Goal: Feedback & Contribution: Contribute content

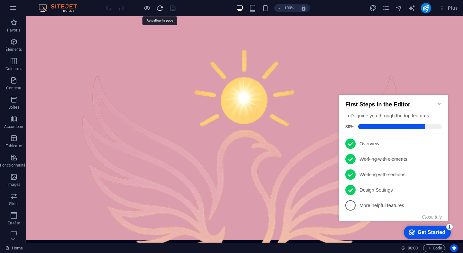
click at [0, 0] on icon "reload" at bounding box center [0, 0] width 0 height 0
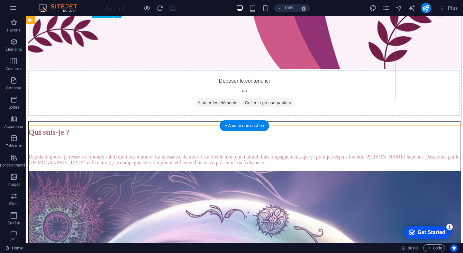
scroll to position [1582, 0]
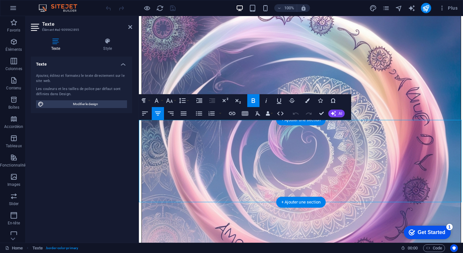
drag, startPoint x: 363, startPoint y: 134, endPoint x: 258, endPoint y: 133, distance: 105.1
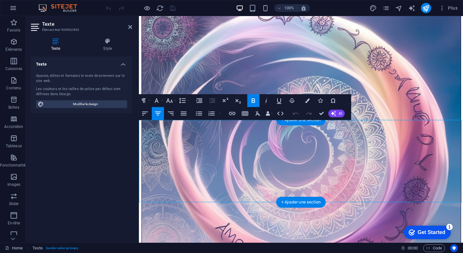
drag, startPoint x: 365, startPoint y: 131, endPoint x: 236, endPoint y: 131, distance: 129.2
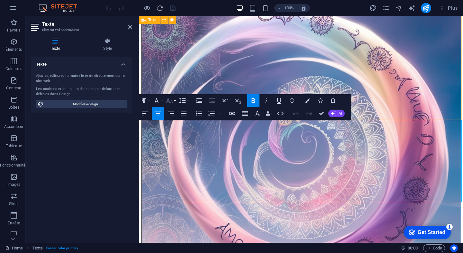
click at [174, 102] on button "Font Size" at bounding box center [171, 100] width 12 height 13
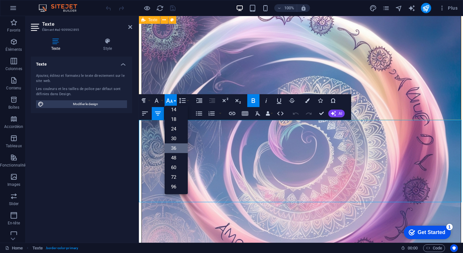
scroll to position [52, 0]
click at [179, 139] on link "30" at bounding box center [176, 139] width 23 height 10
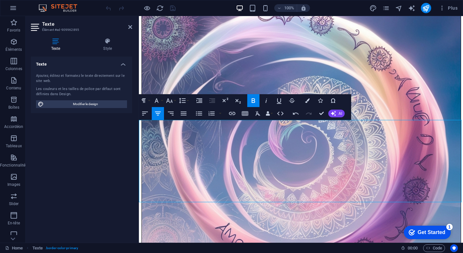
drag, startPoint x: 241, startPoint y: 152, endPoint x: 339, endPoint y: 186, distance: 104.4
click at [162, 99] on button "Font Family" at bounding box center [158, 100] width 12 height 13
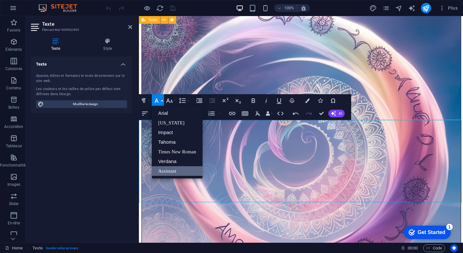
scroll to position [0, 0]
click at [162, 99] on button "Font Family" at bounding box center [158, 100] width 12 height 13
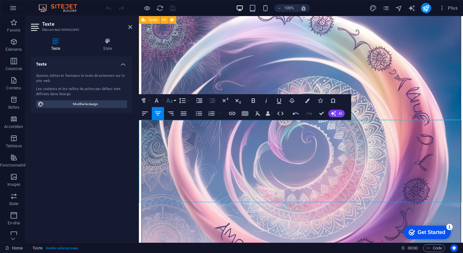
click at [175, 100] on button "Font Size" at bounding box center [171, 100] width 12 height 13
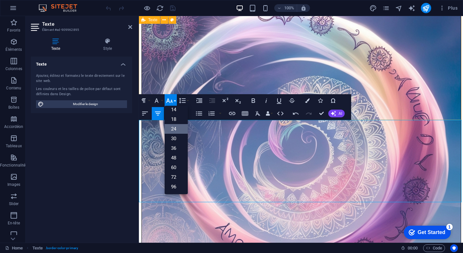
scroll to position [52, 0]
click at [178, 117] on link "18" at bounding box center [176, 119] width 23 height 10
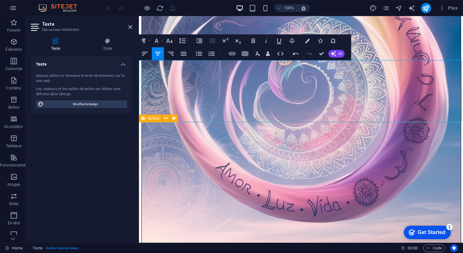
scroll to position [1643, 0]
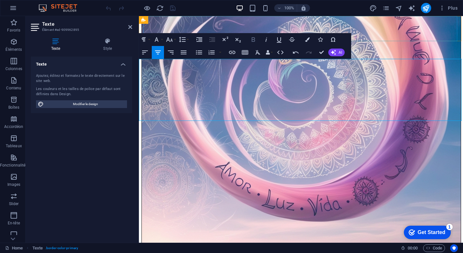
click at [254, 38] on icon "button" at bounding box center [254, 39] width 4 height 4
drag, startPoint x: 431, startPoint y: 107, endPoint x: 255, endPoint y: 88, distance: 176.5
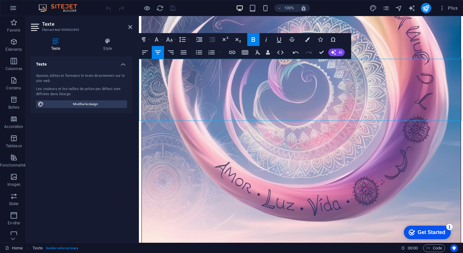
click at [255, 43] on icon "button" at bounding box center [253, 40] width 8 height 8
drag, startPoint x: 404, startPoint y: 101, endPoint x: 260, endPoint y: 90, distance: 144.4
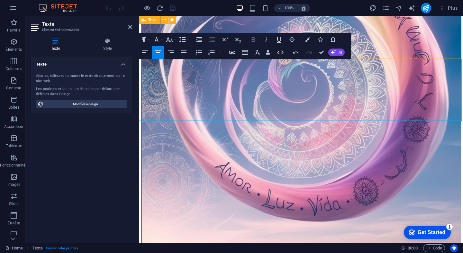
click at [252, 40] on icon "button" at bounding box center [253, 40] width 8 height 8
drag, startPoint x: 254, startPoint y: 88, endPoint x: 401, endPoint y: 98, distance: 146.9
click at [252, 39] on icon "button" at bounding box center [254, 39] width 4 height 4
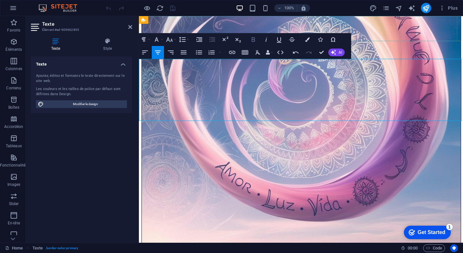
click at [252, 39] on icon "button" at bounding box center [254, 39] width 4 height 4
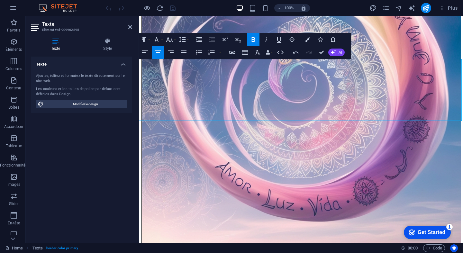
drag, startPoint x: 402, startPoint y: 97, endPoint x: 246, endPoint y: 87, distance: 155.9
copy div "Chaque séance dure environ 1h à 1h30 . Elle vous offre un moment de recentrage,…"
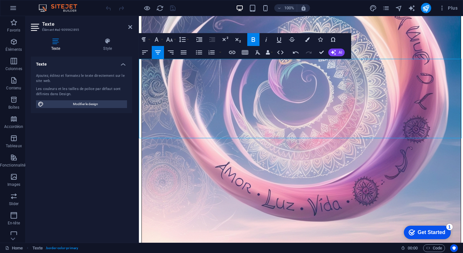
drag, startPoint x: 255, startPoint y: 106, endPoint x: 417, endPoint y: 123, distance: 162.6
click at [258, 41] on button "Bold" at bounding box center [253, 39] width 12 height 13
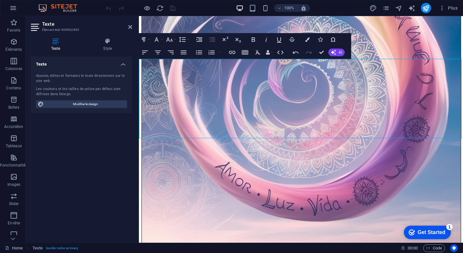
click at [135, 105] on div "Texte Style Texte Ajoutez, éditez et formatez le texte directement sur le site …" at bounding box center [82, 138] width 112 height 210
drag, startPoint x: 407, startPoint y: 115, endPoint x: 253, endPoint y: 103, distance: 154.4
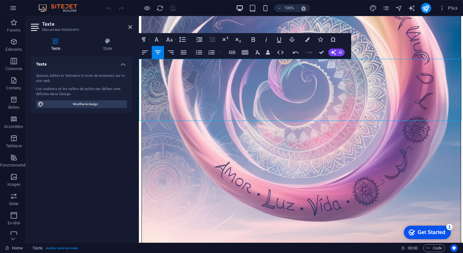
drag, startPoint x: 432, startPoint y: 106, endPoint x: 156, endPoint y: 101, distance: 275.5
click at [252, 40] on icon "button" at bounding box center [254, 39] width 4 height 4
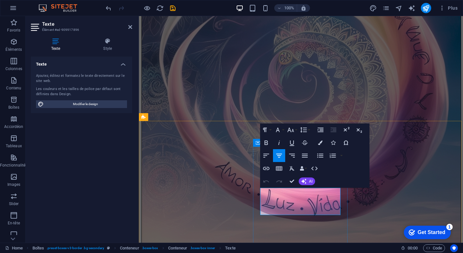
drag, startPoint x: 279, startPoint y: 209, endPoint x: 301, endPoint y: 209, distance: 22.5
click at [283, 129] on button "Font Family" at bounding box center [279, 129] width 12 height 13
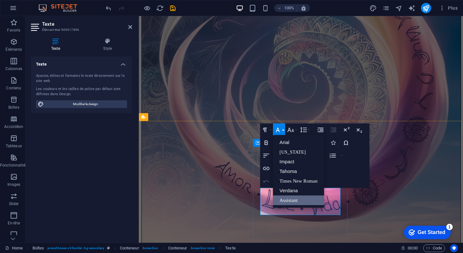
scroll to position [0, 0]
click at [297, 130] on button "Font Size" at bounding box center [292, 129] width 12 height 13
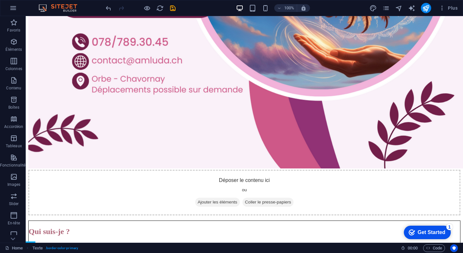
scroll to position [1437, 0]
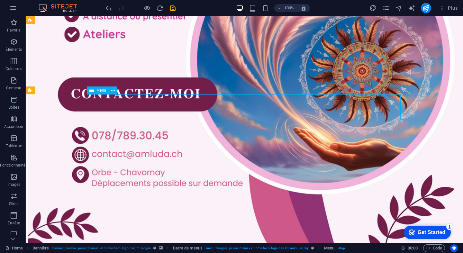
scroll to position [1341, 0]
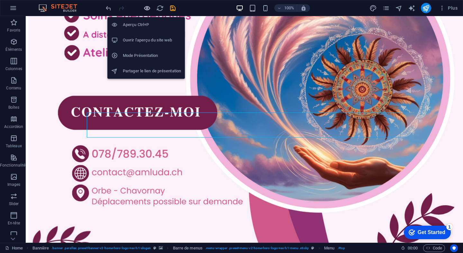
click at [146, 7] on icon "button" at bounding box center [146, 7] width 7 height 7
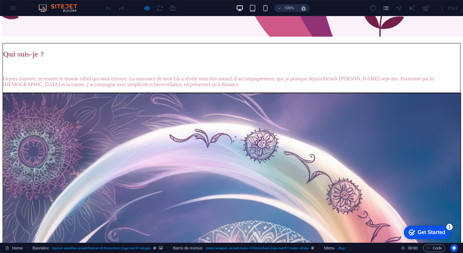
scroll to position [1524, 0]
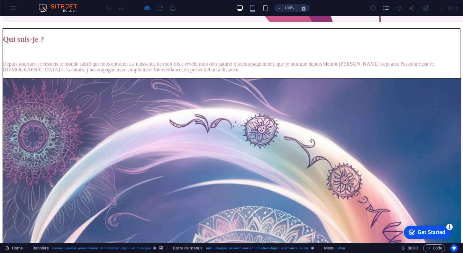
click at [147, 7] on icon "button" at bounding box center [146, 7] width 7 height 7
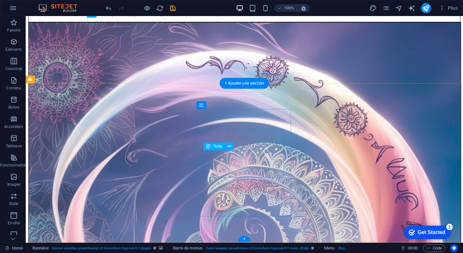
scroll to position [1680, 0]
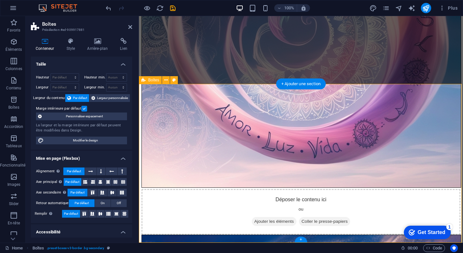
click at [166, 80] on icon at bounding box center [166, 80] width 4 height 7
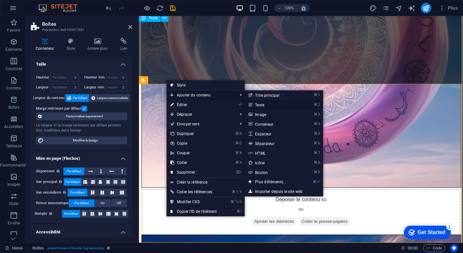
click at [270, 103] on link "⌘ 2 Texte" at bounding box center [272, 105] width 54 height 10
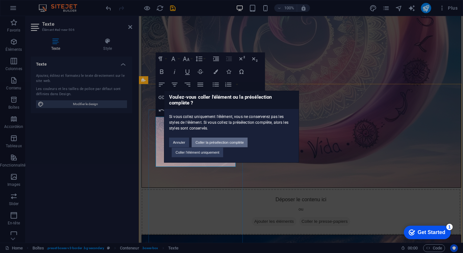
click at [232, 142] on button "Coller la présélection complète" at bounding box center [220, 143] width 56 height 10
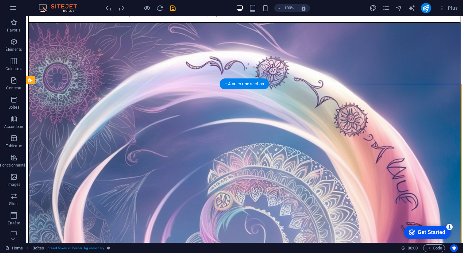
drag, startPoint x: 154, startPoint y: 119, endPoint x: 237, endPoint y: 101, distance: 84.9
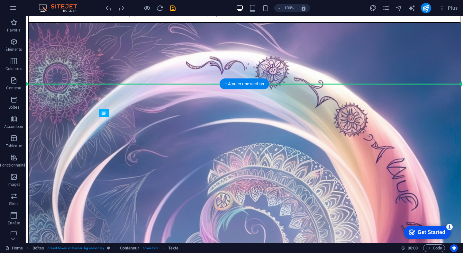
drag, startPoint x: 142, startPoint y: 130, endPoint x: 234, endPoint y: 93, distance: 98.7
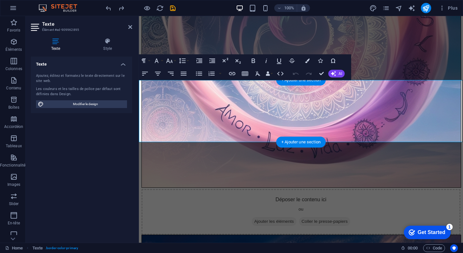
scroll to position [1622, 0]
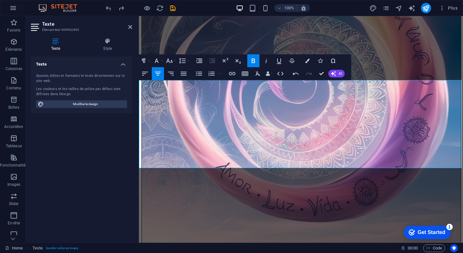
drag, startPoint x: 369, startPoint y: 155, endPoint x: 188, endPoint y: 128, distance: 182.7
drag, startPoint x: 365, startPoint y: 154, endPoint x: 144, endPoint y: 144, distance: 222.0
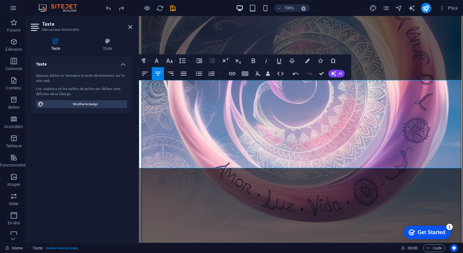
click at [310, 61] on button "Colors" at bounding box center [307, 60] width 12 height 13
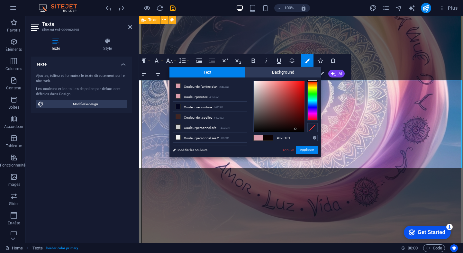
type input "#050101"
drag, startPoint x: 295, startPoint y: 121, endPoint x: 295, endPoint y: 130, distance: 9.0
click at [295, 130] on div at bounding box center [279, 106] width 51 height 51
click at [304, 148] on button "Appliquer" at bounding box center [307, 150] width 22 height 8
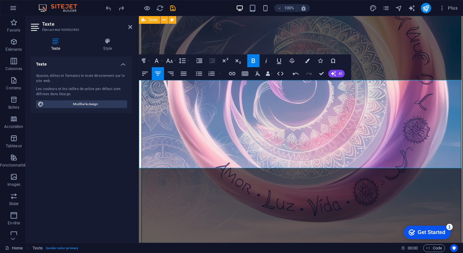
click at [253, 58] on icon "button" at bounding box center [253, 61] width 8 height 8
click at [162, 59] on button "Font Family" at bounding box center [158, 60] width 12 height 13
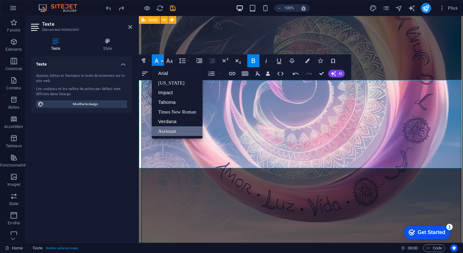
scroll to position [0, 0]
click at [161, 57] on button "Font Family" at bounding box center [158, 60] width 12 height 13
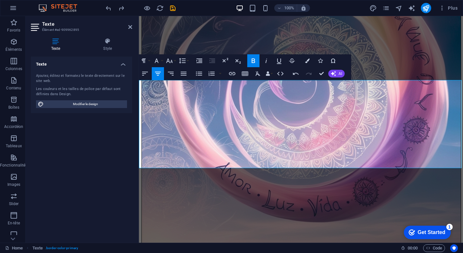
drag, startPoint x: 371, startPoint y: 150, endPoint x: 190, endPoint y: 142, distance: 181.1
drag, startPoint x: 371, startPoint y: 155, endPoint x: 128, endPoint y: 139, distance: 243.5
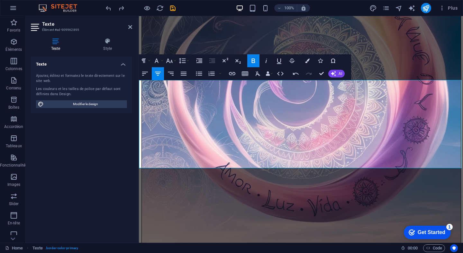
click at [338, 74] on button "AI" at bounding box center [336, 74] width 16 height 8
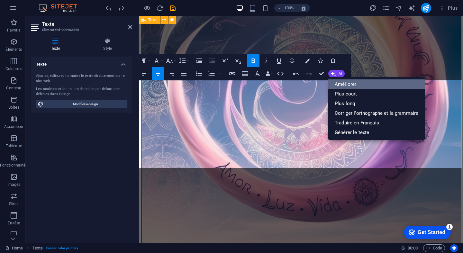
click at [348, 86] on link "Améliorer" at bounding box center [376, 84] width 96 height 10
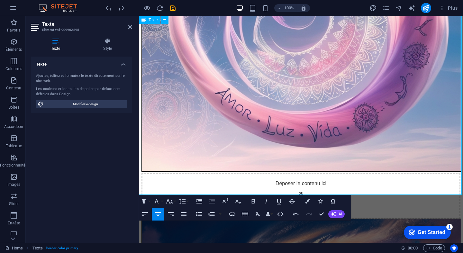
scroll to position [1690, 0]
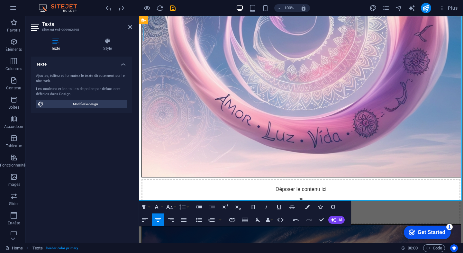
drag, startPoint x: 335, startPoint y: 153, endPoint x: 269, endPoint y: 32, distance: 137.3
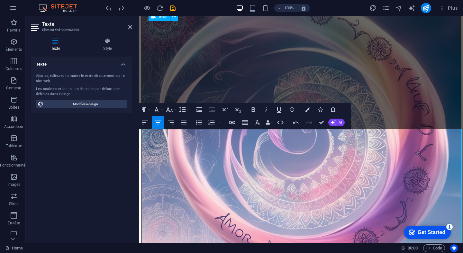
scroll to position [1573, 0]
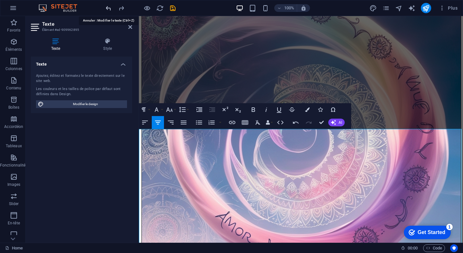
click at [130, 27] on icon at bounding box center [130, 26] width 4 height 5
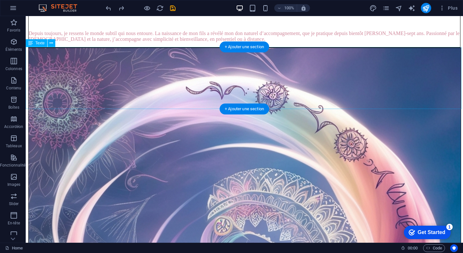
scroll to position [1654, 0]
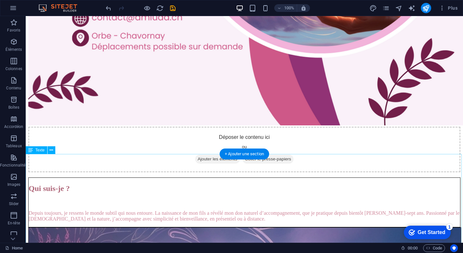
scroll to position [1548, 0]
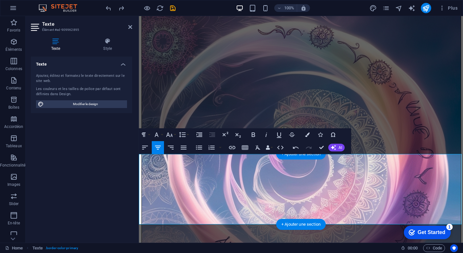
drag, startPoint x: 370, startPoint y: 217, endPoint x: 188, endPoint y: 211, distance: 182.6
drag, startPoint x: 147, startPoint y: 209, endPoint x: 366, endPoint y: 221, distance: 219.9
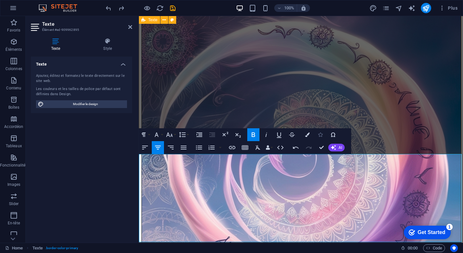
click at [319, 135] on icon "button" at bounding box center [320, 134] width 4 height 4
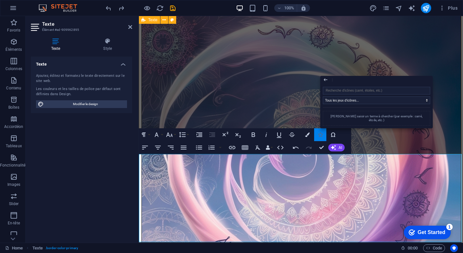
click at [319, 135] on icon "button" at bounding box center [320, 134] width 4 height 4
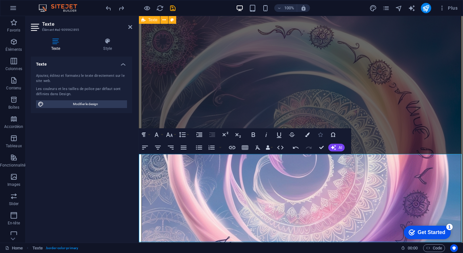
click at [319, 135] on icon "button" at bounding box center [320, 134] width 4 height 4
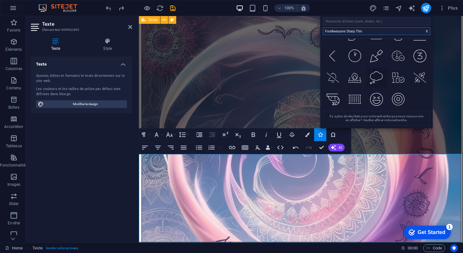
scroll to position [2394, 0]
select select "font-awesome-sharp-light"
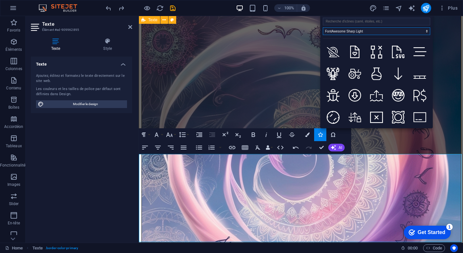
scroll to position [0, 0]
click at [368, 23] on input "search" at bounding box center [376, 22] width 107 height 8
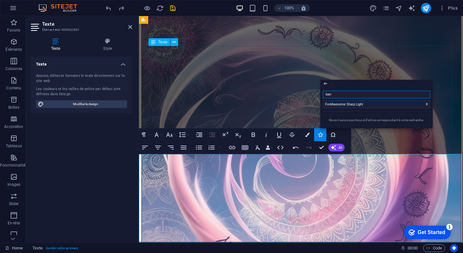
type input "bar"
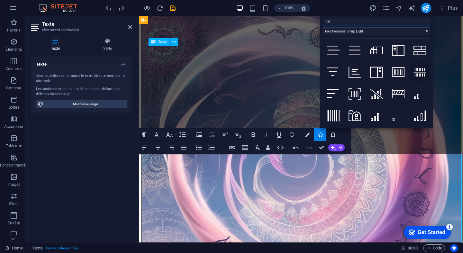
scroll to position [6, 0]
click at [334, 67] on icon at bounding box center [332, 72] width 11 height 13
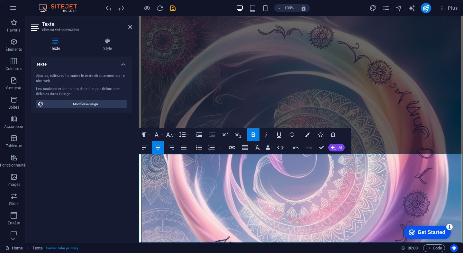
drag, startPoint x: 303, startPoint y: 210, endPoint x: 299, endPoint y: 210, distance: 4.2
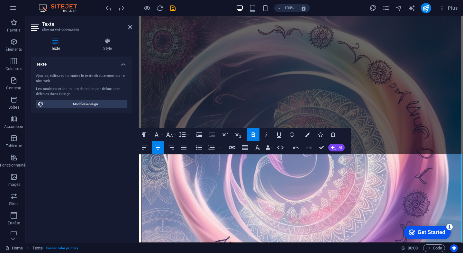
click at [322, 134] on icon "button" at bounding box center [320, 134] width 4 height 4
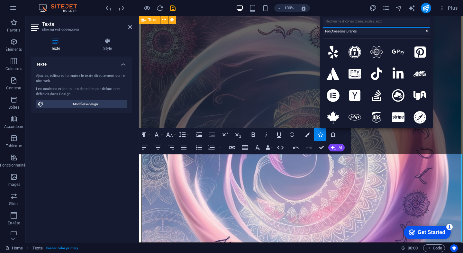
scroll to position [0, 0]
select select "font-awesome-regular"
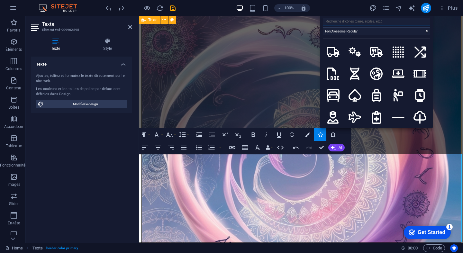
click at [365, 21] on input "search" at bounding box center [376, 22] width 107 height 8
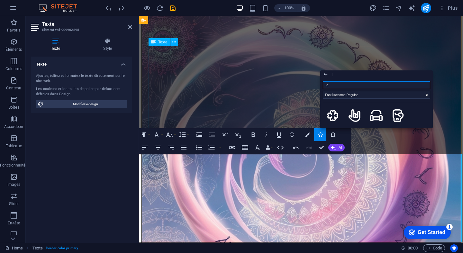
type input "l"
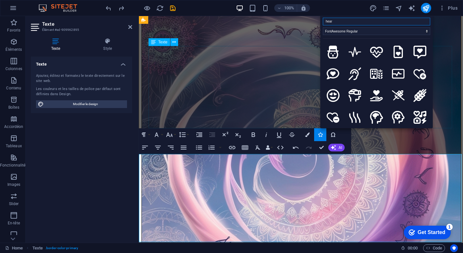
type input "heart"
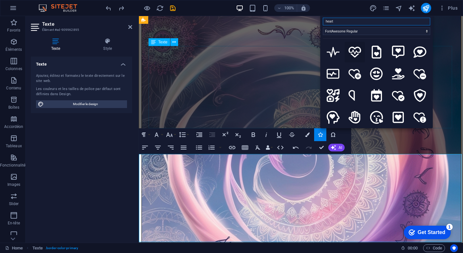
click at [355, 51] on icon at bounding box center [354, 52] width 13 height 13
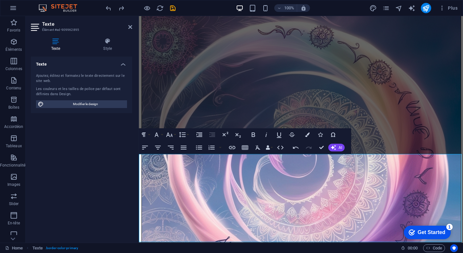
drag, startPoint x: 308, startPoint y: 211, endPoint x: 301, endPoint y: 211, distance: 7.1
click at [160, 136] on button "Font Family" at bounding box center [158, 134] width 12 height 13
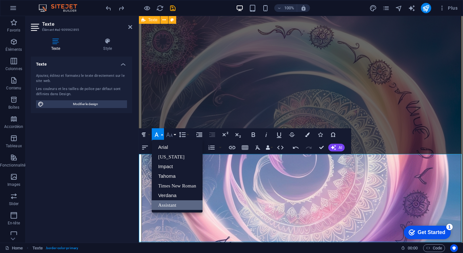
click at [175, 133] on button "Font Size" at bounding box center [171, 134] width 12 height 13
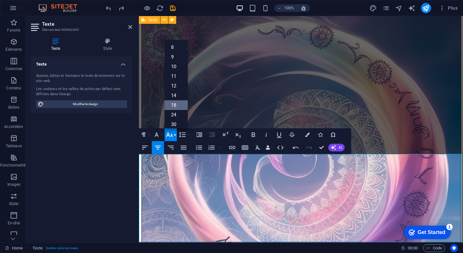
click at [178, 101] on link "18" at bounding box center [176, 105] width 23 height 10
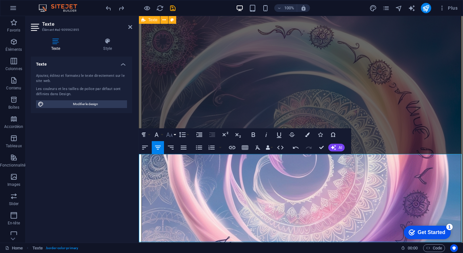
click at [174, 134] on button "Font Size" at bounding box center [171, 134] width 12 height 13
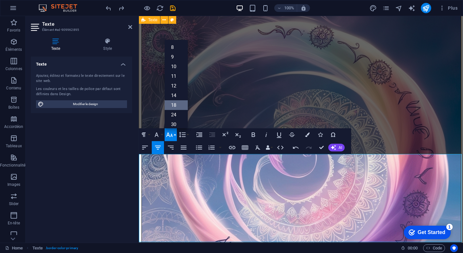
click at [176, 107] on link "18" at bounding box center [176, 105] width 23 height 10
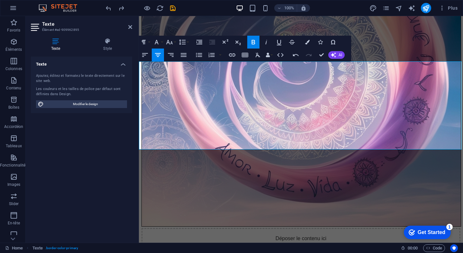
scroll to position [1642, 0]
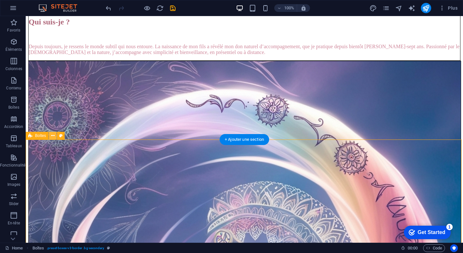
click at [55, 138] on button at bounding box center [53, 136] width 8 height 8
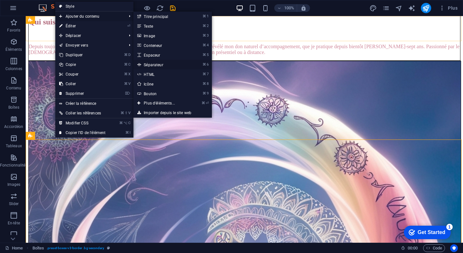
click at [163, 65] on link "⌘ 6 Séparateur" at bounding box center [160, 65] width 54 height 10
select select "%"
select select "px"
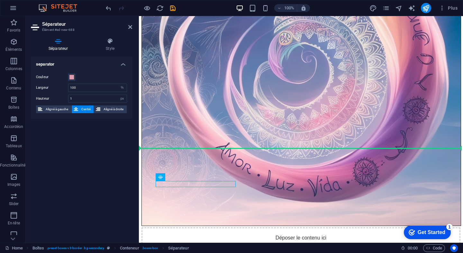
drag, startPoint x: 180, startPoint y: 177, endPoint x: 112, endPoint y: 153, distance: 72.0
drag, startPoint x: 309, startPoint y: 192, endPoint x: 298, endPoint y: 147, distance: 46.6
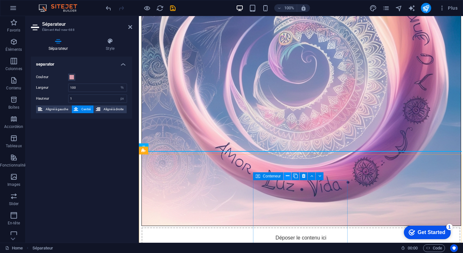
click at [286, 173] on icon at bounding box center [288, 176] width 4 height 7
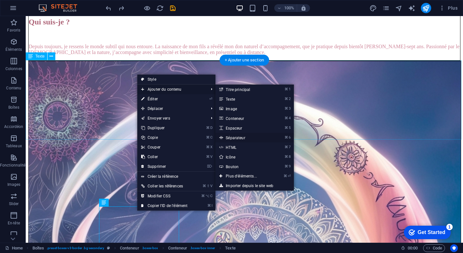
click at [245, 136] on link "⌘ 6 Séparateur" at bounding box center [242, 138] width 54 height 10
select select "%"
select select "px"
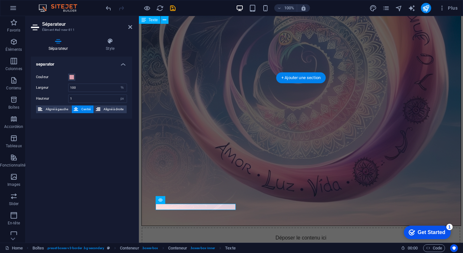
scroll to position [1712, 0]
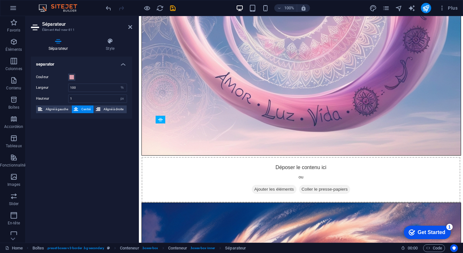
drag, startPoint x: 300, startPoint y: 217, endPoint x: 183, endPoint y: 123, distance: 149.8
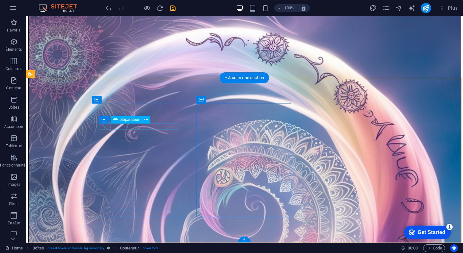
click at [134, 122] on div "Séparateur" at bounding box center [126, 120] width 31 height 8
click at [144, 119] on icon at bounding box center [146, 119] width 4 height 7
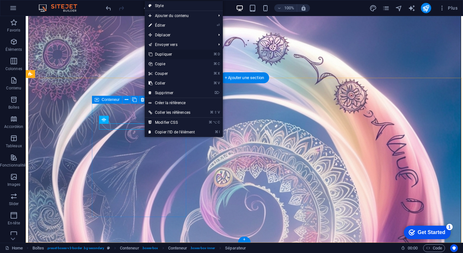
click at [165, 52] on link "⌘ D Dupliquer" at bounding box center [172, 54] width 54 height 10
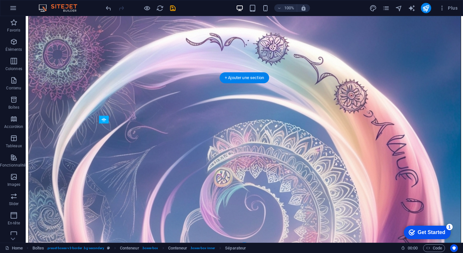
drag, startPoint x: 141, startPoint y: 136, endPoint x: 117, endPoint y: 149, distance: 27.8
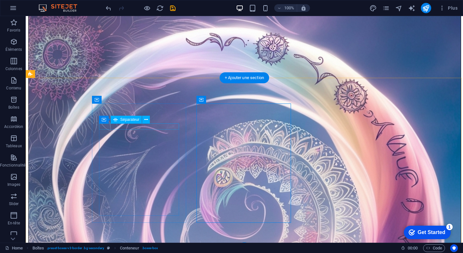
click at [146, 120] on icon at bounding box center [146, 119] width 4 height 7
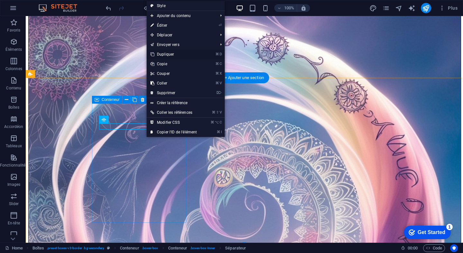
click at [167, 53] on link "⌘ D Dupliquer" at bounding box center [174, 54] width 54 height 10
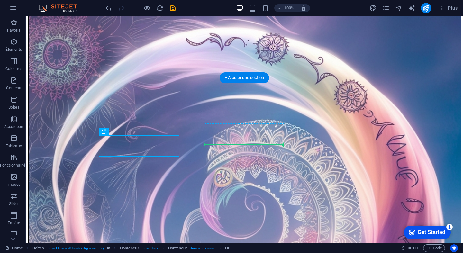
drag, startPoint x: 132, startPoint y: 144, endPoint x: 228, endPoint y: 138, distance: 96.3
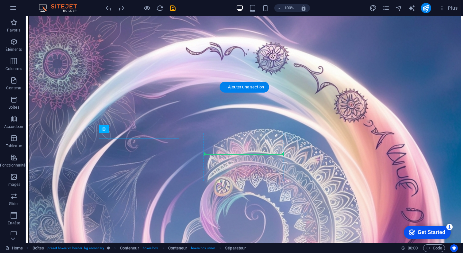
drag, startPoint x: 154, startPoint y: 147, endPoint x: 262, endPoint y: 155, distance: 108.9
click at [239, 151] on icon at bounding box center [239, 150] width 4 height 7
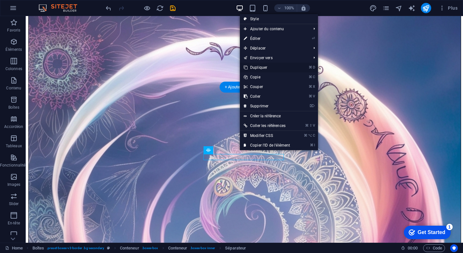
click at [256, 69] on link "⌘ D Dupliquer" at bounding box center [267, 68] width 54 height 10
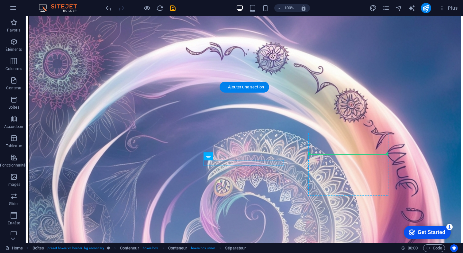
drag, startPoint x: 235, startPoint y: 174, endPoint x: 323, endPoint y: 164, distance: 88.2
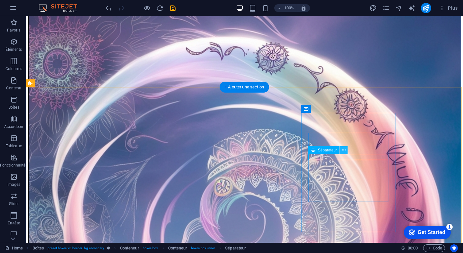
click at [344, 149] on icon at bounding box center [344, 150] width 4 height 7
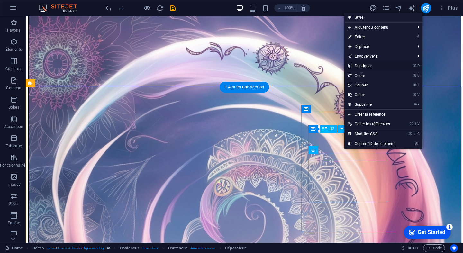
click at [360, 66] on link "⌘ D Dupliquer" at bounding box center [371, 66] width 54 height 10
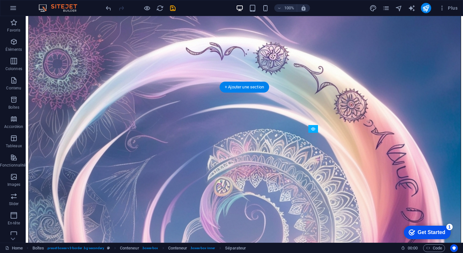
drag, startPoint x: 339, startPoint y: 170, endPoint x: 316, endPoint y: 133, distance: 43.6
click at [342, 126] on icon at bounding box center [343, 129] width 4 height 7
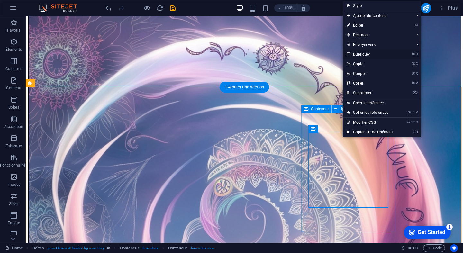
click at [359, 52] on link "⌘ D Dupliquer" at bounding box center [370, 54] width 54 height 10
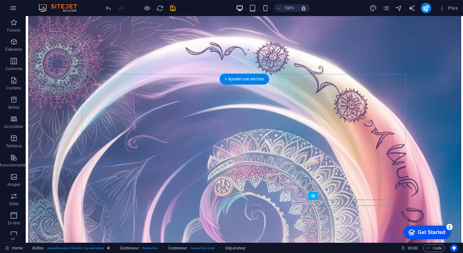
scroll to position [1702, 0]
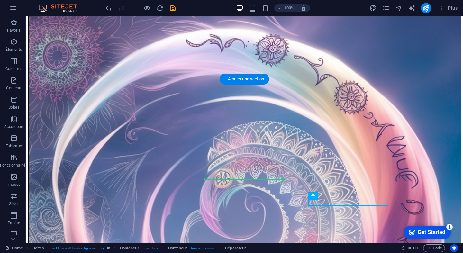
drag, startPoint x: 357, startPoint y: 221, endPoint x: 244, endPoint y: 175, distance: 121.9
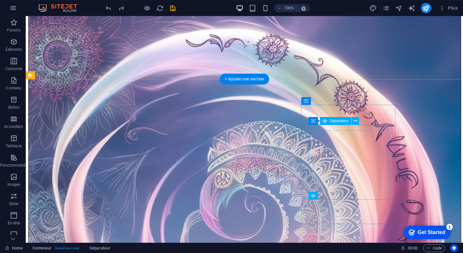
click at [329, 121] on span "Séparateur" at bounding box center [338, 121] width 19 height 4
click at [355, 121] on icon at bounding box center [356, 121] width 4 height 7
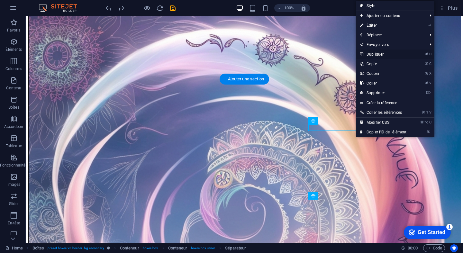
click at [373, 55] on link "⌘ D Dupliquer" at bounding box center [383, 54] width 54 height 10
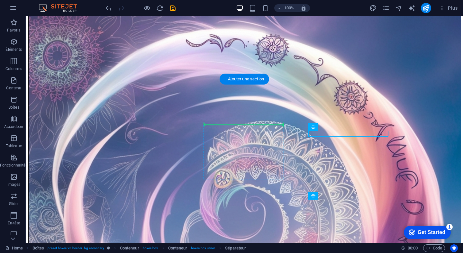
drag, startPoint x: 353, startPoint y: 142, endPoint x: 255, endPoint y: 127, distance: 99.5
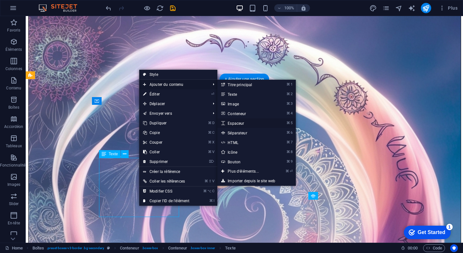
click at [272, 123] on link "⌘ 5 Espaceur" at bounding box center [244, 123] width 54 height 10
select select "px"
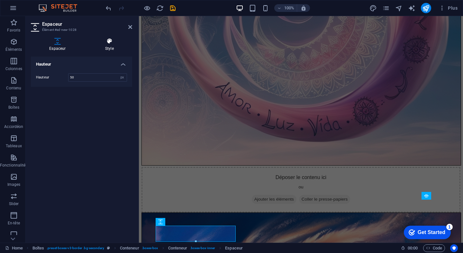
click at [107, 45] on h4 "Style" at bounding box center [109, 44] width 45 height 13
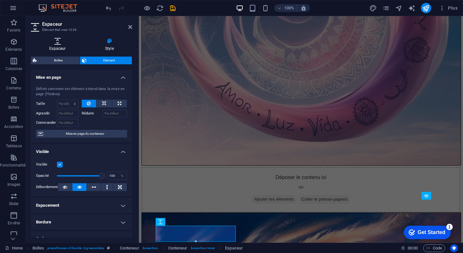
click at [58, 44] on icon at bounding box center [57, 41] width 53 height 6
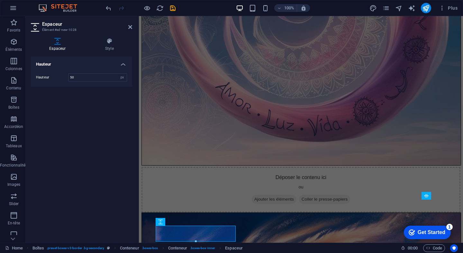
click at [121, 64] on h4 "Hauteur" at bounding box center [81, 63] width 101 height 12
click at [121, 64] on h4 "Hauteur" at bounding box center [81, 64] width 101 height 15
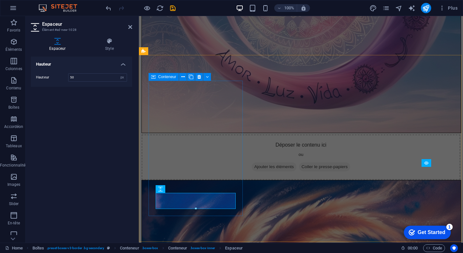
scroll to position [1734, 0]
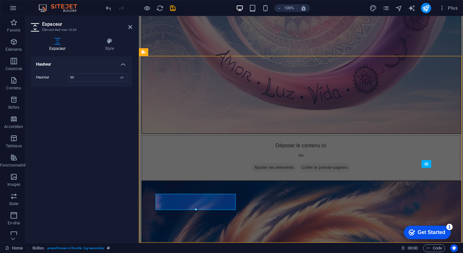
scroll to position [1725, 0]
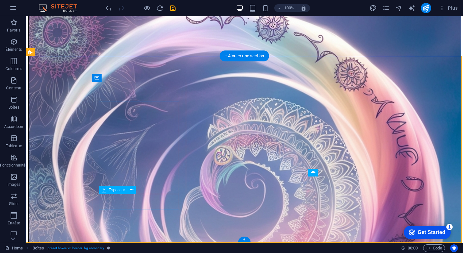
click at [132, 192] on icon at bounding box center [132, 190] width 4 height 7
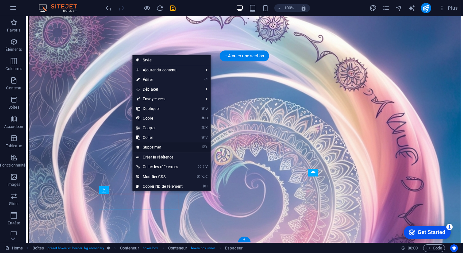
click at [157, 145] on link "⌦ Supprimer" at bounding box center [159, 147] width 54 height 10
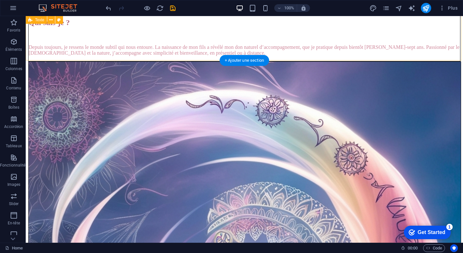
scroll to position [1647, 0]
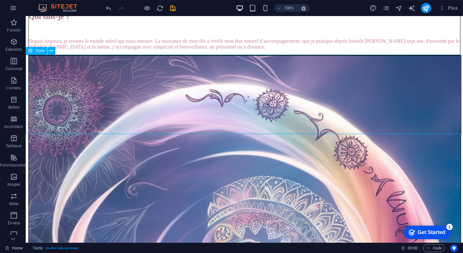
click at [54, 50] on button at bounding box center [52, 51] width 8 height 8
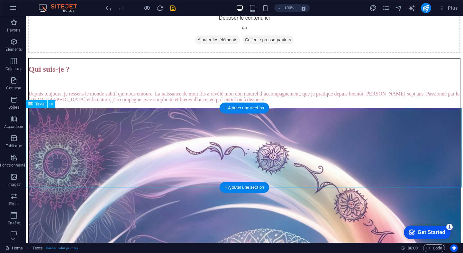
scroll to position [1593, 0]
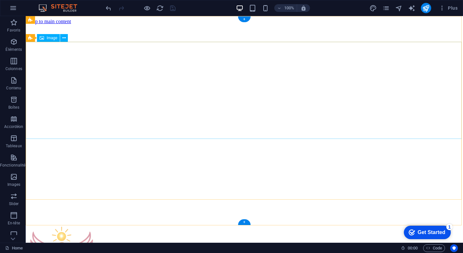
scroll to position [0, 0]
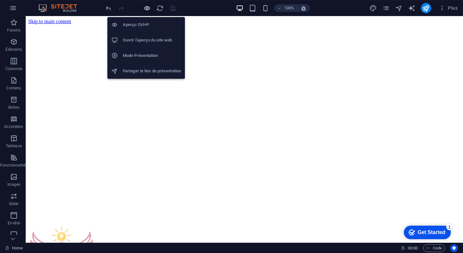
click at [147, 10] on icon "button" at bounding box center [146, 7] width 7 height 7
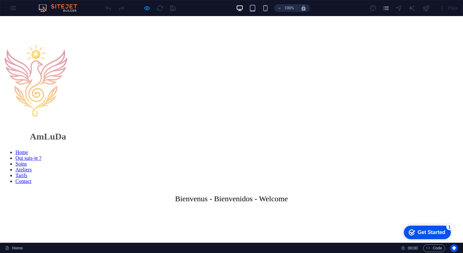
scroll to position [209, 0]
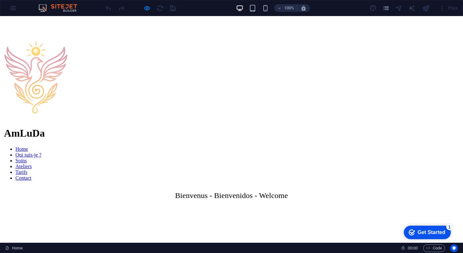
click at [41, 152] on link "Qui suis-je ?" at bounding box center [28, 154] width 26 height 5
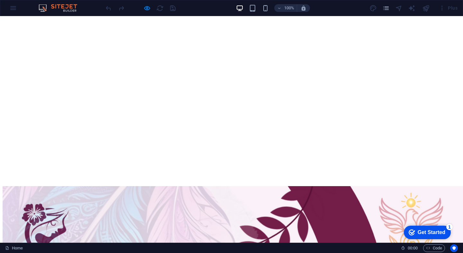
scroll to position [729, 0]
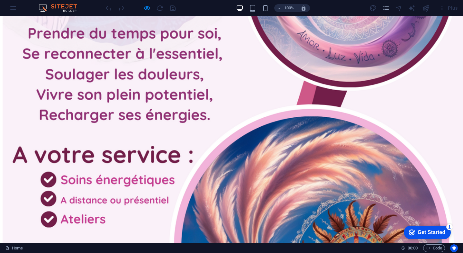
scroll to position [1572, 0]
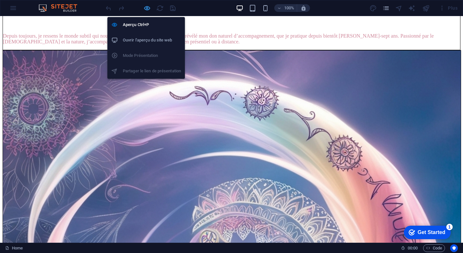
click at [148, 9] on icon "button" at bounding box center [146, 7] width 7 height 7
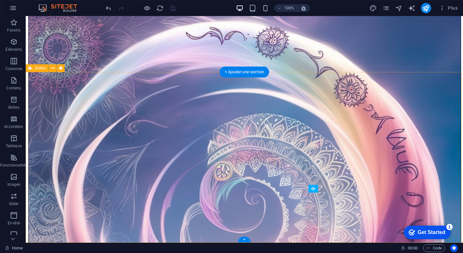
scroll to position [1709, 0]
click at [246, 242] on div "+" at bounding box center [244, 240] width 13 height 6
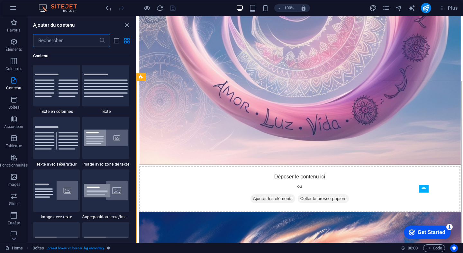
scroll to position [1109, 0]
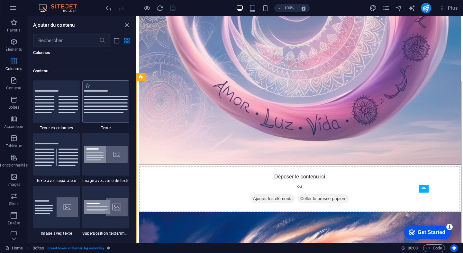
click at [101, 109] on img at bounding box center [106, 101] width 44 height 23
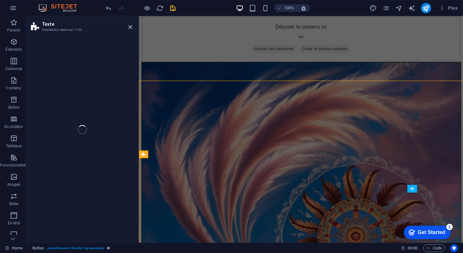
scroll to position [1832, 0]
select select "preset-text-v2-default"
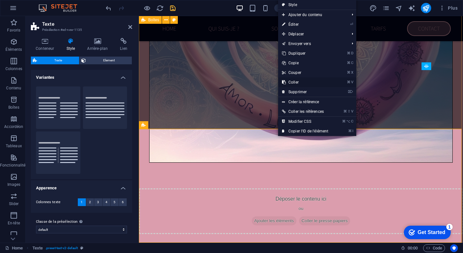
click at [288, 80] on link "⌘ V Coller" at bounding box center [305, 82] width 54 height 10
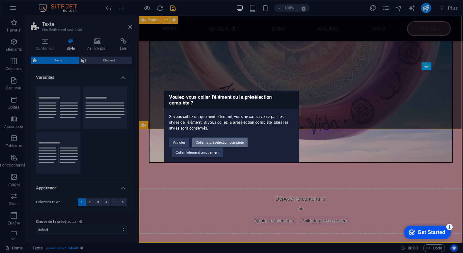
click at [220, 140] on button "Coller la présélection complète" at bounding box center [220, 143] width 56 height 10
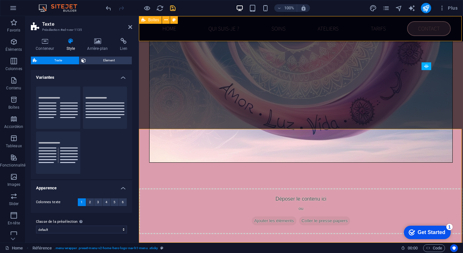
scroll to position [1823, 0]
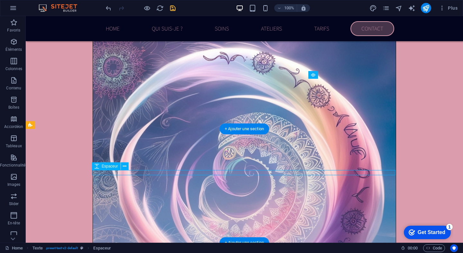
drag, startPoint x: 240, startPoint y: 170, endPoint x: 200, endPoint y: 170, distance: 40.2
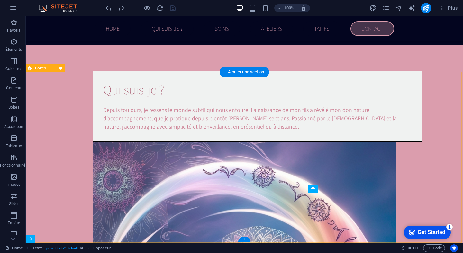
click at [245, 238] on div "+" at bounding box center [244, 240] width 13 height 6
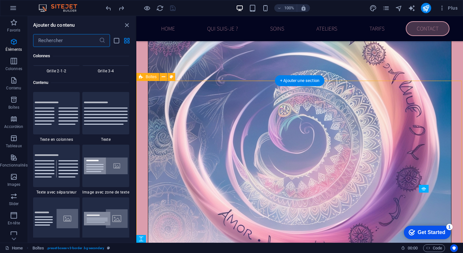
scroll to position [1125, 0]
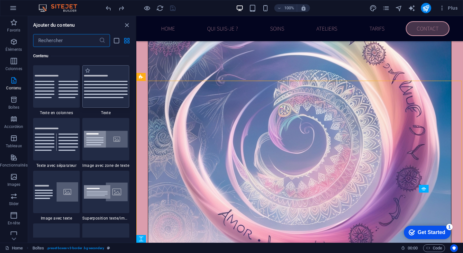
click at [97, 86] on img at bounding box center [106, 86] width 44 height 23
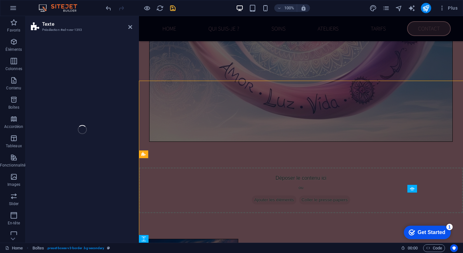
scroll to position [1832, 0]
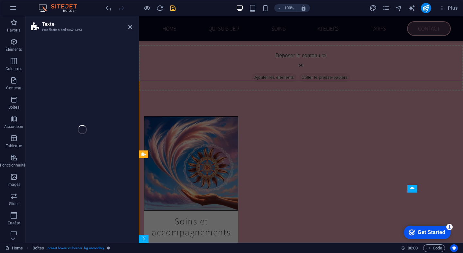
select select "preset-text-v2-default"
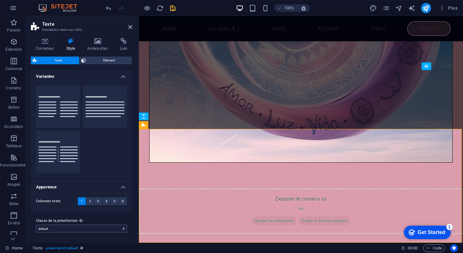
scroll to position [1, 0]
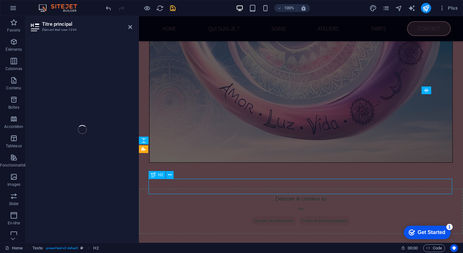
scroll to position [1808, 0]
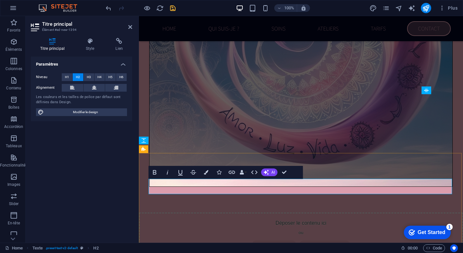
drag, startPoint x: 151, startPoint y: 192, endPoint x: 155, endPoint y: 192, distance: 3.9
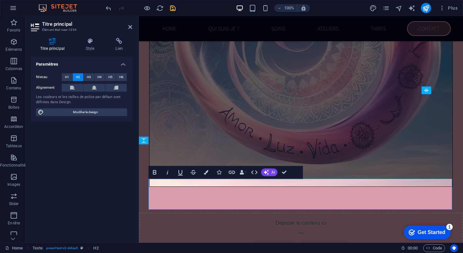
drag, startPoint x: 235, startPoint y: 203, endPoint x: 136, endPoint y: 175, distance: 103.3
drag, startPoint x: 424, startPoint y: 203, endPoint x: 158, endPoint y: 187, distance: 266.6
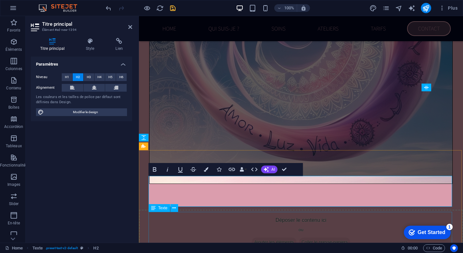
scroll to position [1817, 0]
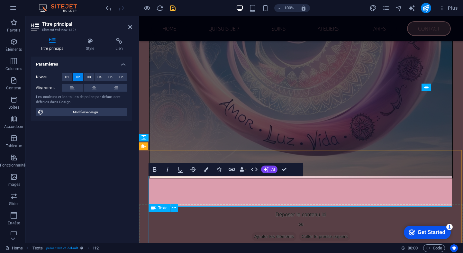
drag, startPoint x: 151, startPoint y: 185, endPoint x: 413, endPoint y: 242, distance: 267.5
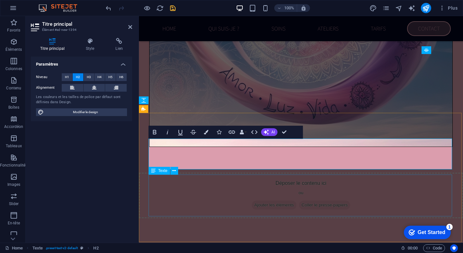
scroll to position [1847, 0]
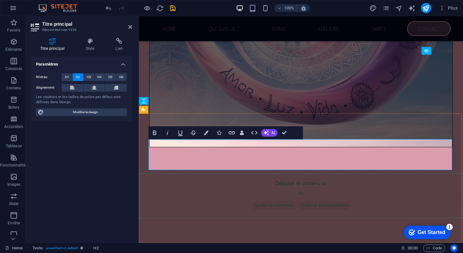
copy h2 "HeadlinePeu importe le tarif choisi, l’attention, l’énergie et la qualité du so…"
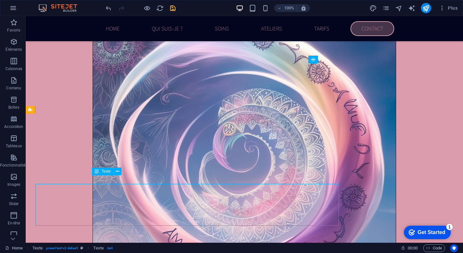
scroll to position [1838, 0]
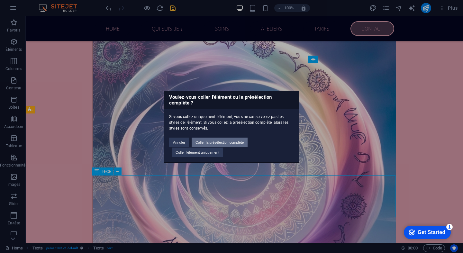
click at [229, 144] on button "Coller la présélection complète" at bounding box center [220, 143] width 56 height 10
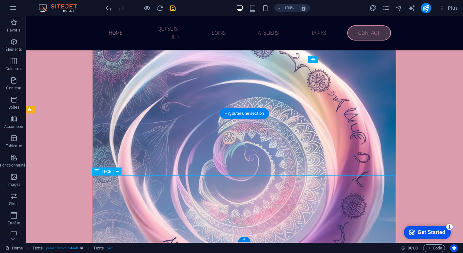
drag, startPoint x: 279, startPoint y: 211, endPoint x: 112, endPoint y: 193, distance: 168.1
drag, startPoint x: 97, startPoint y: 183, endPoint x: 229, endPoint y: 208, distance: 134.1
click at [114, 137] on icon at bounding box center [114, 135] width 4 height 7
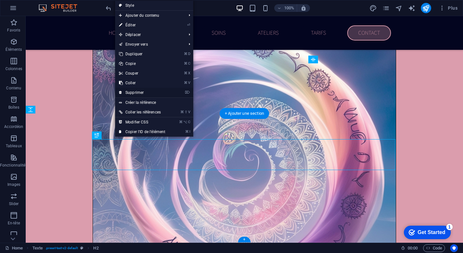
click at [135, 93] on link "⌦ Supprimer" at bounding box center [142, 93] width 54 height 10
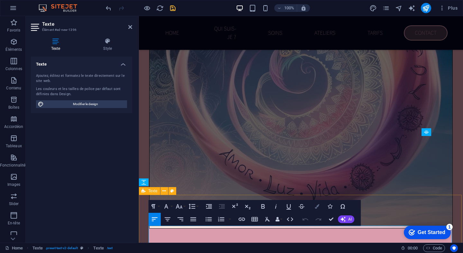
click at [319, 204] on icon "button" at bounding box center [317, 206] width 4 height 4
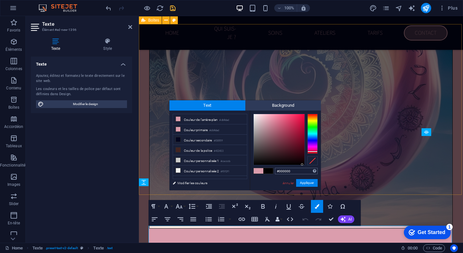
drag, startPoint x: 300, startPoint y: 154, endPoint x: 306, endPoint y: 171, distance: 18.8
click at [306, 171] on div "#000000 Formats pris en charge #0852ed rgb(8, 82, 237) rgba(8, 82, 237, 90%) hs…" at bounding box center [285, 197] width 71 height 173
click at [307, 182] on button "Appliquer" at bounding box center [307, 183] width 22 height 8
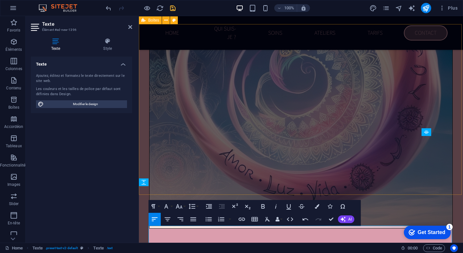
click at [255, 232] on div "Barre de menus Image Bannière Barre de menus Image Image with Content Block Ima…" at bounding box center [301, 129] width 324 height 227
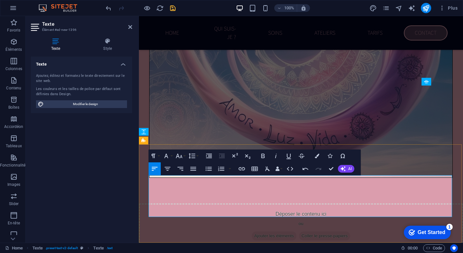
scroll to position [1816, 0]
drag, startPoint x: 310, startPoint y: 211, endPoint x: 145, endPoint y: 163, distance: 172.5
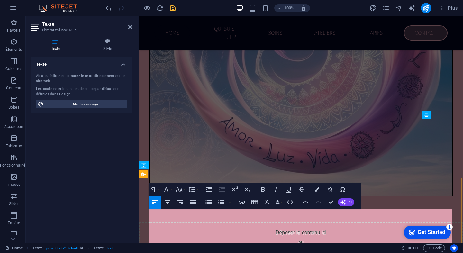
scroll to position [1814, 0]
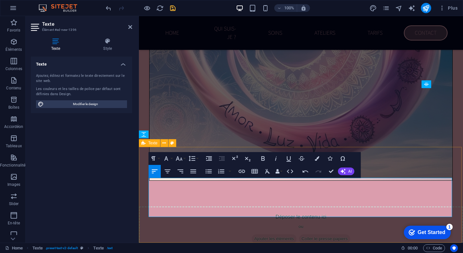
drag, startPoint x: 152, startPoint y: 214, endPoint x: 407, endPoint y: 224, distance: 255.4
click at [318, 154] on button "Colors" at bounding box center [317, 158] width 12 height 13
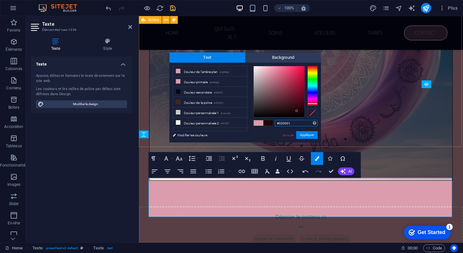
type input "#000000"
drag, startPoint x: 297, startPoint y: 111, endPoint x: 304, endPoint y: 120, distance: 11.4
click at [304, 119] on div "#000000 Formats pris en charge #0852ed rgb(8, 82, 237) rgba(8, 82, 237, 90%) hs…" at bounding box center [285, 149] width 71 height 173
click at [304, 133] on button "Appliquer" at bounding box center [307, 135] width 22 height 8
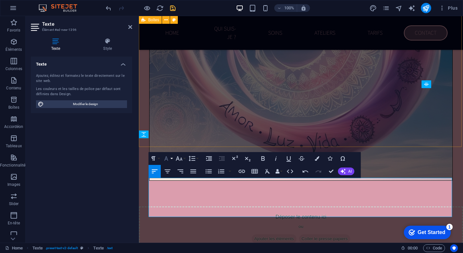
click at [172, 159] on button "Font Family" at bounding box center [167, 158] width 12 height 13
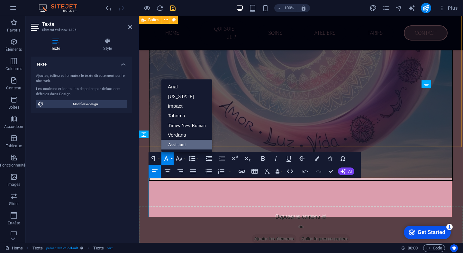
scroll to position [0, 0]
click at [184, 158] on button "Font Size" at bounding box center [180, 158] width 12 height 13
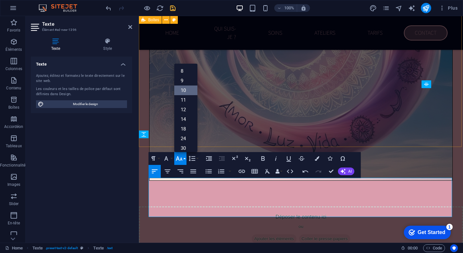
click at [188, 94] on link "10" at bounding box center [185, 90] width 23 height 10
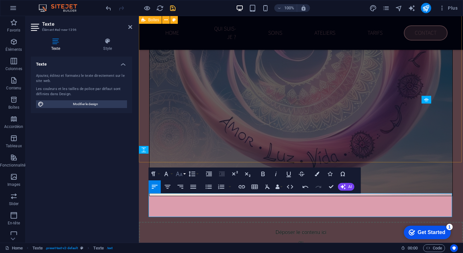
click at [181, 172] on icon "button" at bounding box center [179, 174] width 8 height 8
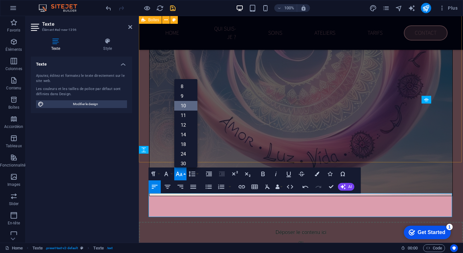
scroll to position [27, 0]
click at [187, 112] on link "14" at bounding box center [185, 108] width 23 height 10
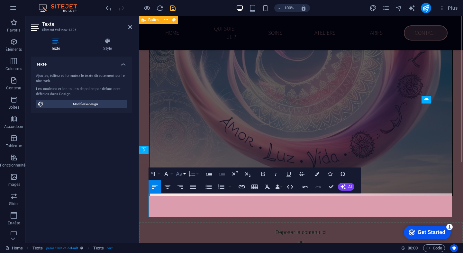
click at [184, 174] on button "Font Size" at bounding box center [180, 173] width 12 height 13
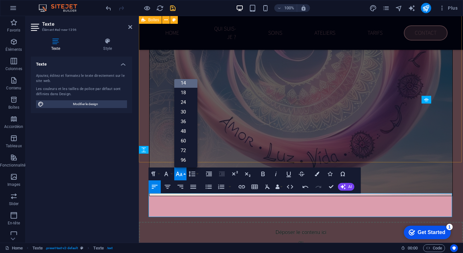
scroll to position [52, 0]
click at [192, 122] on link "36" at bounding box center [185, 122] width 23 height 10
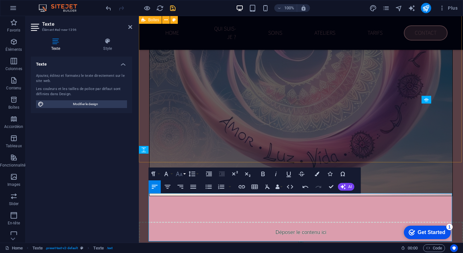
click at [182, 175] on icon "button" at bounding box center [179, 174] width 7 height 4
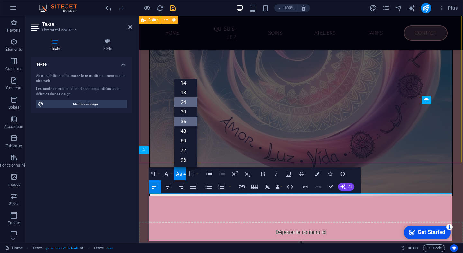
click at [184, 102] on link "24" at bounding box center [185, 102] width 23 height 10
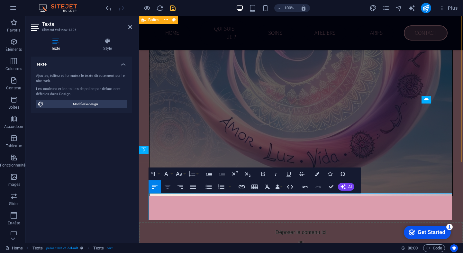
click at [166, 188] on icon "button" at bounding box center [168, 187] width 8 height 8
click at [188, 202] on div "Barre de menus Image Bannière Barre de menus Image Image with Content Block Ima…" at bounding box center [301, 129] width 324 height 227
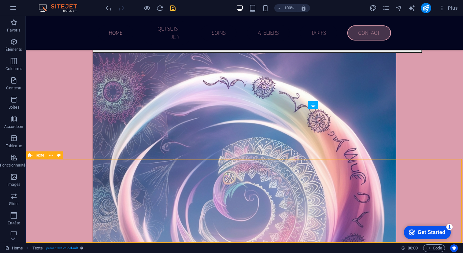
scroll to position [1793, 0]
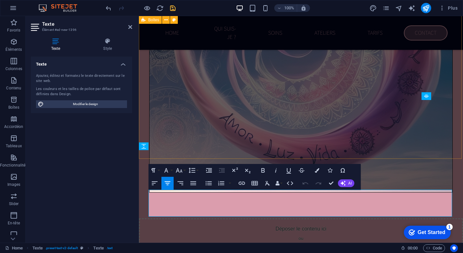
scroll to position [1801, 0]
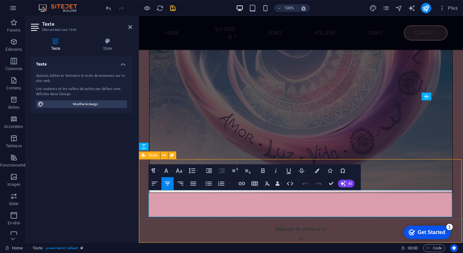
scroll to position [1793, 0]
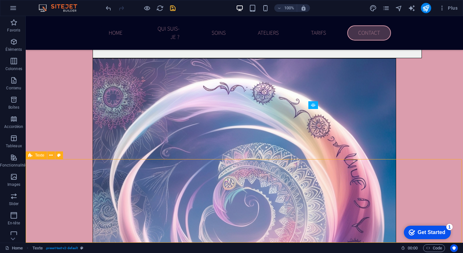
select select "preset-text-v2-default"
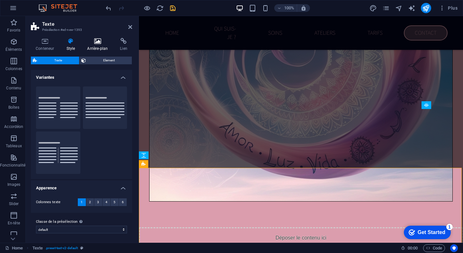
click at [94, 48] on h4 "Arrière-plan" at bounding box center [98, 44] width 33 height 13
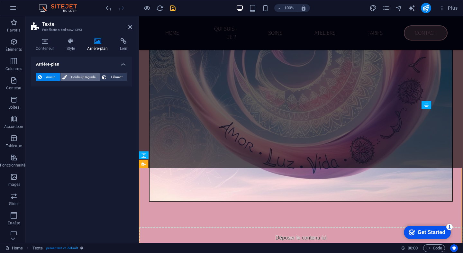
click at [85, 77] on span "Couleur/Dégradé" at bounding box center [83, 77] width 29 height 8
click at [73, 88] on span "Dégradé" at bounding box center [66, 89] width 16 height 9
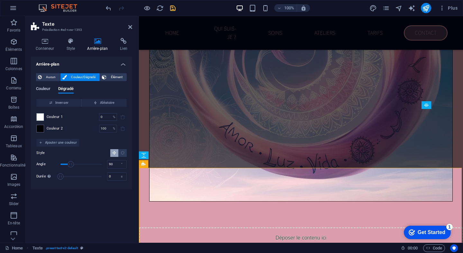
click at [45, 90] on span "Couleur" at bounding box center [43, 89] width 14 height 9
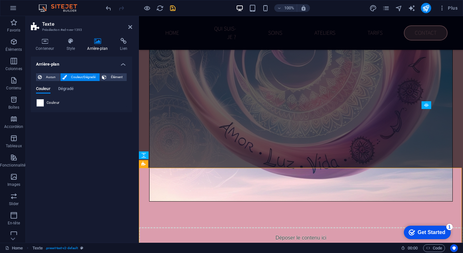
click at [40, 102] on span at bounding box center [40, 102] width 7 height 7
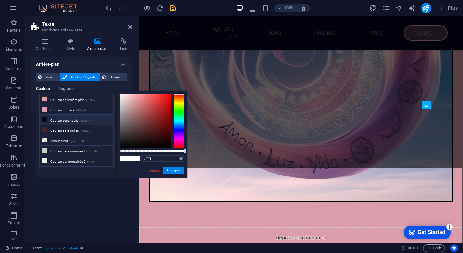
click at [62, 121] on li "Couleur secondaire #03051f" at bounding box center [77, 120] width 74 height 10
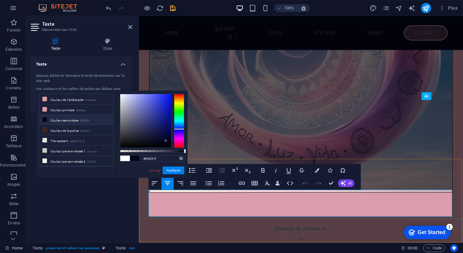
scroll to position [1801, 0]
drag, startPoint x: 390, startPoint y: 216, endPoint x: 169, endPoint y: 181, distance: 223.2
click at [71, 101] on li "Couleur de l'arrière-plan #db9dad" at bounding box center [77, 99] width 74 height 10
type input "#db9dad"
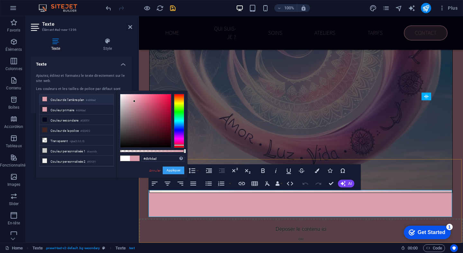
click at [176, 171] on button "Appliquer" at bounding box center [174, 170] width 22 height 8
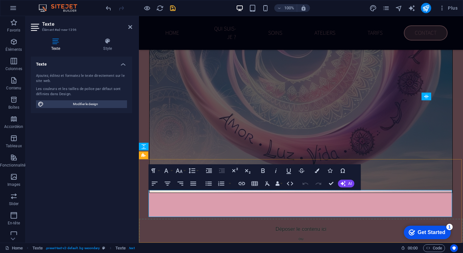
drag, startPoint x: 338, startPoint y: 213, endPoint x: 112, endPoint y: 181, distance: 228.8
click at [313, 170] on button "Colors" at bounding box center [317, 170] width 12 height 13
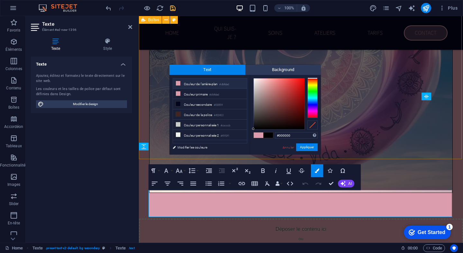
click at [260, 137] on span at bounding box center [259, 134] width 10 height 5
type input "#db9dad"
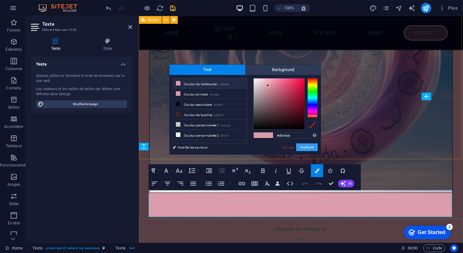
click at [311, 149] on button "Appliquer" at bounding box center [307, 147] width 22 height 8
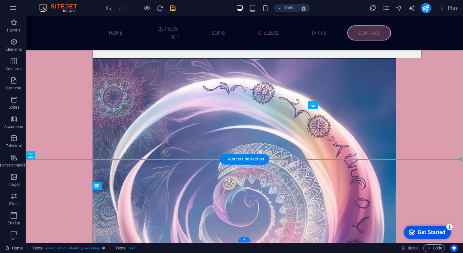
drag, startPoint x: 128, startPoint y: 203, endPoint x: 104, endPoint y: 176, distance: 35.7
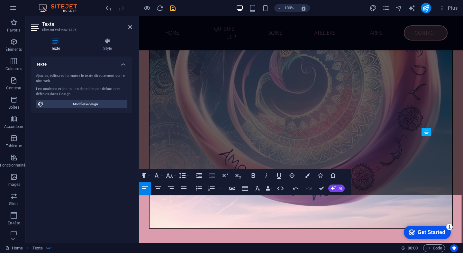
drag, startPoint x: 293, startPoint y: 236, endPoint x: 136, endPoint y: 155, distance: 176.8
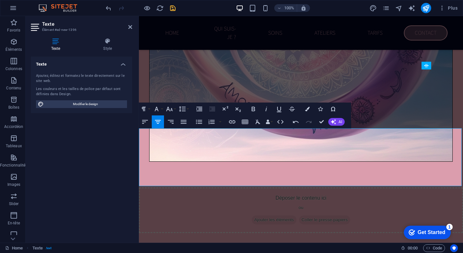
scroll to position [1832, 0]
drag, startPoint x: 316, startPoint y: 180, endPoint x: 130, endPoint y: 154, distance: 187.9
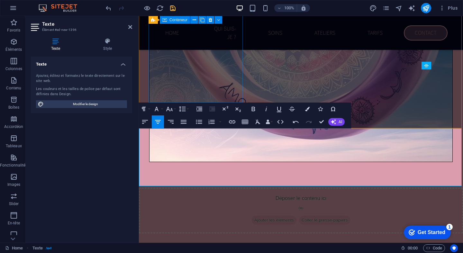
drag, startPoint x: 341, startPoint y: 184, endPoint x: 142, endPoint y: 94, distance: 218.1
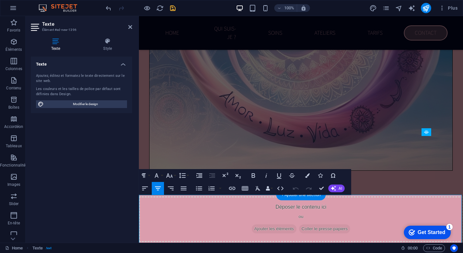
scroll to position [1766, 0]
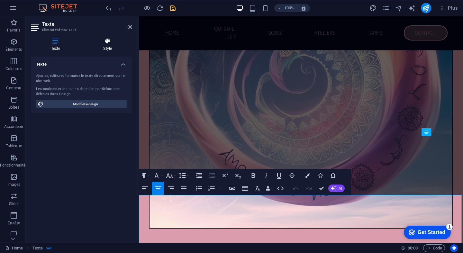
click at [102, 42] on icon at bounding box center [107, 41] width 49 height 6
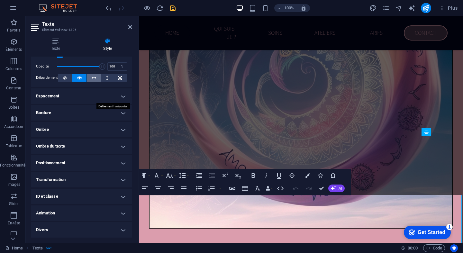
scroll to position [22, 0]
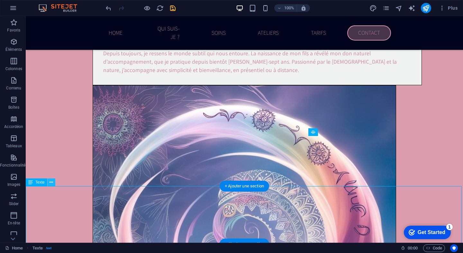
click at [53, 182] on icon at bounding box center [51, 182] width 4 height 7
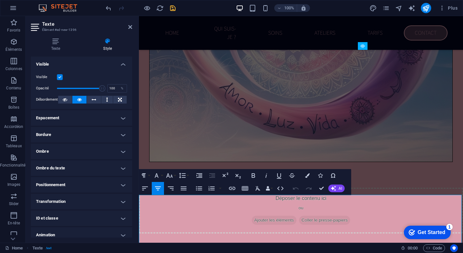
scroll to position [1766, 0]
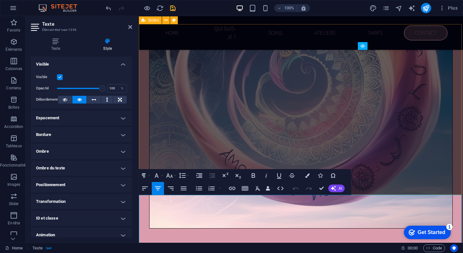
drag, startPoint x: 333, startPoint y: 231, endPoint x: 147, endPoint y: 177, distance: 193.9
click at [310, 176] on button "Colors" at bounding box center [307, 175] width 12 height 13
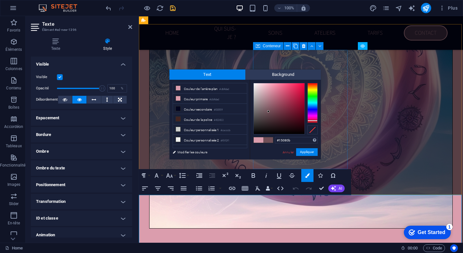
type input "#000000"
drag, startPoint x: 257, startPoint y: 104, endPoint x: 310, endPoint y: 159, distance: 75.9
click at [310, 159] on div "#000000 Formats pris en charge #0852ed rgb(8, 82, 237) rgba(8, 82, 237, 90%) hs…" at bounding box center [285, 166] width 71 height 173
click at [310, 151] on button "Appliquer" at bounding box center [307, 152] width 22 height 8
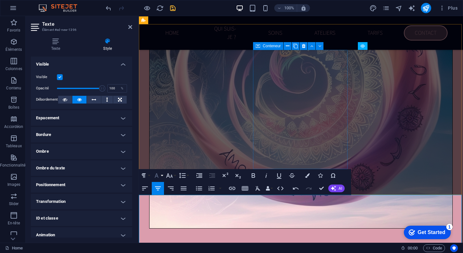
click at [161, 176] on button "Font Family" at bounding box center [158, 175] width 12 height 13
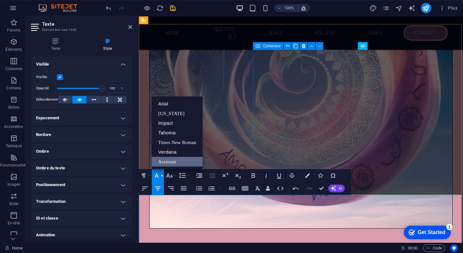
scroll to position [0, 0]
click at [161, 176] on button "Font Family" at bounding box center [158, 175] width 12 height 13
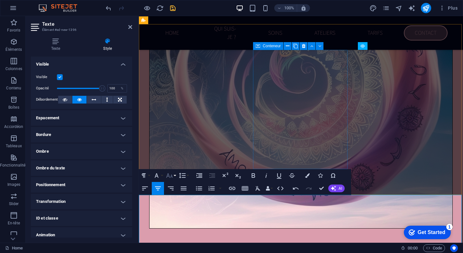
click at [175, 174] on button "Font Size" at bounding box center [171, 175] width 12 height 13
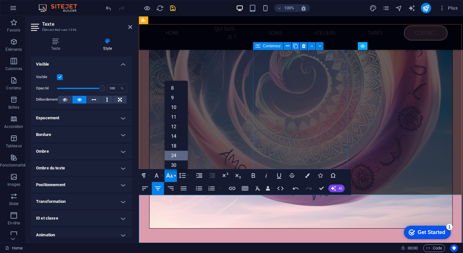
click at [178, 152] on link "24" at bounding box center [176, 156] width 23 height 10
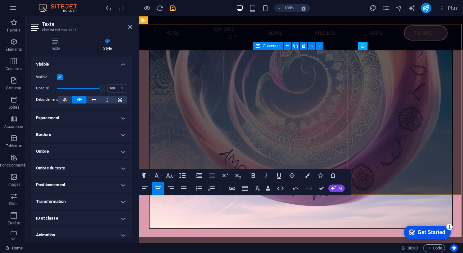
click at [455, 216] on div "Barre de menus Image Bannière Barre de menus Image Image with Content Block Ima…" at bounding box center [301, 129] width 324 height 227
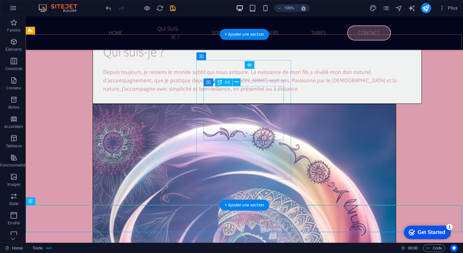
scroll to position [1747, 0]
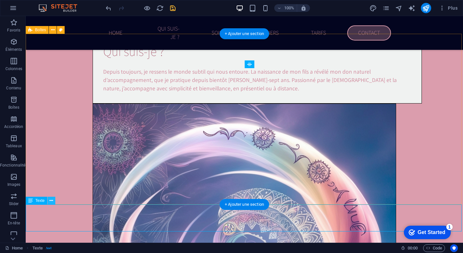
click at [50, 201] on icon at bounding box center [51, 200] width 4 height 7
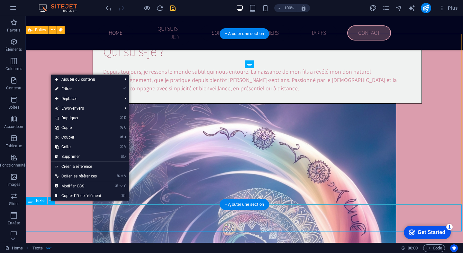
click at [39, 203] on div "Texte" at bounding box center [37, 201] width 22 height 8
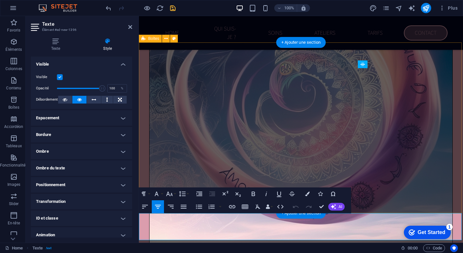
click at [106, 45] on h4 "Style" at bounding box center [107, 44] width 49 height 13
click at [58, 44] on icon at bounding box center [56, 41] width 50 height 6
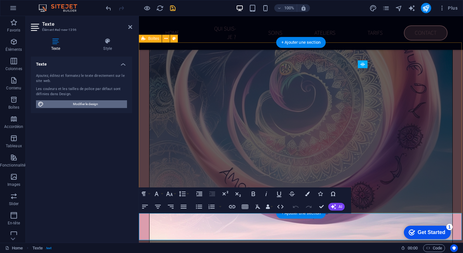
click at [76, 102] on span "Modifier le design" at bounding box center [85, 104] width 79 height 8
select select "rem"
select select "200"
select select "px"
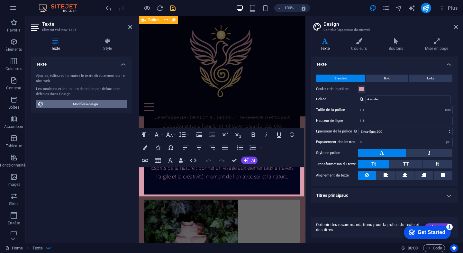
scroll to position [2178, 0]
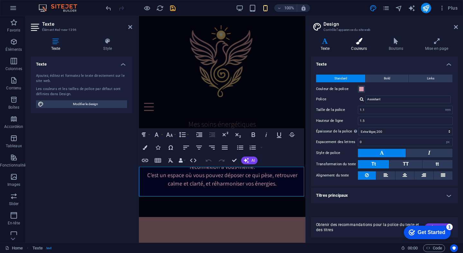
click at [361, 47] on h4 "Couleurs" at bounding box center [360, 44] width 37 height 13
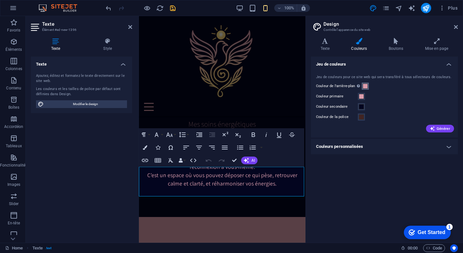
click at [364, 86] on span at bounding box center [365, 86] width 5 height 5
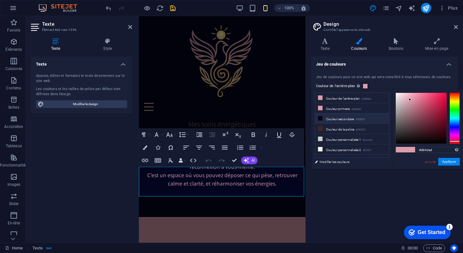
click at [346, 119] on li "Couleur secondaire #03051f" at bounding box center [352, 118] width 74 height 10
type input "#03051f"
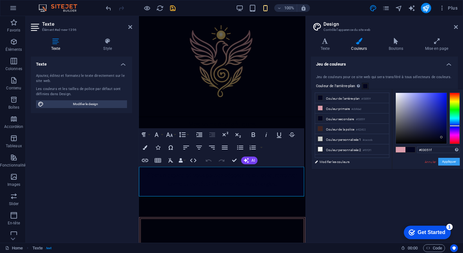
click at [446, 163] on button "Appliquer" at bounding box center [449, 162] width 22 height 8
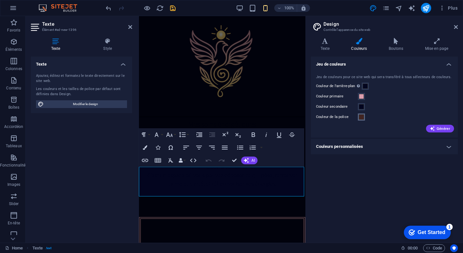
click at [361, 117] on span at bounding box center [361, 116] width 5 height 5
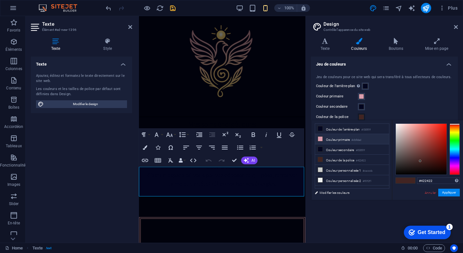
click at [344, 139] on li "Couleur primaire #db9dad" at bounding box center [352, 139] width 74 height 10
type input "#db9dad"
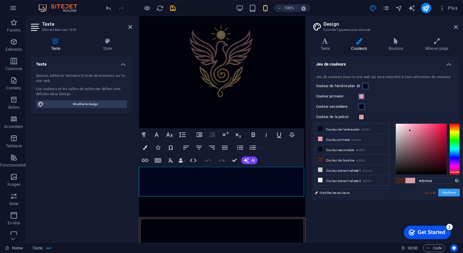
click at [447, 192] on button "Appliquer" at bounding box center [449, 193] width 22 height 8
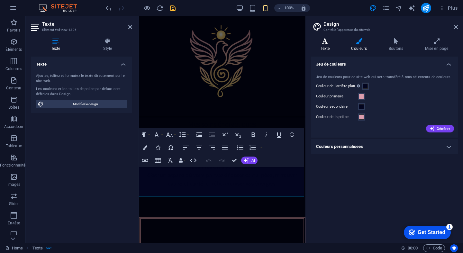
click at [323, 41] on icon at bounding box center [325, 41] width 28 height 6
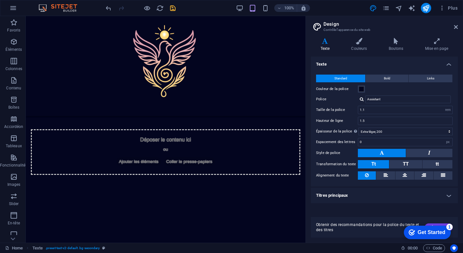
scroll to position [1231, 0]
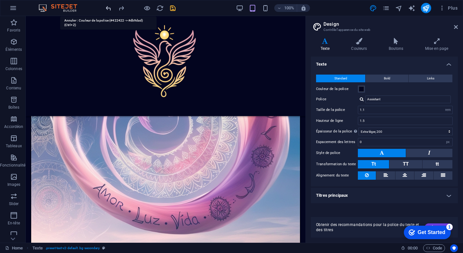
scroll to position [1716, 0]
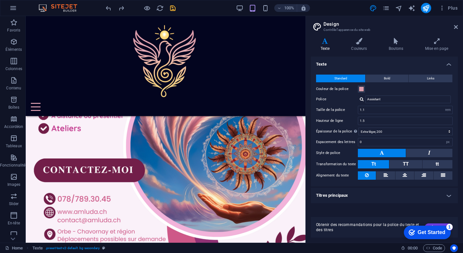
scroll to position [597, 0]
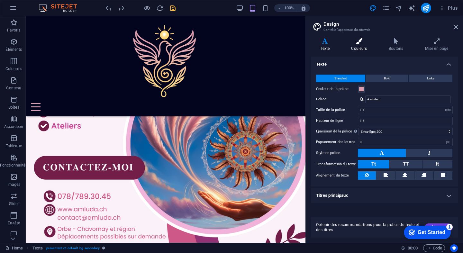
click at [358, 46] on h4 "Couleurs" at bounding box center [360, 44] width 37 height 13
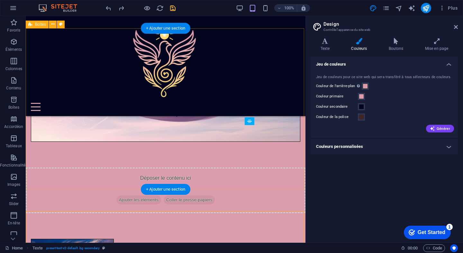
scroll to position [1696, 0]
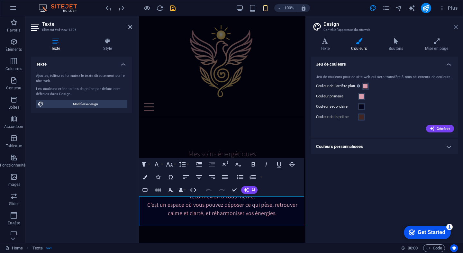
click at [456, 27] on icon at bounding box center [456, 26] width 4 height 5
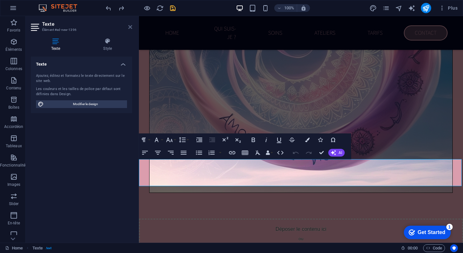
click at [129, 28] on icon at bounding box center [130, 26] width 4 height 5
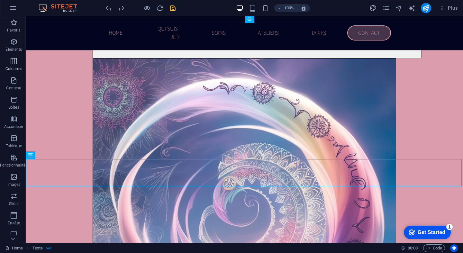
click at [18, 62] on span "Colonnes" at bounding box center [14, 64] width 28 height 15
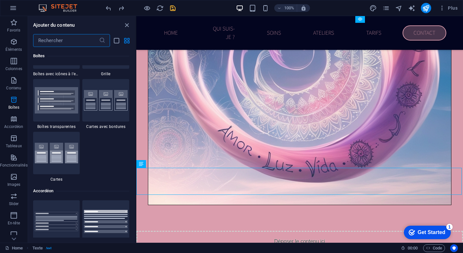
scroll to position [1918, 0]
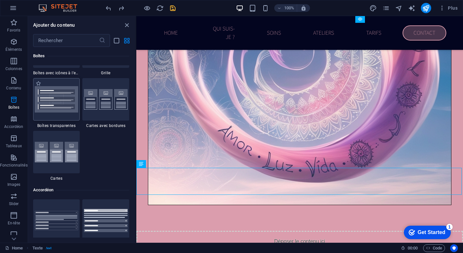
click at [65, 90] on img at bounding box center [57, 99] width 44 height 26
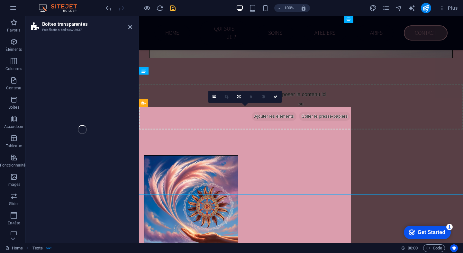
select select "rem"
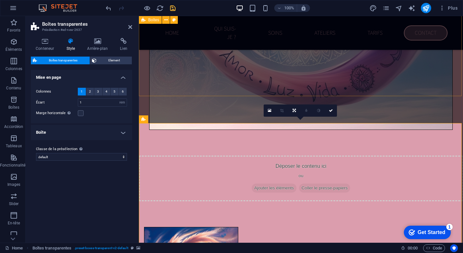
scroll to position [1864, 0]
click at [109, 13] on div at bounding box center [140, 8] width 72 height 10
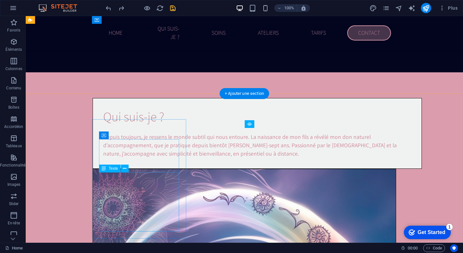
scroll to position [1680, 0]
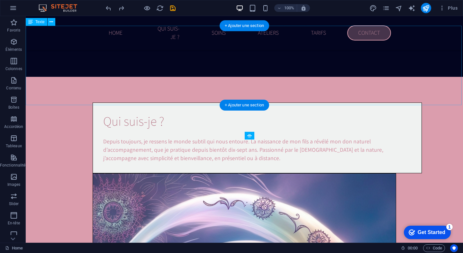
scroll to position [1678, 0]
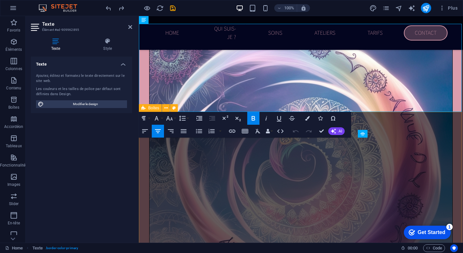
click at [252, 116] on icon "button" at bounding box center [254, 118] width 4 height 4
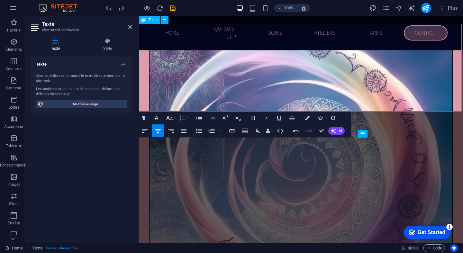
drag, startPoint x: 257, startPoint y: 54, endPoint x: 430, endPoint y: 72, distance: 173.9
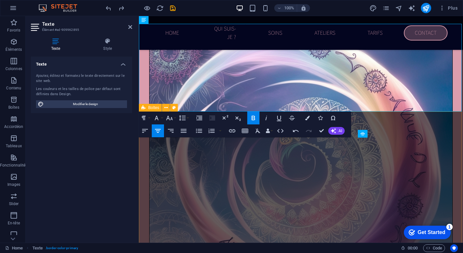
click at [257, 119] on button "Bold" at bounding box center [253, 118] width 12 height 13
drag, startPoint x: 404, startPoint y: 63, endPoint x: 254, endPoint y: 49, distance: 150.7
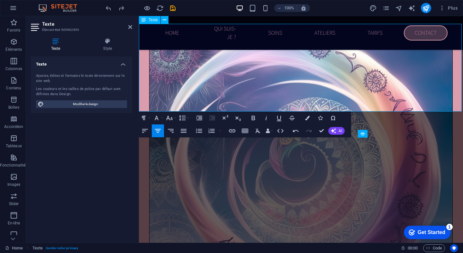
copy div "C haque séance dure environ 1h à 1h30 . Elle vous offre un moment de recentrage…"
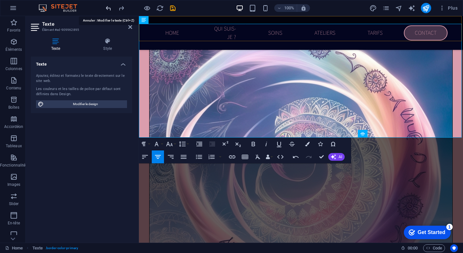
click at [109, 7] on icon "undo" at bounding box center [108, 7] width 7 height 7
click at [109, 6] on icon "undo" at bounding box center [108, 7] width 7 height 7
click at [109, 7] on icon "undo" at bounding box center [108, 7] width 7 height 7
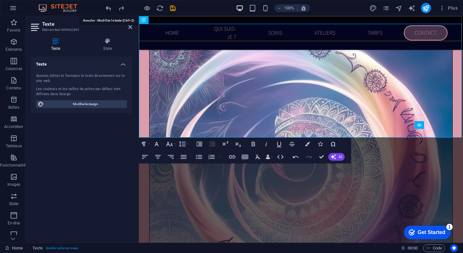
click at [109, 7] on icon "undo" at bounding box center [108, 7] width 7 height 7
click at [137, 147] on aside "Texte Élément #ed-909962895 Texte Style Texte Ajoutez, éditez et formatez le te…" at bounding box center [82, 129] width 113 height 227
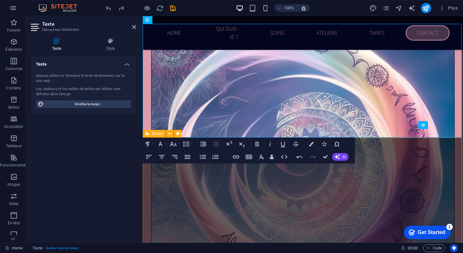
click at [122, 152] on div "Texte Ajoutez, éditez et formatez le texte directement sur le site web. Les cou…" at bounding box center [83, 147] width 105 height 181
click at [133, 28] on icon at bounding box center [134, 26] width 4 height 5
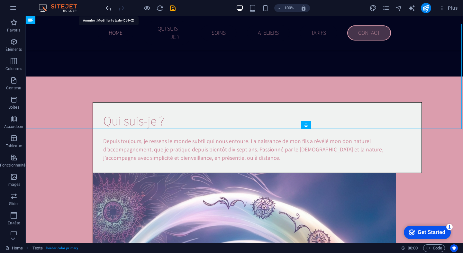
click at [107, 6] on icon "undo" at bounding box center [108, 7] width 7 height 7
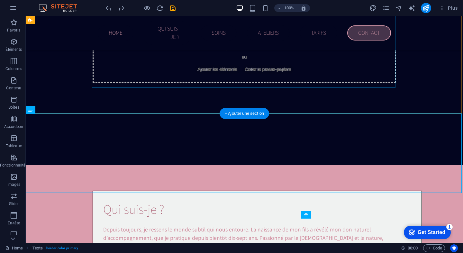
scroll to position [1590, 0]
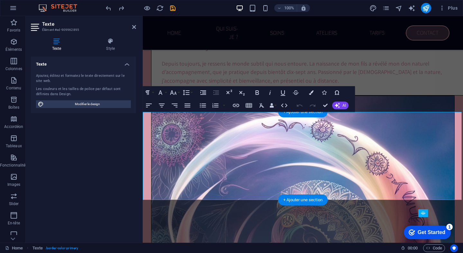
click at [40, 174] on div "Texte Ajoutez, éditez et formatez le texte directement sur le site web. Les cou…" at bounding box center [83, 147] width 105 height 181
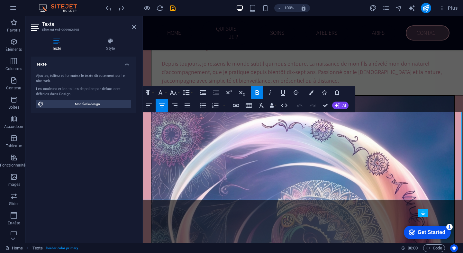
drag, startPoint x: 148, startPoint y: 177, endPoint x: 355, endPoint y: 197, distance: 207.6
copy strong "Parce que chacun vit une réalité différente, j'ai choisi de proposer trois poss…"
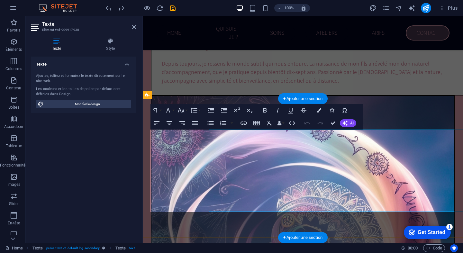
scroll to position [1464, 0]
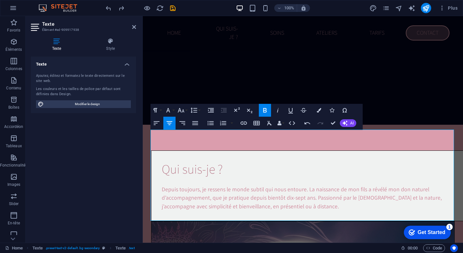
drag, startPoint x: 373, startPoint y: 219, endPoint x: 139, endPoint y: 203, distance: 234.5
click at [321, 111] on icon "button" at bounding box center [319, 110] width 4 height 4
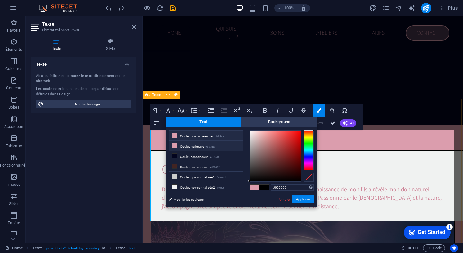
click at [214, 145] on small "#db9dad" at bounding box center [210, 147] width 10 height 4
type input "#db9dad"
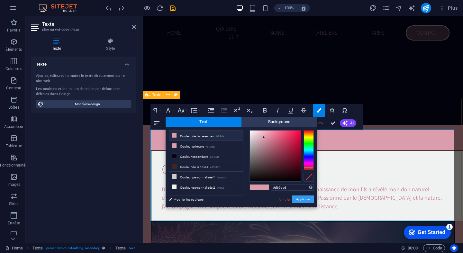
click at [308, 200] on button "Appliquer" at bounding box center [303, 199] width 22 height 8
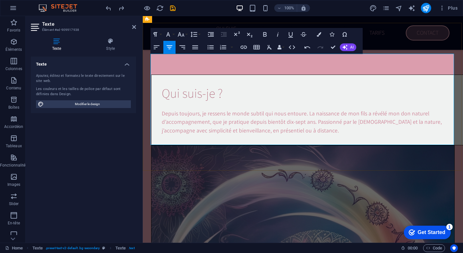
scroll to position [1540, 0]
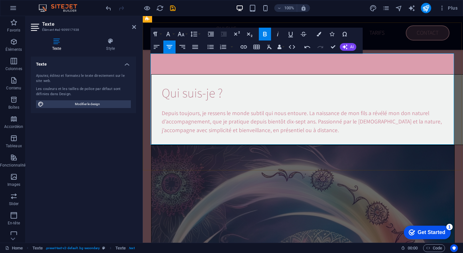
drag, startPoint x: 234, startPoint y: 80, endPoint x: 324, endPoint y: 83, distance: 90.0
click at [185, 33] on button "Font Size" at bounding box center [182, 34] width 12 height 13
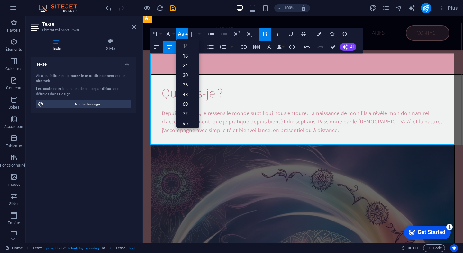
scroll to position [45, 0]
click at [190, 77] on link "30" at bounding box center [187, 79] width 23 height 10
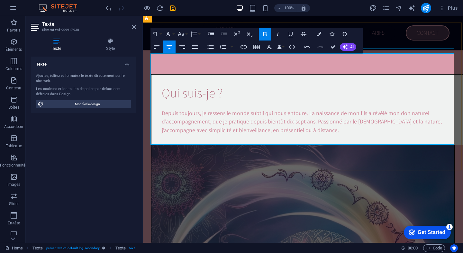
click at [175, 33] on div "Paragraph Format Normal Heading 1 Heading 2 Heading 3 Heading 4 Heading 5 Headi…" at bounding box center [175, 34] width 51 height 13
click at [174, 33] on button "Font Family" at bounding box center [169, 34] width 12 height 13
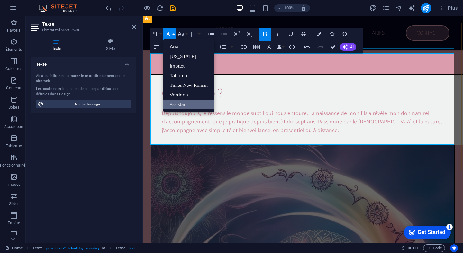
scroll to position [0, 0]
click at [186, 33] on button "Font Size" at bounding box center [182, 34] width 12 height 13
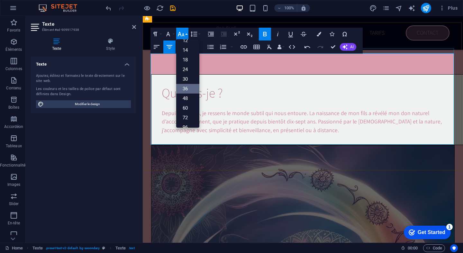
click at [193, 87] on link "36" at bounding box center [187, 89] width 23 height 10
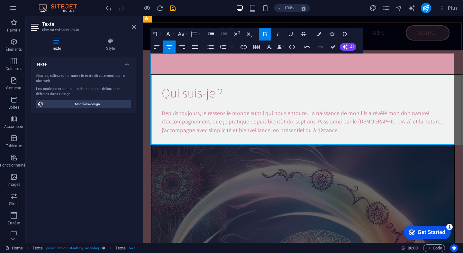
drag, startPoint x: 367, startPoint y: 140, endPoint x: 162, endPoint y: 125, distance: 205.0
click at [265, 34] on icon "button" at bounding box center [265, 34] width 4 height 4
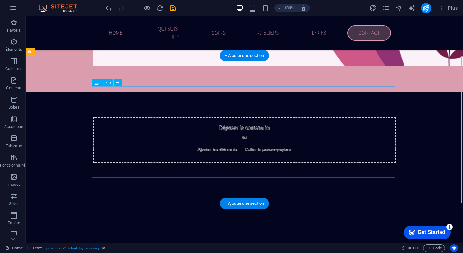
scroll to position [1510, 0]
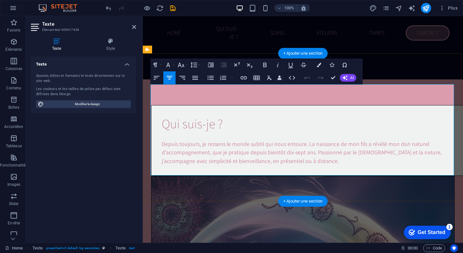
drag, startPoint x: 367, startPoint y: 108, endPoint x: 361, endPoint y: 108, distance: 5.8
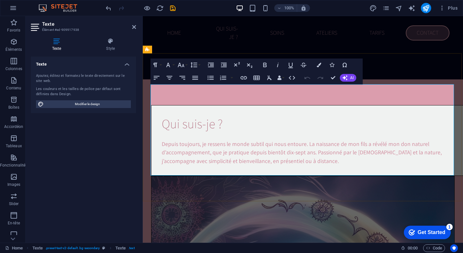
click at [321, 63] on button "Colors" at bounding box center [319, 64] width 12 height 13
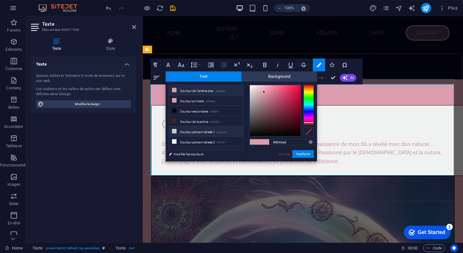
click at [202, 131] on li "Couleur personnalisée 1 #cacccb" at bounding box center [206, 131] width 74 height 10
type input "#cacccb"
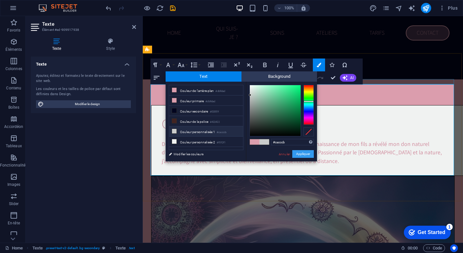
click at [302, 153] on button "Appliquer" at bounding box center [303, 154] width 22 height 8
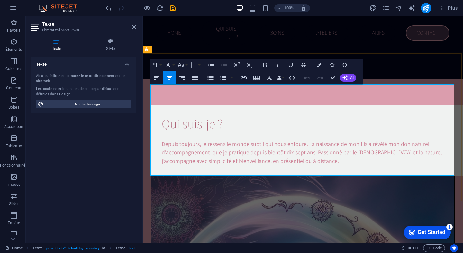
click at [320, 63] on icon "button" at bounding box center [319, 65] width 4 height 4
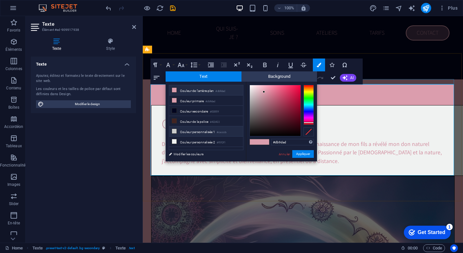
click at [182, 134] on li "Couleur personnalisée 1 #cacccb" at bounding box center [206, 131] width 74 height 10
type input "#cacccb"
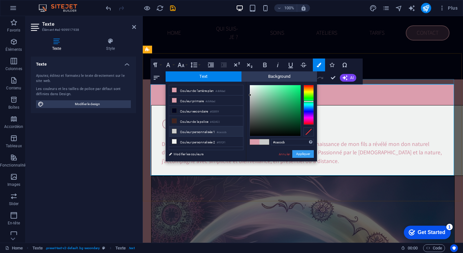
click at [301, 153] on button "Appliquer" at bounding box center [303, 154] width 22 height 8
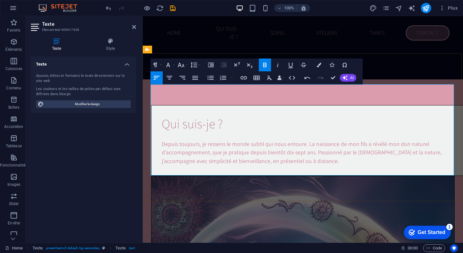
drag, startPoint x: 286, startPoint y: 110, endPoint x: 310, endPoint y: 107, distance: 24.6
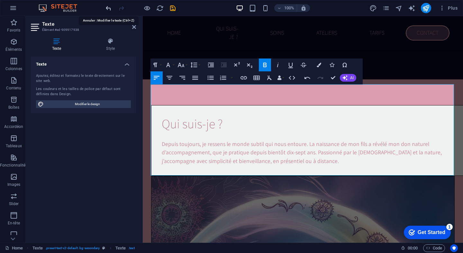
click at [109, 6] on icon "undo" at bounding box center [108, 7] width 7 height 7
click at [110, 4] on icon "undo" at bounding box center [108, 7] width 7 height 7
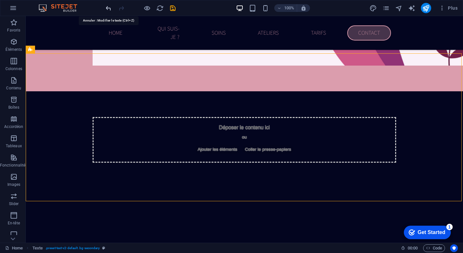
click at [108, 8] on icon "undo" at bounding box center [108, 7] width 7 height 7
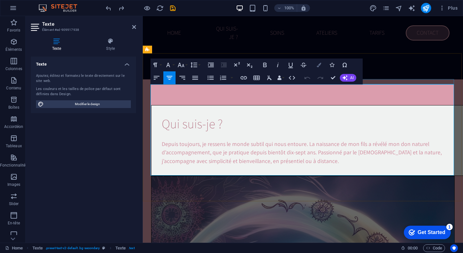
click at [319, 64] on icon "button" at bounding box center [319, 65] width 4 height 4
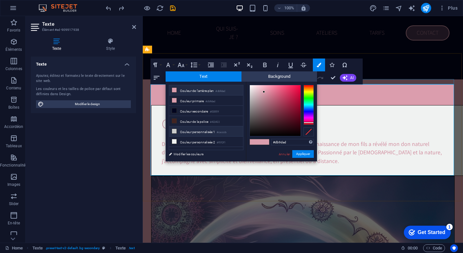
click at [191, 130] on li "Couleur personnalisée 1 #cacccb" at bounding box center [206, 131] width 74 height 10
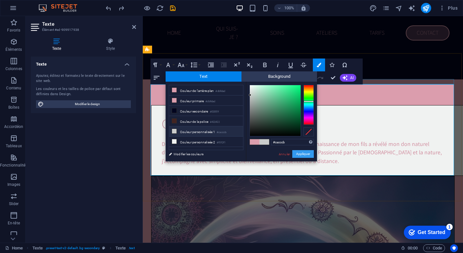
click at [307, 157] on button "Appliquer" at bounding box center [303, 154] width 22 height 8
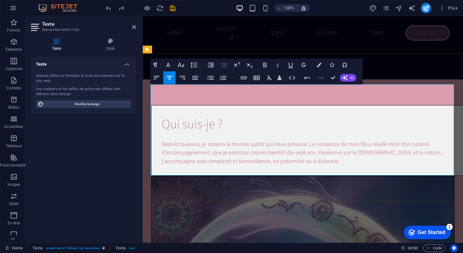
click at [319, 65] on icon "button" at bounding box center [319, 65] width 4 height 4
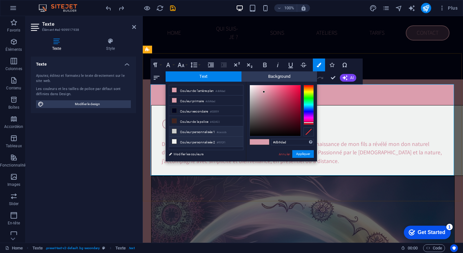
click at [201, 141] on li "Couleur personnalisée 2 #f0f2f1" at bounding box center [206, 142] width 74 height 10
type input "#f0f2f1"
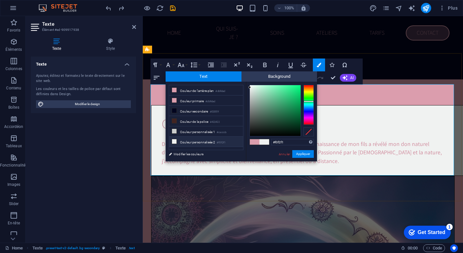
click at [265, 142] on span at bounding box center [264, 141] width 10 height 5
click at [302, 153] on button "Appliquer" at bounding box center [303, 154] width 22 height 8
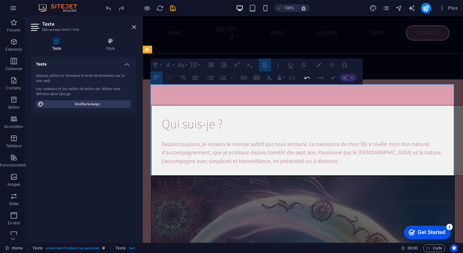
click at [166, 77] on icon "button" at bounding box center [170, 78] width 8 height 8
click at [168, 77] on icon "button" at bounding box center [170, 78] width 8 height 8
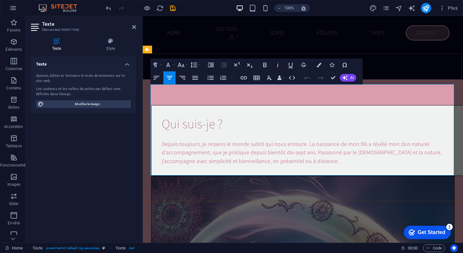
click at [169, 76] on icon "button" at bounding box center [170, 78] width 8 height 8
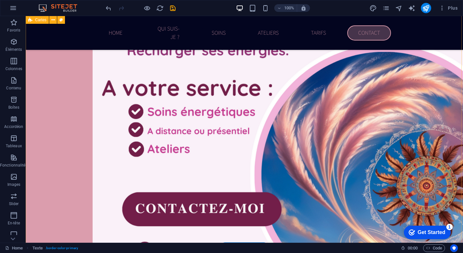
scroll to position [1193, 0]
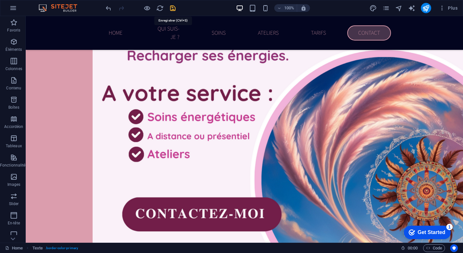
click at [173, 6] on icon "save" at bounding box center [172, 7] width 7 height 7
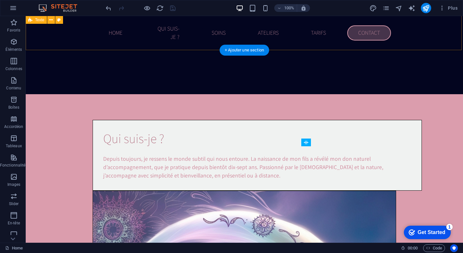
scroll to position [1661, 0]
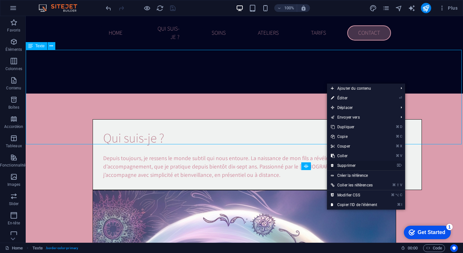
click at [342, 163] on link "⌦ Supprimer" at bounding box center [354, 166] width 54 height 10
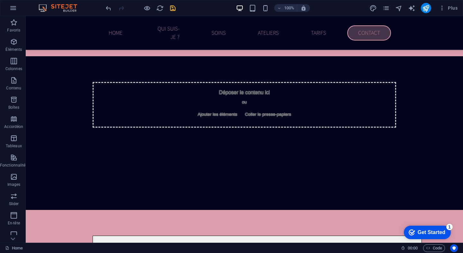
scroll to position [1571, 0]
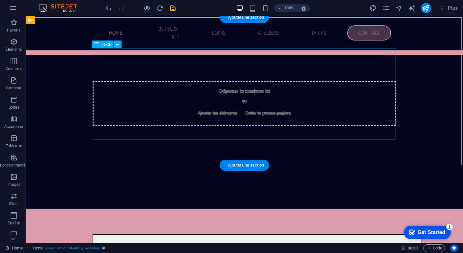
scroll to position [1546, 0]
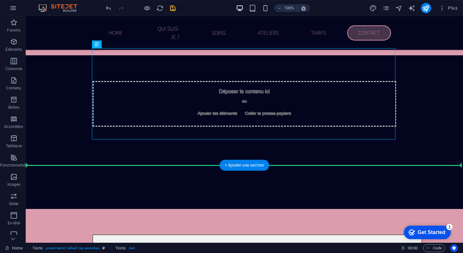
drag, startPoint x: 105, startPoint y: 44, endPoint x: 122, endPoint y: 154, distance: 111.2
drag, startPoint x: 123, startPoint y: 60, endPoint x: 132, endPoint y: 194, distance: 134.1
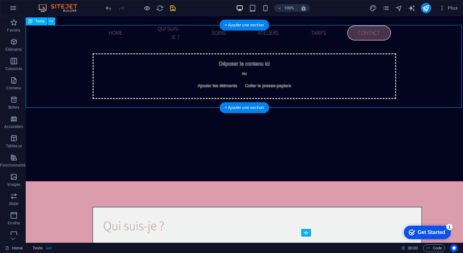
scroll to position [1594, 0]
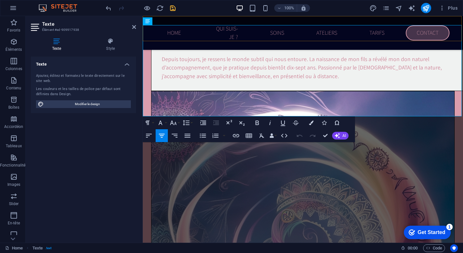
drag, startPoint x: 428, startPoint y: 108, endPoint x: 229, endPoint y: 38, distance: 210.9
click at [229, 37] on div "AmLuDa Home Qui suis-je ? Soins Ateliers Tarifs Contact Bienvenus - Bienvenidos…" at bounding box center [303, 196] width 320 height 3549
click at [107, 39] on icon at bounding box center [110, 41] width 51 height 6
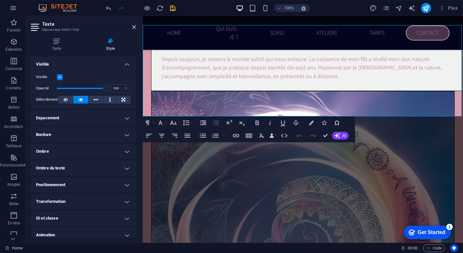
click at [60, 79] on label at bounding box center [60, 77] width 6 height 6
click at [0, 0] on input "Visible" at bounding box center [0, 0] width 0 height 0
click at [60, 79] on label at bounding box center [60, 77] width 6 height 6
click at [0, 0] on input "Visible" at bounding box center [0, 0] width 0 height 0
click at [60, 79] on label at bounding box center [60, 77] width 6 height 6
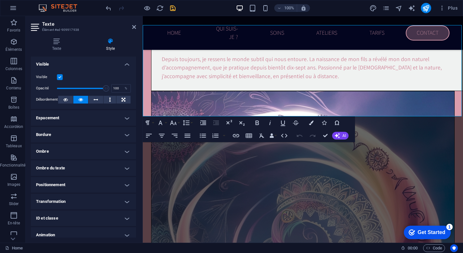
click at [0, 0] on input "Visible" at bounding box center [0, 0] width 0 height 0
click at [60, 79] on label at bounding box center [60, 77] width 6 height 6
click at [0, 0] on input "Visible" at bounding box center [0, 0] width 0 height 0
click at [60, 79] on label at bounding box center [60, 77] width 6 height 6
click at [0, 0] on input "Visible" at bounding box center [0, 0] width 0 height 0
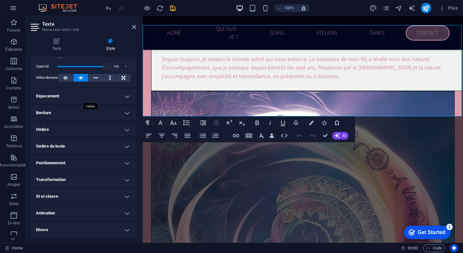
scroll to position [22, 0]
click at [120, 232] on h4 "Divers" at bounding box center [83, 229] width 105 height 15
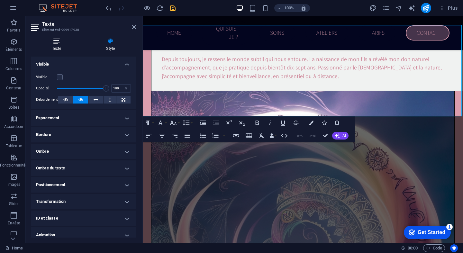
scroll to position [0, 0]
click at [56, 44] on h4 "Texte" at bounding box center [58, 44] width 54 height 13
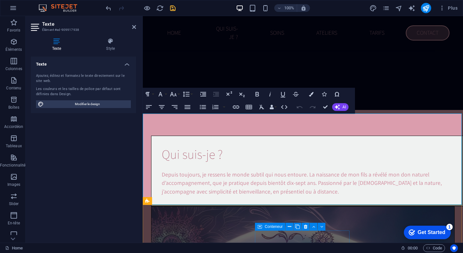
scroll to position [1510, 0]
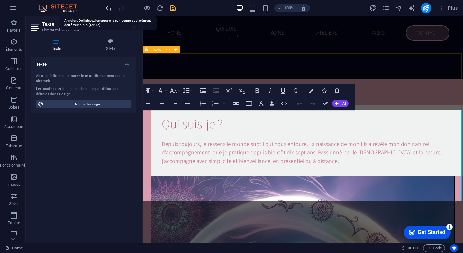
click at [105, 7] on icon "undo" at bounding box center [108, 7] width 7 height 7
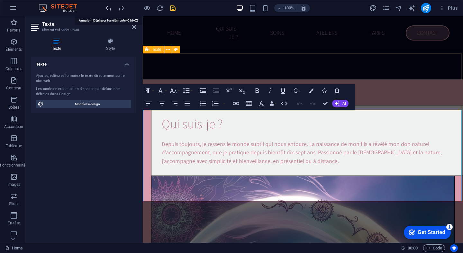
click at [105, 7] on icon "undo" at bounding box center [108, 7] width 7 height 7
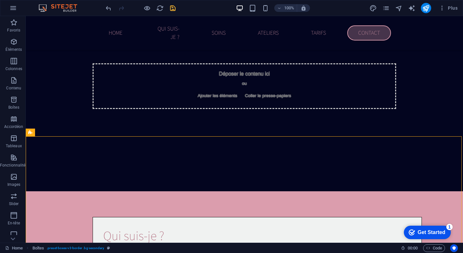
scroll to position [1584, 0]
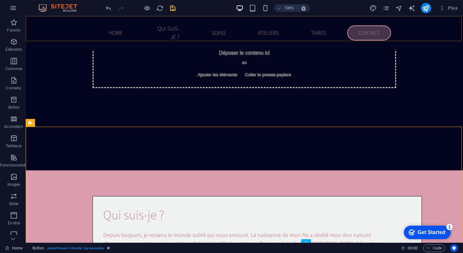
click at [119, 29] on nav "Home Qui suis-je ? Soins Ateliers Tarifs Contact" at bounding box center [244, 33] width 303 height 34
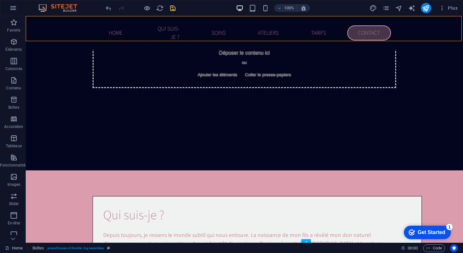
click at [119, 29] on nav "Home Qui suis-je ? Soins Ateliers Tarifs Contact" at bounding box center [244, 33] width 303 height 34
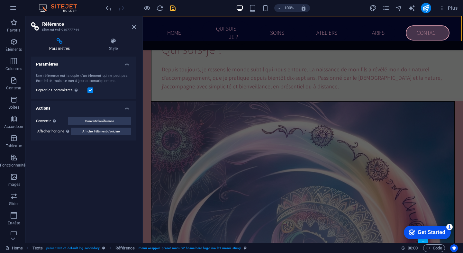
click at [286, 31] on nav "Home Qui suis-je ? Soins Ateliers Tarifs Contact" at bounding box center [302, 33] width 303 height 34
click at [285, 28] on nav "Home Qui suis-je ? Soins Ateliers Tarifs Contact" at bounding box center [302, 33] width 303 height 34
click at [284, 28] on nav "Home Qui suis-je ? Soins Ateliers Tarifs Contact" at bounding box center [302, 33] width 303 height 34
click at [111, 41] on icon at bounding box center [113, 41] width 45 height 6
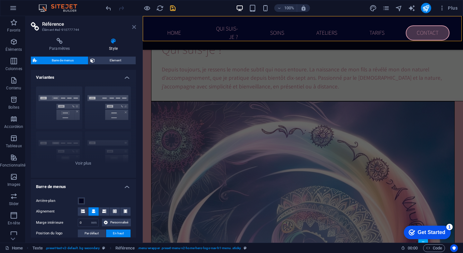
click at [135, 26] on icon at bounding box center [134, 26] width 4 height 5
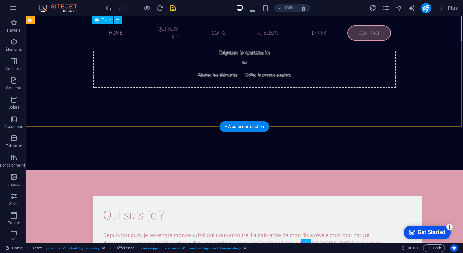
scroll to position [1566, 0]
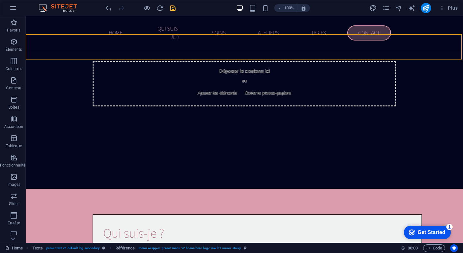
click at [226, 28] on nav "Home Qui suis-je ? Soins Ateliers Tarifs Contact" at bounding box center [244, 33] width 303 height 34
click at [89, 25] on div "AmLuDa Home Qui suis-je ? Soins Ateliers Tarifs Contact" at bounding box center [244, 33] width 437 height 34
select select "rem"
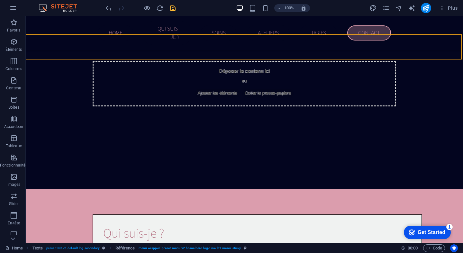
select select "rem"
select select "preset-menu-v2-home-hero-logo-nav-h1-menu"
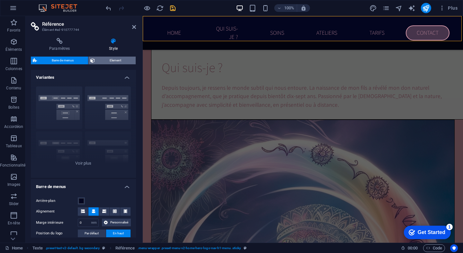
click at [104, 58] on span "Element" at bounding box center [115, 61] width 37 height 8
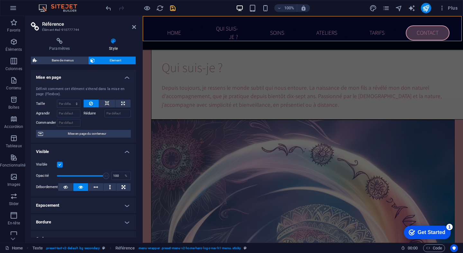
scroll to position [0, 0]
click at [281, 29] on nav "Home Qui suis-je ? Soins Ateliers Tarifs Contact" at bounding box center [302, 33] width 303 height 34
click at [59, 46] on h4 "Paramètres" at bounding box center [61, 44] width 60 height 13
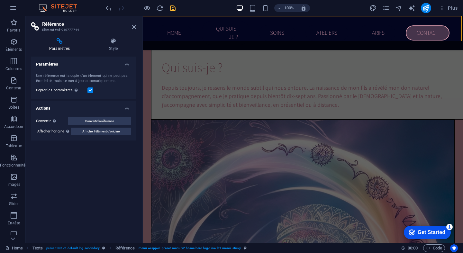
click at [127, 66] on h4 "Paramètres" at bounding box center [83, 63] width 105 height 12
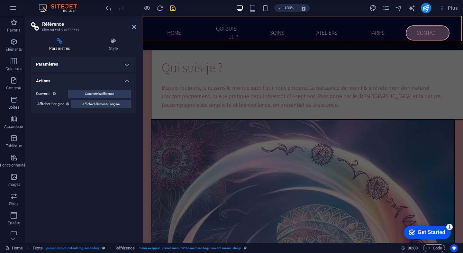
click at [127, 65] on h4 "Paramètres" at bounding box center [83, 64] width 105 height 15
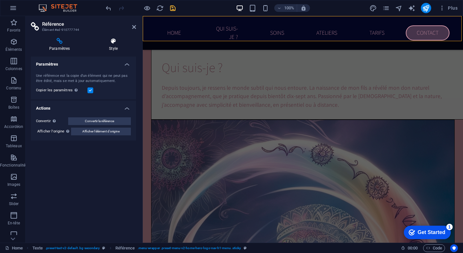
click at [108, 42] on icon at bounding box center [113, 41] width 45 height 6
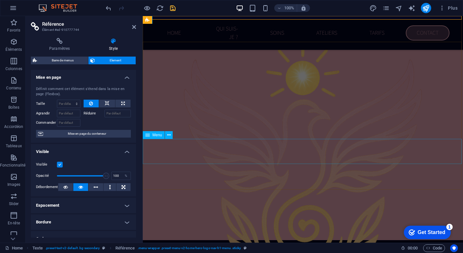
select select "primary"
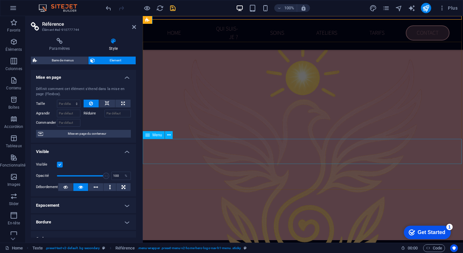
select select "primary"
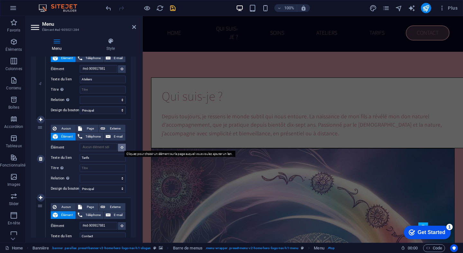
scroll to position [1601, 0]
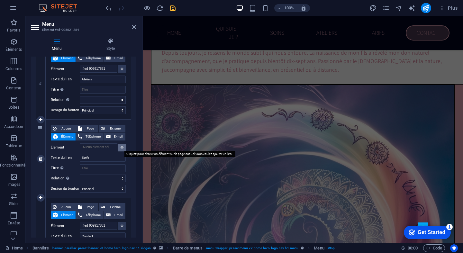
click at [121, 146] on icon at bounding box center [122, 147] width 3 height 3
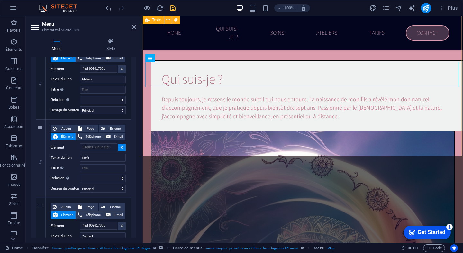
scroll to position [1552, 0]
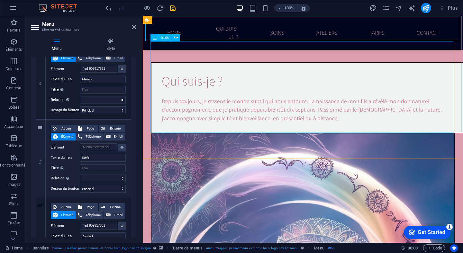
select select
type input "#ed-909917938"
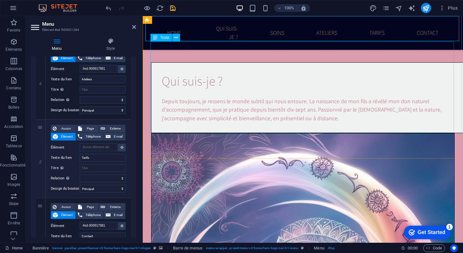
select select
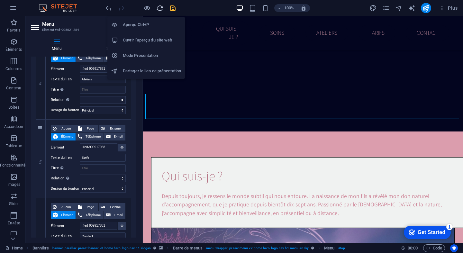
scroll to position [1452, 0]
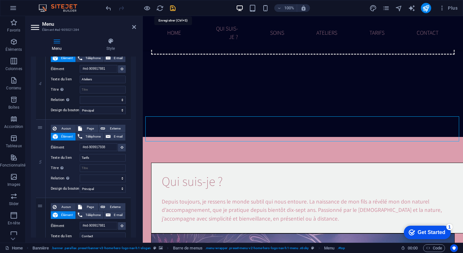
click at [174, 7] on icon "save" at bounding box center [172, 7] width 7 height 7
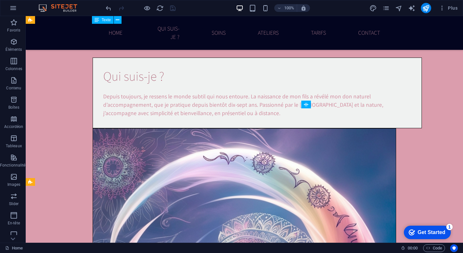
scroll to position [1722, 0]
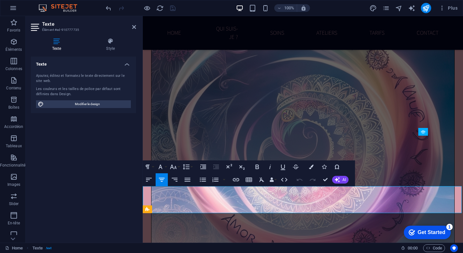
drag, startPoint x: 174, startPoint y: 197, endPoint x: 439, endPoint y: 197, distance: 265.5
copy span "Peu importe le tarif choisi, l’attention, l’énergie et la qualité du soin reste…"
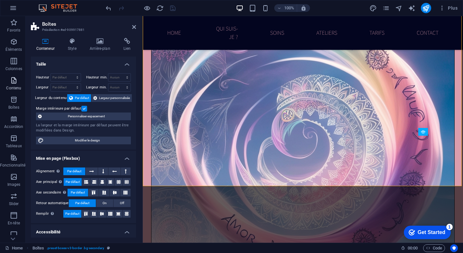
click at [16, 81] on icon "button" at bounding box center [14, 80] width 8 height 8
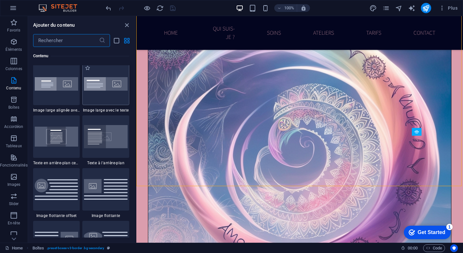
scroll to position [1289, 0]
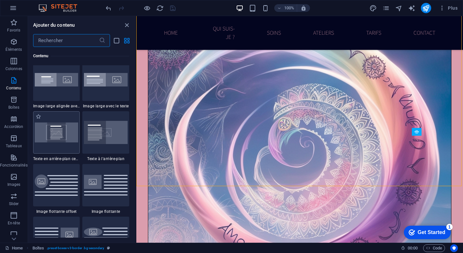
click at [52, 138] on img at bounding box center [57, 132] width 44 height 20
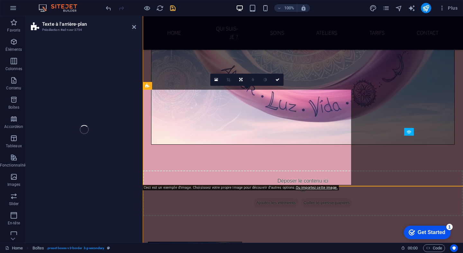
select select "%"
select select "rem"
select select "px"
select select "preset-fullscreen-text-on-background-v2-centered"
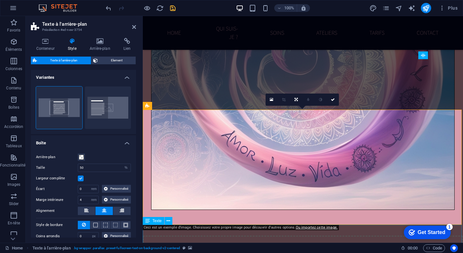
scroll to position [1780, 0]
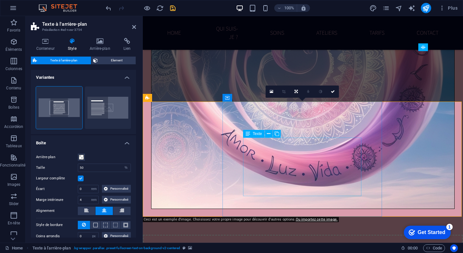
click at [252, 136] on div "Texte" at bounding box center [254, 134] width 22 height 8
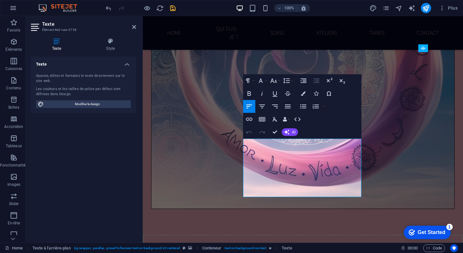
scroll to position [1779, 0]
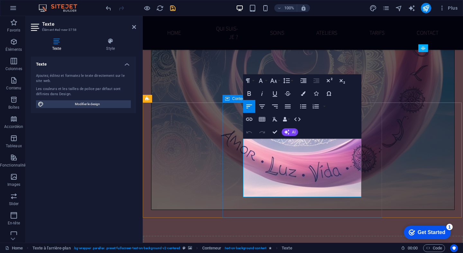
drag, startPoint x: 332, startPoint y: 193, endPoint x: 229, endPoint y: 126, distance: 122.3
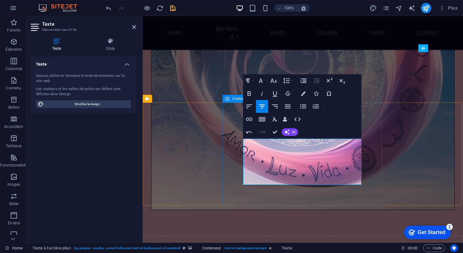
drag, startPoint x: 245, startPoint y: 146, endPoint x: 348, endPoint y: 192, distance: 112.7
click at [302, 93] on icon "button" at bounding box center [303, 93] width 4 height 4
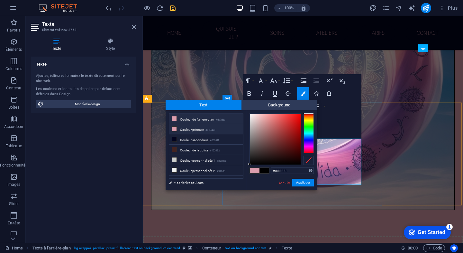
click at [184, 126] on li "Couleur primaire #db9dad" at bounding box center [206, 129] width 74 height 10
type input "#db9dad"
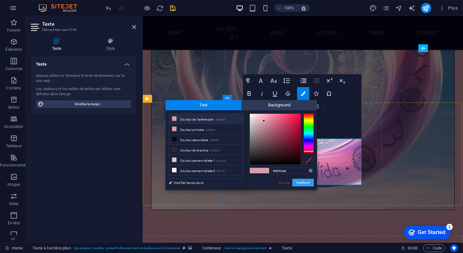
click at [303, 182] on button "Appliquer" at bounding box center [303, 183] width 22 height 8
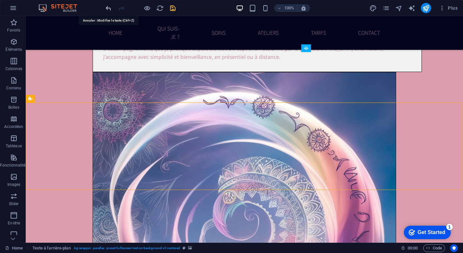
click at [107, 4] on icon "undo" at bounding box center [108, 7] width 7 height 7
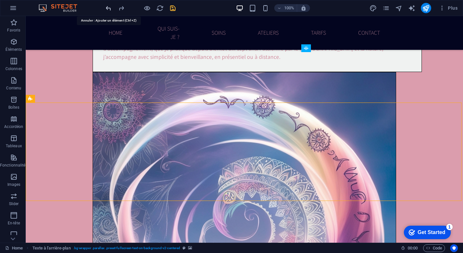
click at [107, 4] on icon "undo" at bounding box center [108, 7] width 7 height 7
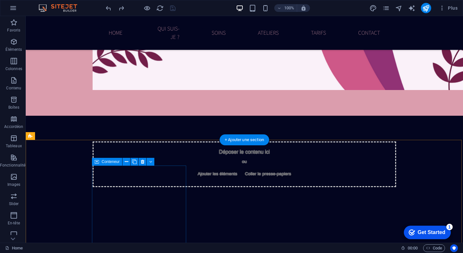
scroll to position [1466, 0]
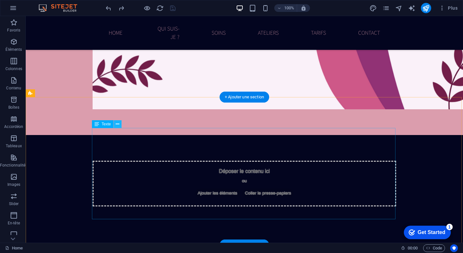
click at [0, 0] on icon at bounding box center [0, 0] width 0 height 0
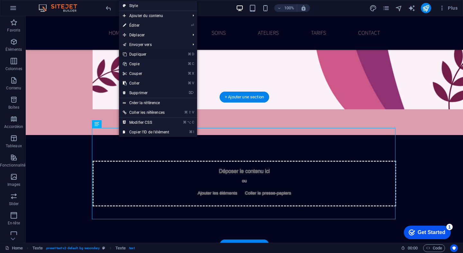
click at [143, 52] on link "⌘ D Dupliquer" at bounding box center [146, 54] width 54 height 10
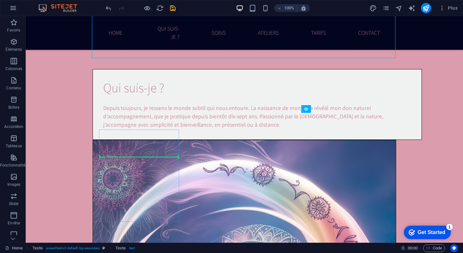
scroll to position [1814, 0]
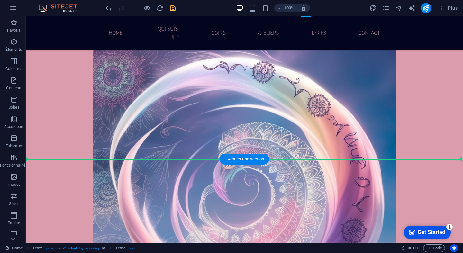
drag, startPoint x: 130, startPoint y: 66, endPoint x: 128, endPoint y: 157, distance: 91.3
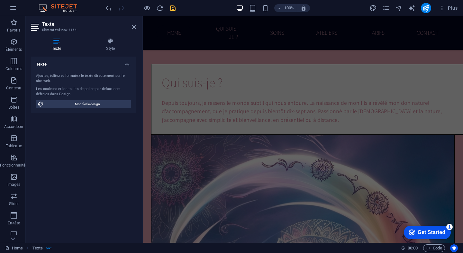
scroll to position [1515, 0]
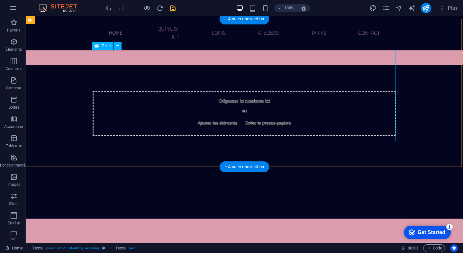
scroll to position [1530, 0]
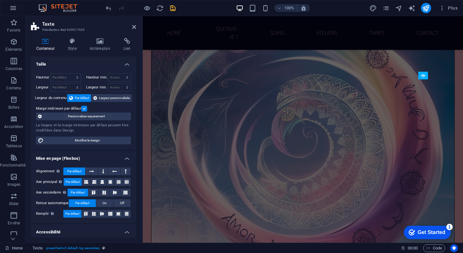
scroll to position [1788, 0]
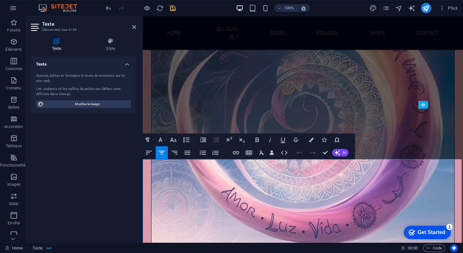
click at [134, 26] on icon at bounding box center [134, 26] width 4 height 5
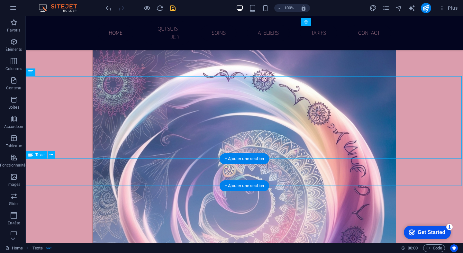
scroll to position [1805, 0]
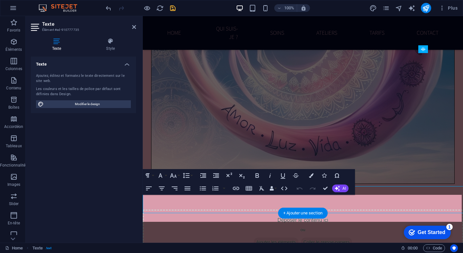
scroll to position [1778, 0]
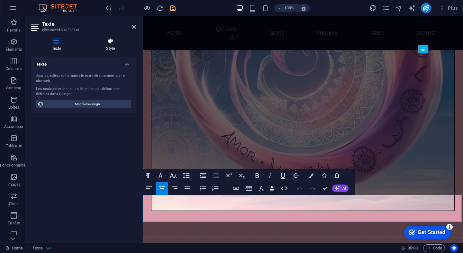
click at [105, 40] on icon at bounding box center [110, 41] width 51 height 6
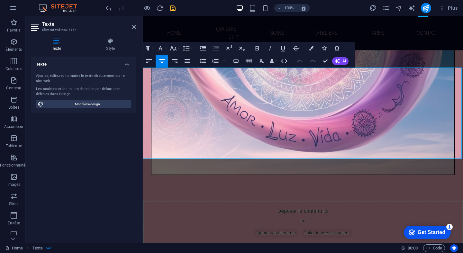
scroll to position [1814, 0]
click at [109, 7] on icon "undo" at bounding box center [108, 7] width 7 height 7
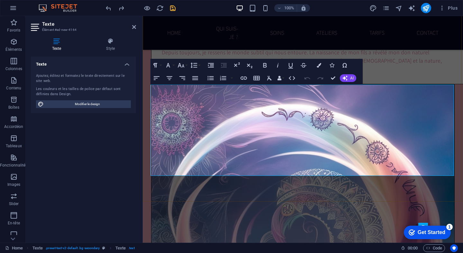
scroll to position [1601, 0]
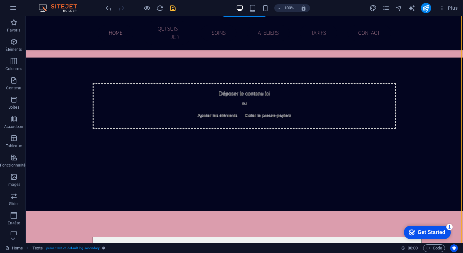
scroll to position [1572, 0]
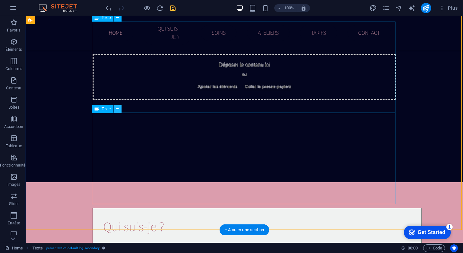
click at [118, 110] on icon at bounding box center [118, 109] width 4 height 7
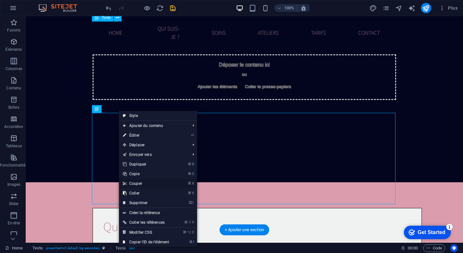
click at [139, 183] on link "⌘ X Couper" at bounding box center [146, 184] width 54 height 10
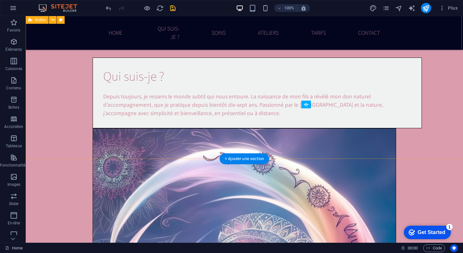
scroll to position [1722, 0]
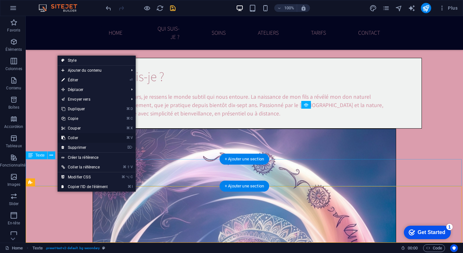
click at [79, 137] on link "⌘ V Coller" at bounding box center [85, 138] width 54 height 10
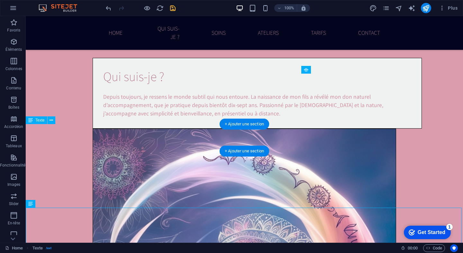
scroll to position [1805, 0]
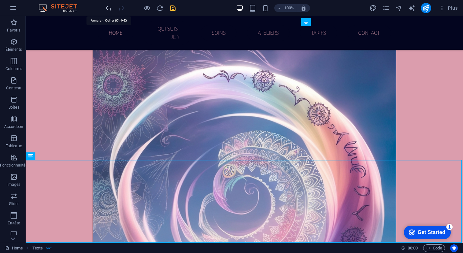
click at [107, 8] on icon "undo" at bounding box center [108, 7] width 7 height 7
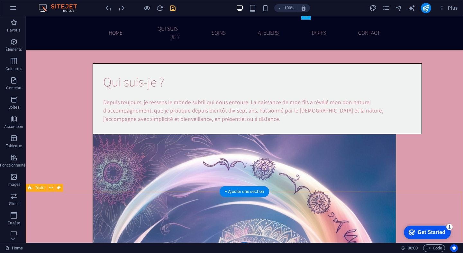
scroll to position [1720, 0]
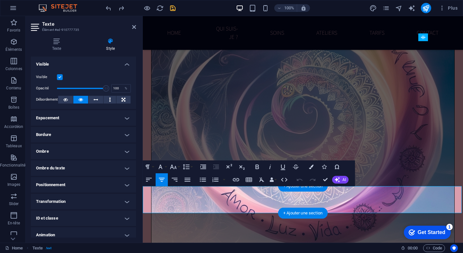
scroll to position [1695, 0]
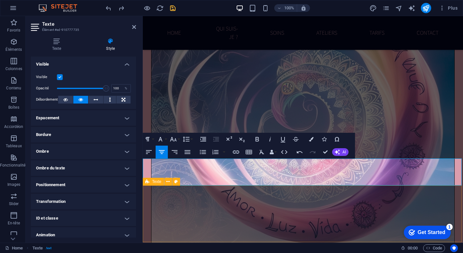
scroll to position [1722, 0]
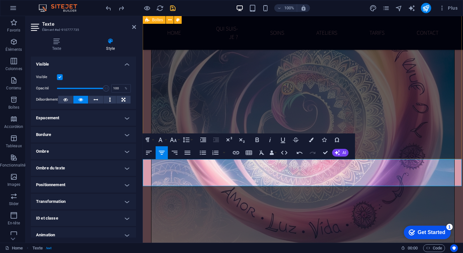
click at [119, 121] on h4 "Espacement" at bounding box center [83, 117] width 105 height 15
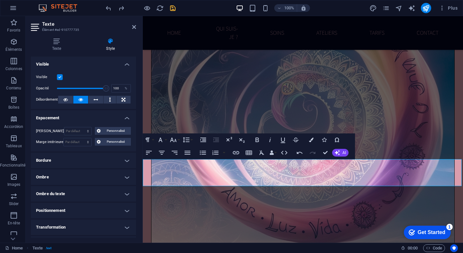
click at [83, 164] on h4 "Bordure" at bounding box center [83, 160] width 105 height 15
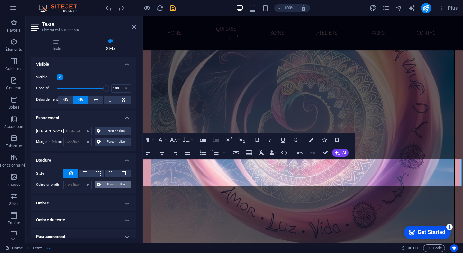
click at [107, 182] on span "Personnalisé" at bounding box center [116, 185] width 27 height 8
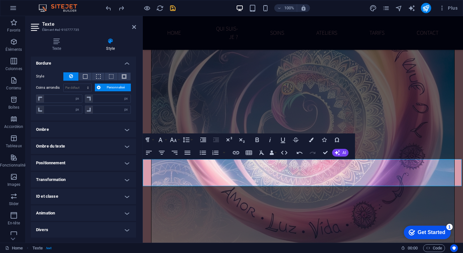
scroll to position [97, 0]
click at [104, 210] on h4 "Animation" at bounding box center [83, 213] width 105 height 15
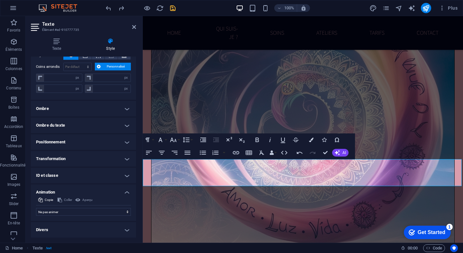
scroll to position [118, 0]
select select "shrink"
select select "scroll"
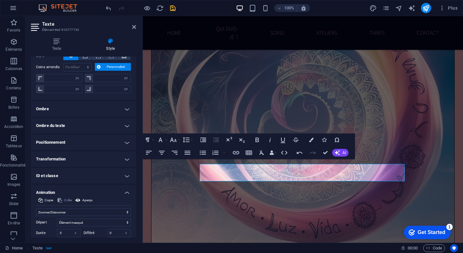
click at [248, 155] on icon "button" at bounding box center [249, 153] width 8 height 8
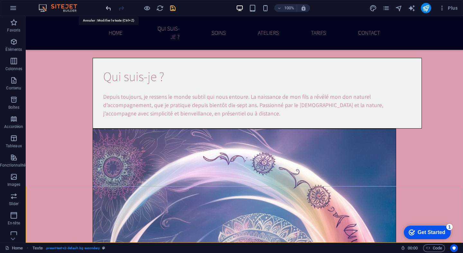
click at [106, 8] on icon "undo" at bounding box center [108, 7] width 7 height 7
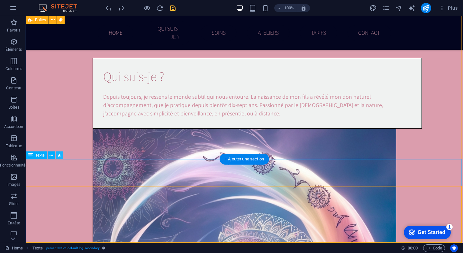
click at [60, 156] on icon at bounding box center [60, 155] width 4 height 7
select select "shrink"
select select "s"
select select "scroll"
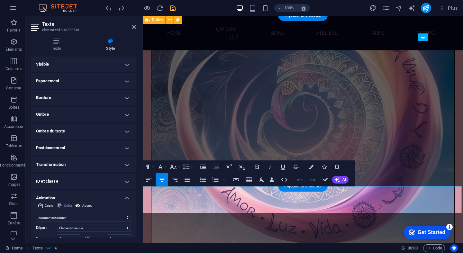
scroll to position [1695, 0]
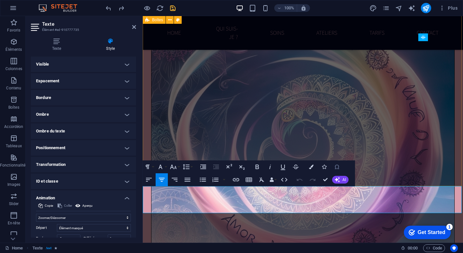
click at [338, 168] on icon "button" at bounding box center [337, 167] width 8 height 8
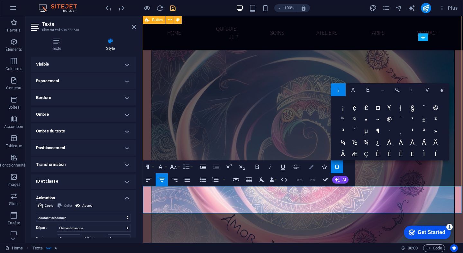
click at [313, 167] on icon "button" at bounding box center [311, 167] width 4 height 4
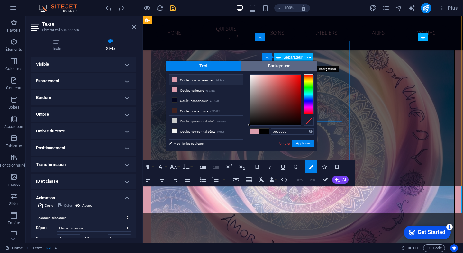
click at [285, 64] on span "Background" at bounding box center [279, 66] width 76 height 10
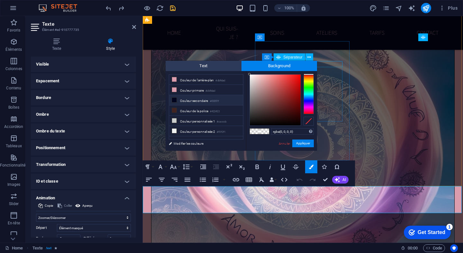
click at [188, 102] on li "Couleur secondaire #03051f" at bounding box center [206, 100] width 74 height 10
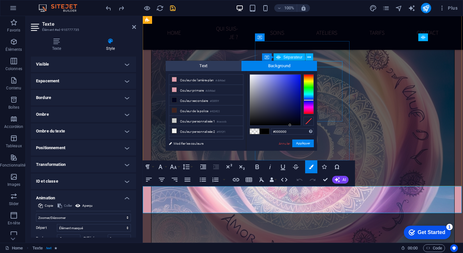
drag, startPoint x: 283, startPoint y: 121, endPoint x: 290, endPoint y: 127, distance: 8.9
click at [290, 127] on div "#000000 Formats pris en charge #0852ed rgb(8, 82, 237) rgba(8, 82, 237, 90%) hs…" at bounding box center [281, 157] width 71 height 173
click at [202, 104] on li "Couleur secondaire #03051f" at bounding box center [206, 100] width 74 height 10
click at [265, 132] on span at bounding box center [264, 131] width 10 height 5
click at [212, 101] on small "#03051f" at bounding box center [214, 101] width 9 height 4
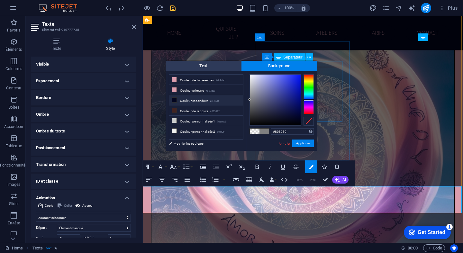
click at [202, 100] on li "Couleur secondaire #03051f" at bounding box center [206, 100] width 74 height 10
type input "#000000"
click at [304, 143] on button "Appliquer" at bounding box center [303, 143] width 22 height 8
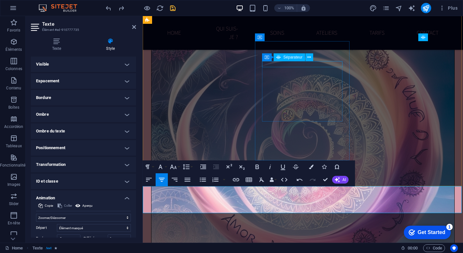
click at [173, 193] on div "Barre de menus Image Bannière Barre de menus Conteneur Image with Content Block…" at bounding box center [303, 129] width 320 height 227
drag, startPoint x: 173, startPoint y: 198, endPoint x: 364, endPoint y: 196, distance: 190.6
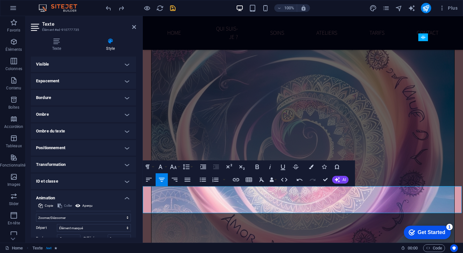
click at [313, 166] on icon "button" at bounding box center [311, 167] width 4 height 4
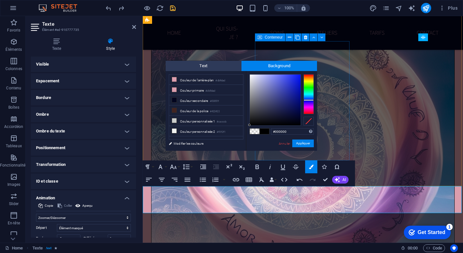
click at [262, 130] on span at bounding box center [264, 131] width 10 height 5
click at [302, 141] on button "Appliquer" at bounding box center [303, 143] width 22 height 8
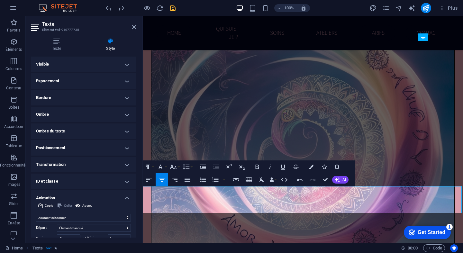
click at [109, 8] on icon "undo" at bounding box center [108, 7] width 7 height 7
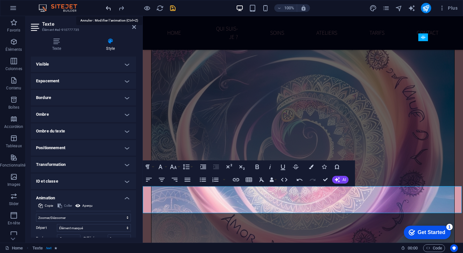
click at [109, 8] on icon "undo" at bounding box center [108, 7] width 7 height 7
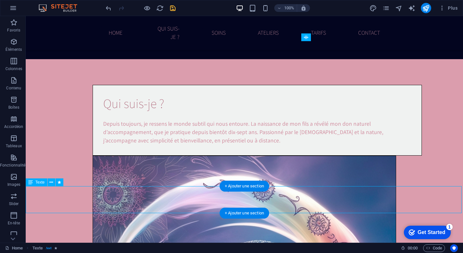
select select "shrink"
select select "s"
select select "scroll"
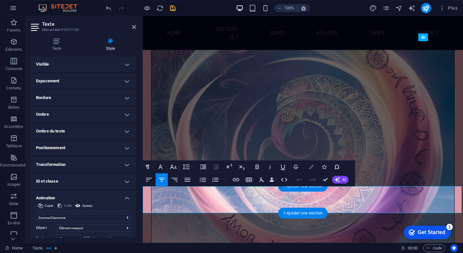
click at [309, 166] on icon "button" at bounding box center [311, 167] width 4 height 4
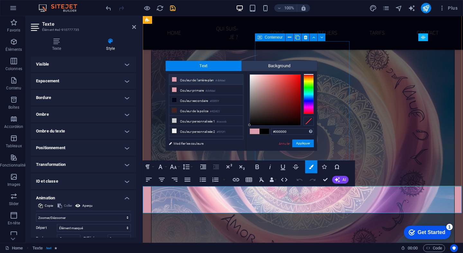
click at [253, 134] on span at bounding box center [255, 131] width 10 height 5
type input "#db9dad"
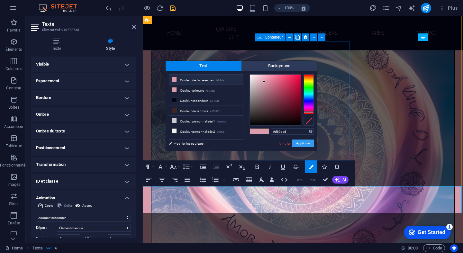
click at [303, 142] on button "Appliquer" at bounding box center [303, 143] width 22 height 8
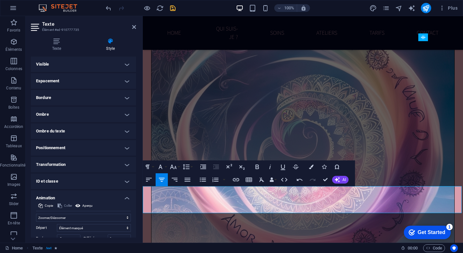
click at [311, 166] on icon "button" at bounding box center [311, 167] width 4 height 4
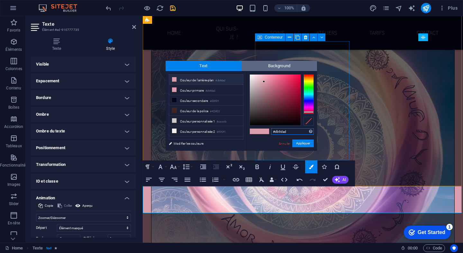
click at [264, 67] on span "Background" at bounding box center [279, 66] width 76 height 10
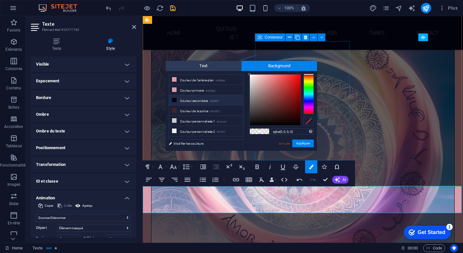
click at [199, 99] on li "Couleur secondaire #03051f" at bounding box center [206, 100] width 74 height 10
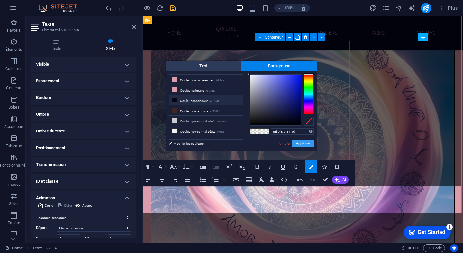
click at [302, 144] on button "Appliquer" at bounding box center [303, 143] width 22 height 8
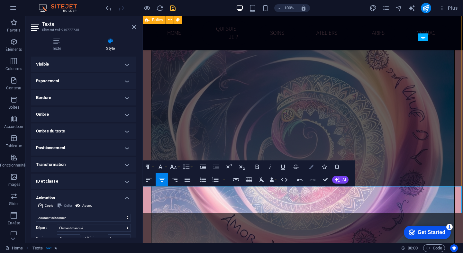
click at [308, 167] on button "Colors" at bounding box center [311, 166] width 12 height 13
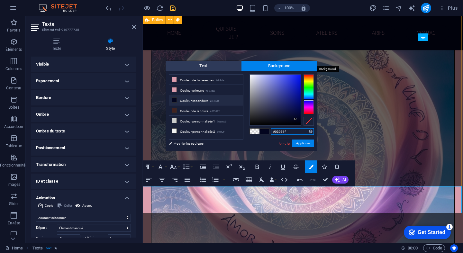
click at [253, 63] on span "Background" at bounding box center [279, 66] width 76 height 10
click at [208, 90] on small "#db9dad" at bounding box center [210, 91] width 10 height 4
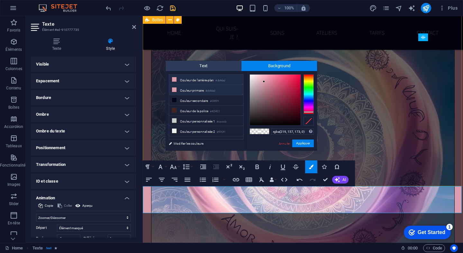
click at [178, 91] on li "Couleur primaire #db9dad" at bounding box center [206, 90] width 74 height 10
click at [175, 90] on icon at bounding box center [174, 89] width 4 height 4
click at [202, 90] on li "Couleur primaire #db9dad" at bounding box center [206, 90] width 74 height 10
click at [204, 82] on li "Couleur de l'arrière-plan #db9dad" at bounding box center [206, 80] width 74 height 10
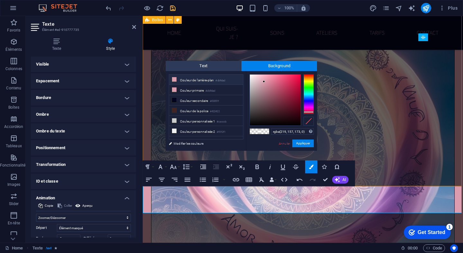
click at [204, 82] on li "Couleur de l'arrière-plan #db9dad" at bounding box center [206, 80] width 74 height 10
click at [298, 143] on button "Appliquer" at bounding box center [303, 143] width 22 height 8
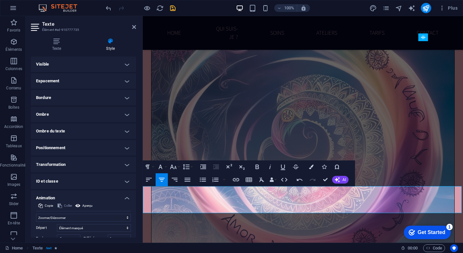
click at [312, 166] on icon "button" at bounding box center [311, 167] width 4 height 4
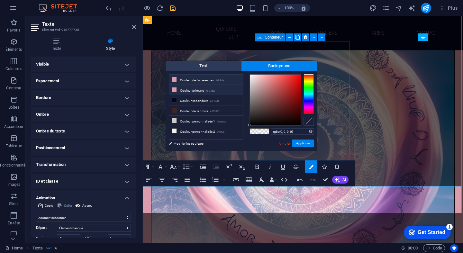
click at [181, 88] on li "Couleur primaire #db9dad" at bounding box center [206, 90] width 74 height 10
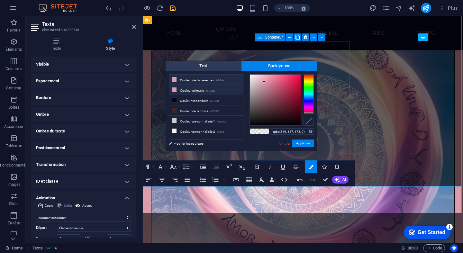
click at [175, 89] on icon at bounding box center [174, 89] width 4 height 4
drag, startPoint x: 271, startPoint y: 84, endPoint x: 266, endPoint y: 105, distance: 21.2
click at [266, 105] on div at bounding box center [275, 100] width 51 height 51
click at [176, 89] on span at bounding box center [174, 89] width 5 height 5
click at [304, 144] on button "Appliquer" at bounding box center [303, 143] width 22 height 8
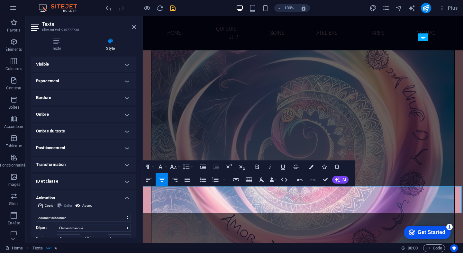
click at [312, 166] on icon "button" at bounding box center [311, 167] width 4 height 4
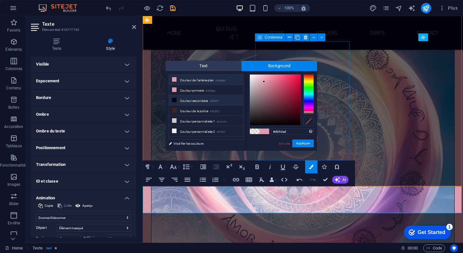
click at [184, 100] on li "Couleur secondaire #03051f" at bounding box center [206, 100] width 74 height 10
type input "#03051f"
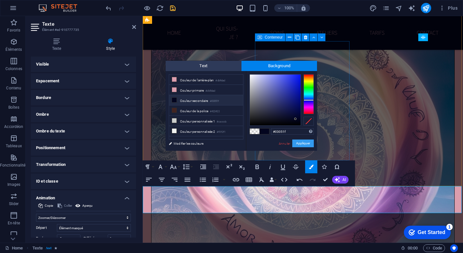
click at [301, 144] on button "Appliquer" at bounding box center [303, 143] width 22 height 8
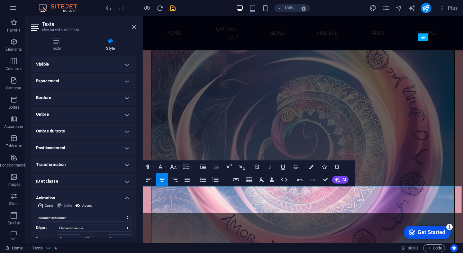
drag, startPoint x: 401, startPoint y: 203, endPoint x: 201, endPoint y: 206, distance: 199.6
drag, startPoint x: 170, startPoint y: 205, endPoint x: 346, endPoint y: 206, distance: 176.5
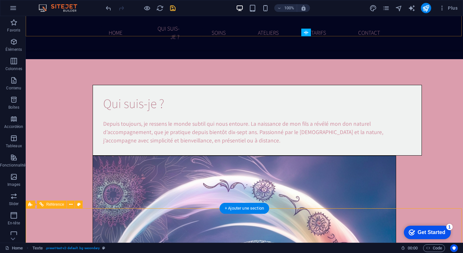
scroll to position [1722, 0]
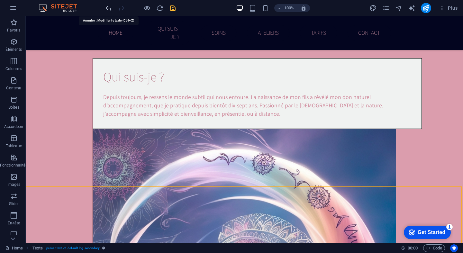
click at [108, 5] on icon "undo" at bounding box center [108, 7] width 7 height 7
click at [108, 4] on icon "undo" at bounding box center [108, 7] width 7 height 7
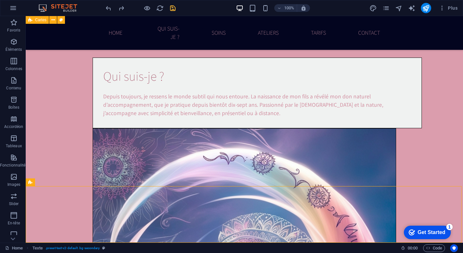
scroll to position [1722, 0]
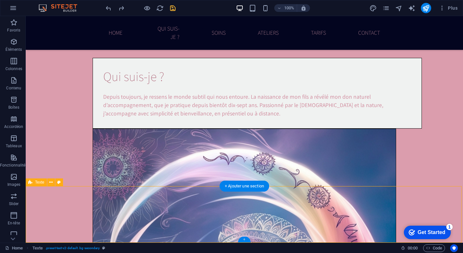
click at [243, 239] on div "+" at bounding box center [244, 240] width 13 height 6
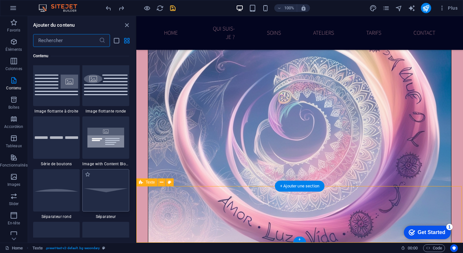
scroll to position [1456, 0]
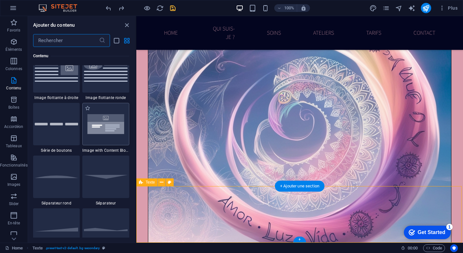
click at [109, 128] on img at bounding box center [106, 124] width 44 height 29
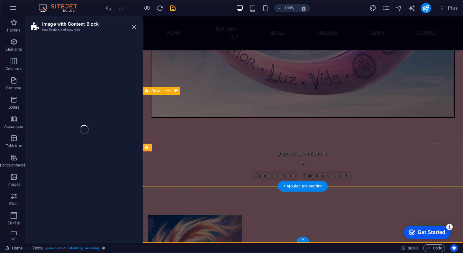
select select "rem"
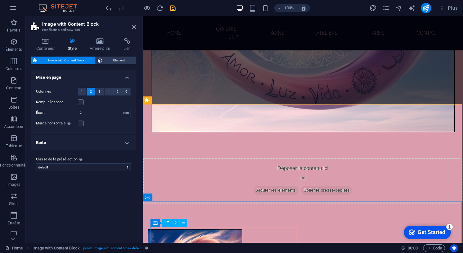
scroll to position [1868, 0]
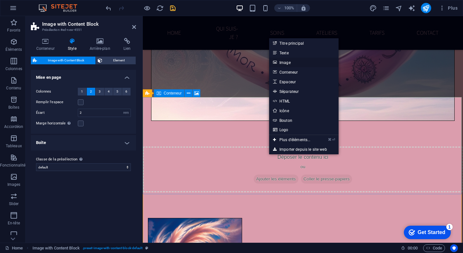
click at [289, 64] on link "Image" at bounding box center [303, 63] width 69 height 10
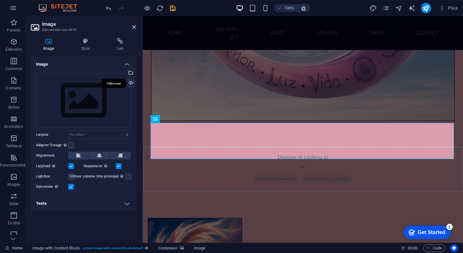
click at [131, 82] on div "Téléverser" at bounding box center [130, 84] width 10 height 10
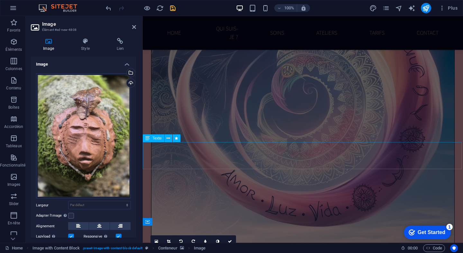
scroll to position [1741, 0]
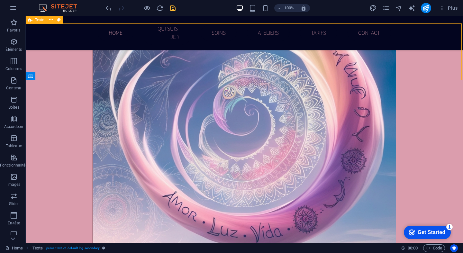
scroll to position [1883, 0]
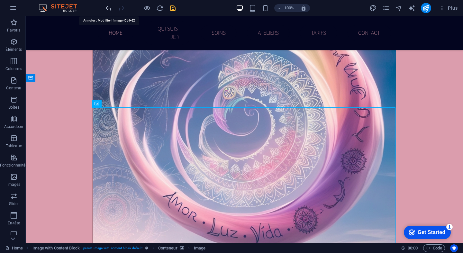
click at [108, 7] on icon "undo" at bounding box center [108, 7] width 7 height 7
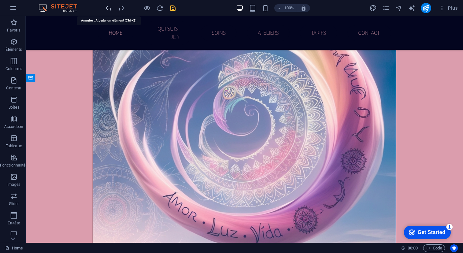
click at [108, 9] on icon "undo" at bounding box center [108, 7] width 7 height 7
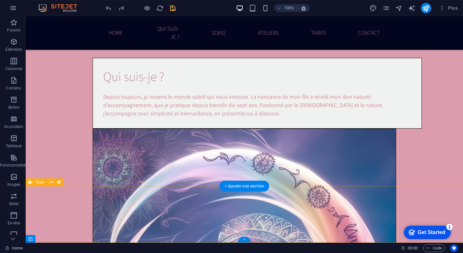
click at [243, 239] on div "+" at bounding box center [244, 240] width 13 height 6
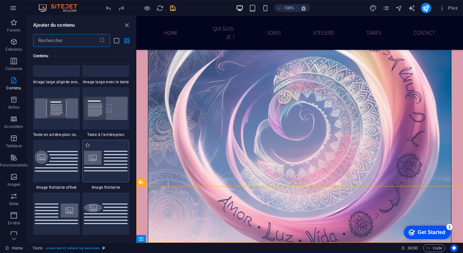
scroll to position [1314, 0]
click at [100, 112] on img at bounding box center [106, 107] width 44 height 23
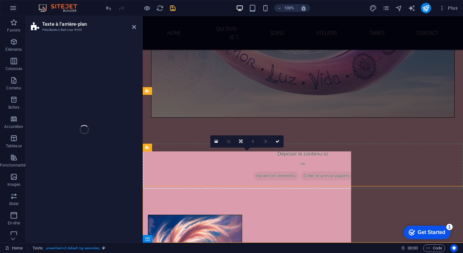
select select "%"
select select "rem"
select select "px"
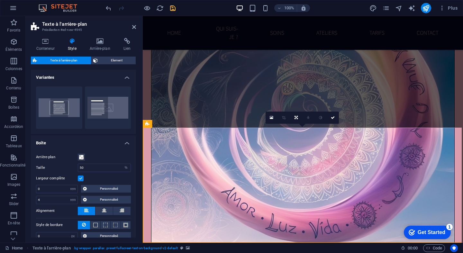
scroll to position [1837, 0]
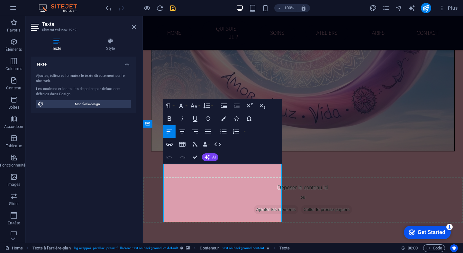
drag, startPoint x: 166, startPoint y: 227, endPoint x: 260, endPoint y: 253, distance: 97.5
click at [260, 253] on html "Skip to main content AmLuDa Home Qui suis-je ? Soins Ateliers Tarifs Contact Bi…" at bounding box center [303, 80] width 320 height 3802
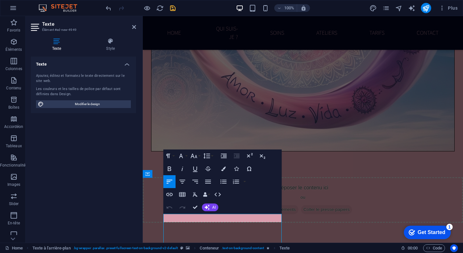
scroll to position [1787, 0]
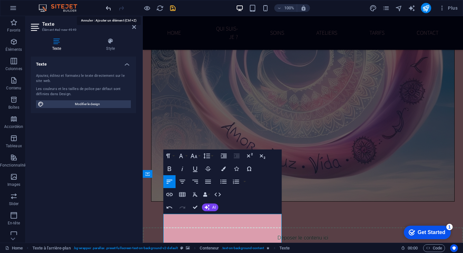
click at [109, 7] on icon "undo" at bounding box center [108, 7] width 7 height 7
click at [188, 156] on button "Font Family" at bounding box center [182, 155] width 12 height 13
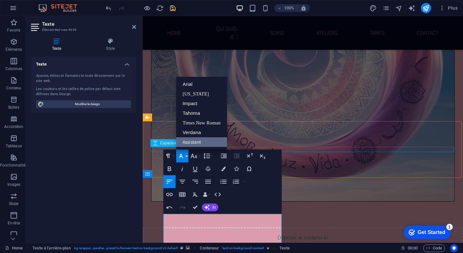
scroll to position [0, 0]
click at [191, 141] on link "Assistant" at bounding box center [201, 142] width 51 height 10
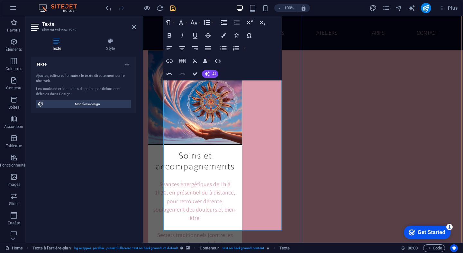
drag, startPoint x: 215, startPoint y: 198, endPoint x: 146, endPoint y: 62, distance: 152.7
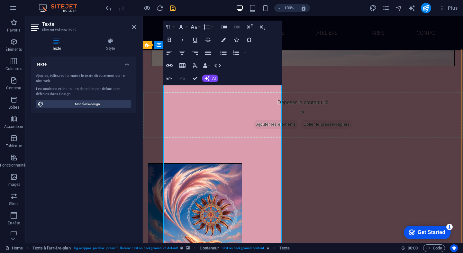
scroll to position [1916, 0]
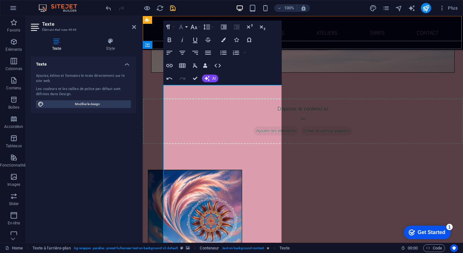
click at [185, 26] on button "Font Family" at bounding box center [182, 27] width 12 height 13
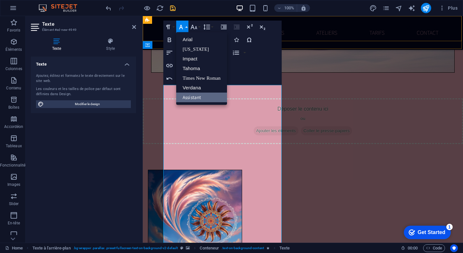
scroll to position [0, 0]
click at [197, 96] on link "Assistant" at bounding box center [201, 98] width 51 height 10
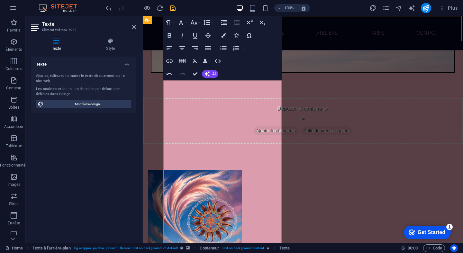
scroll to position [1992, 0]
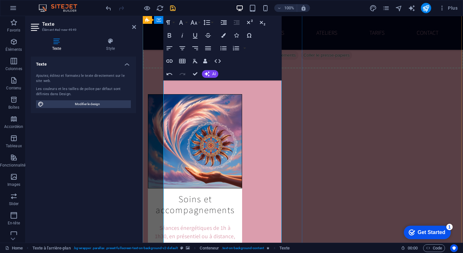
drag, startPoint x: 226, startPoint y: 100, endPoint x: 157, endPoint y: 43, distance: 89.3
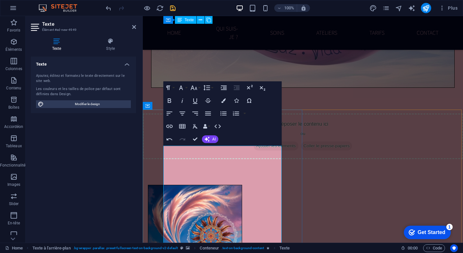
scroll to position [1850, 0]
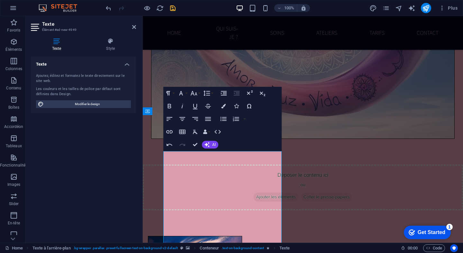
drag, startPoint x: 166, startPoint y: 155, endPoint x: 262, endPoint y: 244, distance: 130.5
click at [262, 244] on html "Skip to main content AmLuDa Home Qui suis-je ? Soins Ateliers Tarifs Contact Bi…" at bounding box center [303, 219] width 320 height 4107
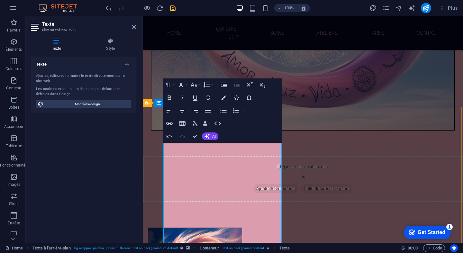
drag, startPoint x: 164, startPoint y: 146, endPoint x: 223, endPoint y: 233, distance: 105.5
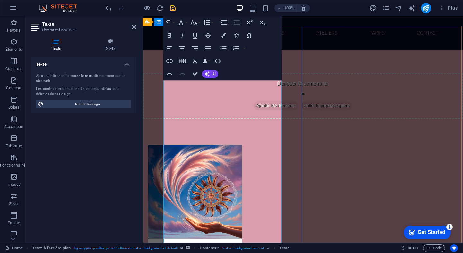
scroll to position [1942, 0]
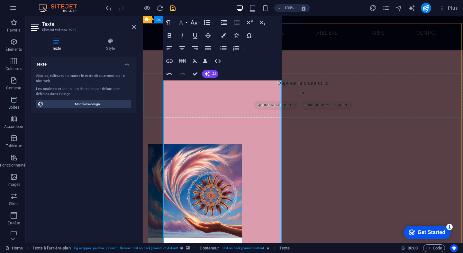
click at [185, 22] on button "Font Family" at bounding box center [182, 22] width 12 height 13
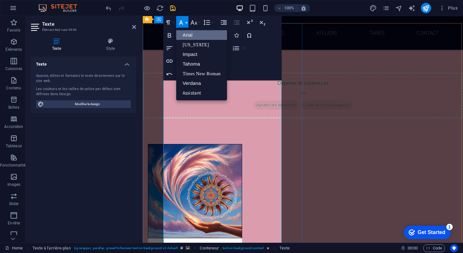
scroll to position [0, 0]
click at [202, 90] on link "Assistant" at bounding box center [201, 93] width 51 height 10
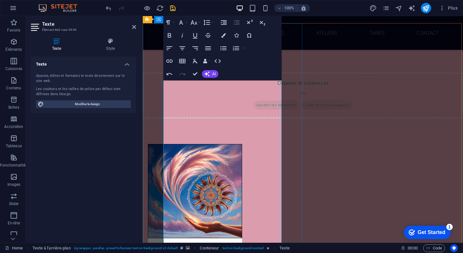
drag, startPoint x: 220, startPoint y: 165, endPoint x: 157, endPoint y: 160, distance: 63.2
click at [187, 22] on button "Font Family" at bounding box center [182, 22] width 12 height 13
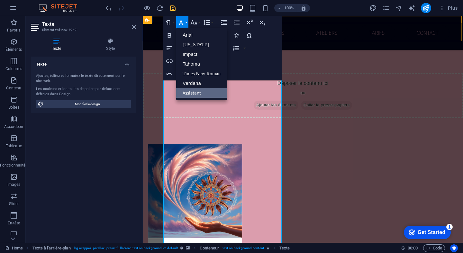
click at [274, 73] on div "Paragraph Format Normal Heading 1 Heading 2 Heading 3 Heading 4 Heading 5 Headi…" at bounding box center [222, 48] width 118 height 64
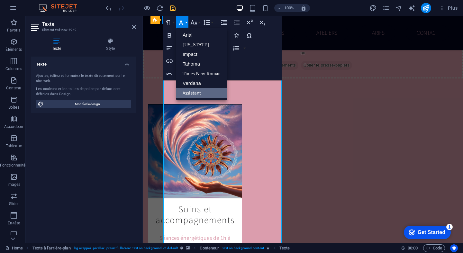
scroll to position [1989, 0]
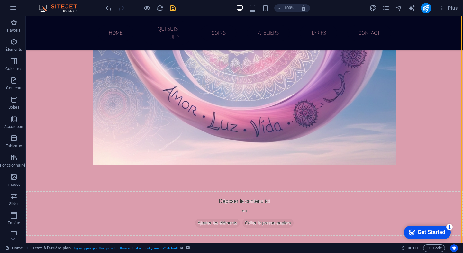
select select "%"
select select "rem"
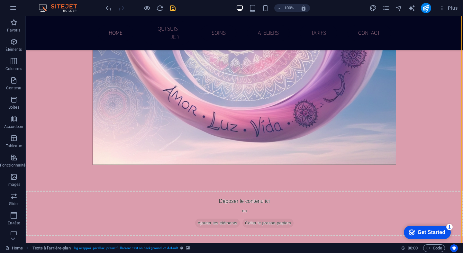
select select "px"
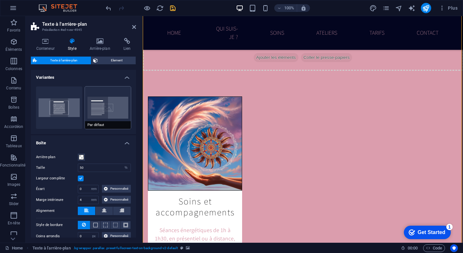
click at [103, 112] on button "Par défaut" at bounding box center [108, 107] width 46 height 42
click at [81, 161] on div "Arrière-plan Taille 50 px rem % vh vw Largeur complète Écart 0 px rem % vh vw P…" at bounding box center [84, 202] width 108 height 111
click at [82, 155] on span at bounding box center [81, 157] width 5 height 5
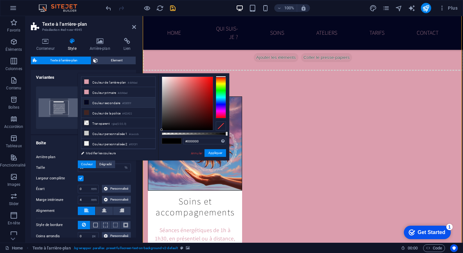
click at [95, 101] on li "Couleur secondaire #03051f" at bounding box center [118, 102] width 74 height 10
type input "rgba(3, 5, 31, 0.5)"
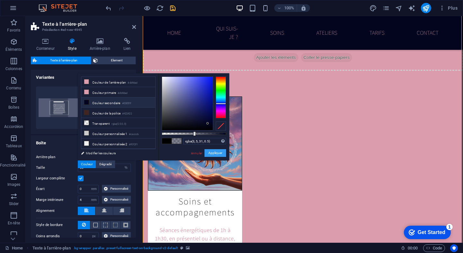
click at [220, 154] on button "Appliquer" at bounding box center [215, 153] width 22 height 8
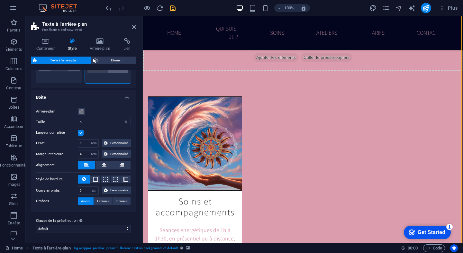
scroll to position [45, 0]
click at [100, 46] on h4 "Arrière-plan" at bounding box center [101, 44] width 34 height 13
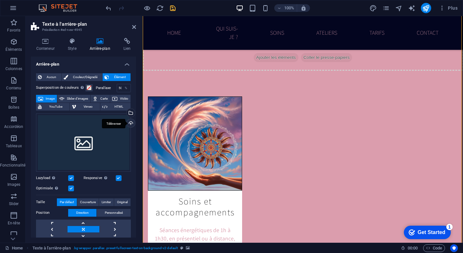
click at [130, 122] on div "Téléverser" at bounding box center [130, 124] width 10 height 10
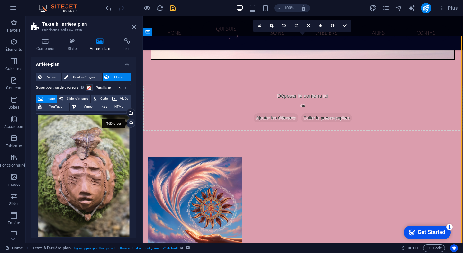
scroll to position [1929, 0]
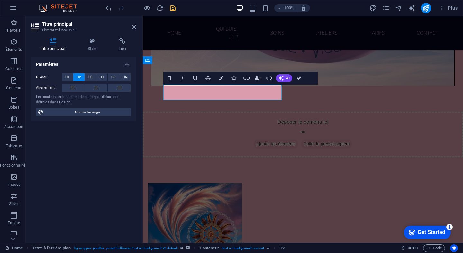
scroll to position [1904, 0]
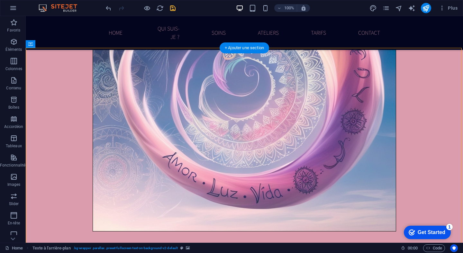
scroll to position [1926, 0]
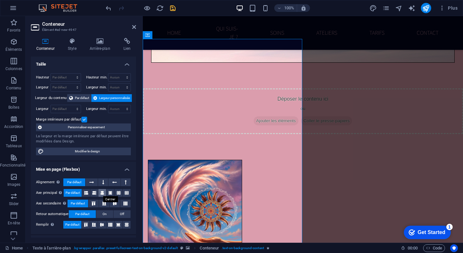
click at [103, 193] on icon at bounding box center [102, 193] width 4 height 8
click at [73, 193] on span "Par défaut" at bounding box center [73, 193] width 14 height 8
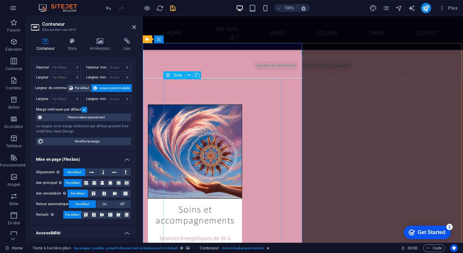
scroll to position [1836, 0]
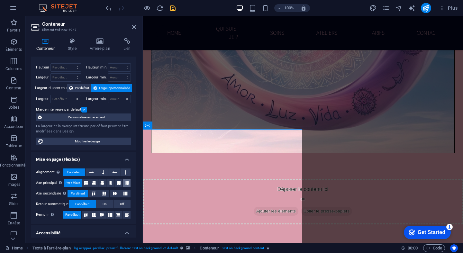
click at [125, 183] on icon at bounding box center [127, 183] width 4 height 8
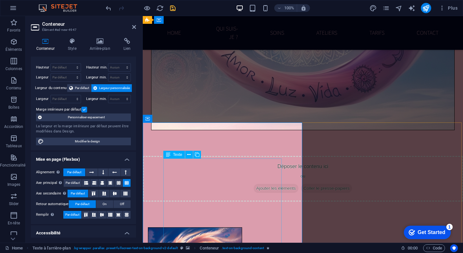
scroll to position [1843, 0]
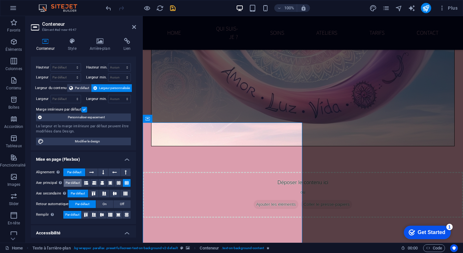
click at [74, 181] on span "Par défaut" at bounding box center [73, 183] width 14 height 8
click at [89, 170] on icon at bounding box center [91, 172] width 4 height 8
click at [74, 170] on span "Par défaut" at bounding box center [74, 172] width 14 height 8
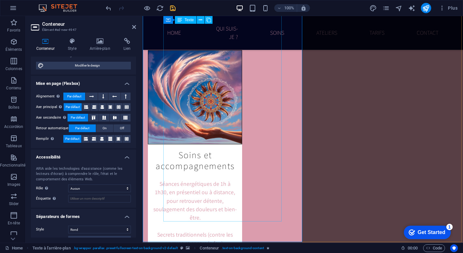
scroll to position [2035, 0]
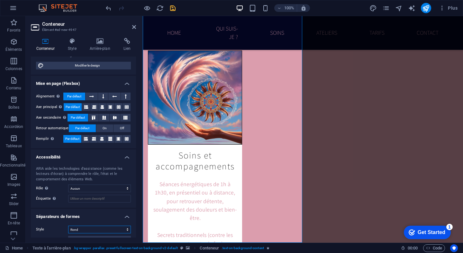
select select "none"
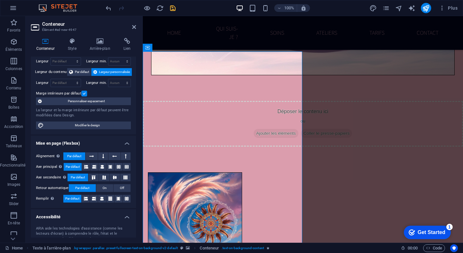
scroll to position [13, 0]
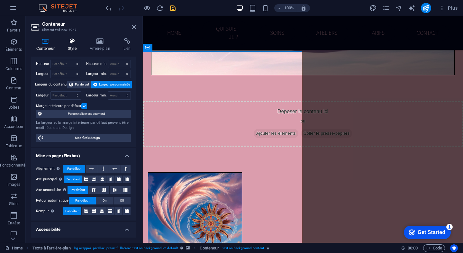
click at [74, 47] on h4 "Style" at bounding box center [73, 44] width 22 height 13
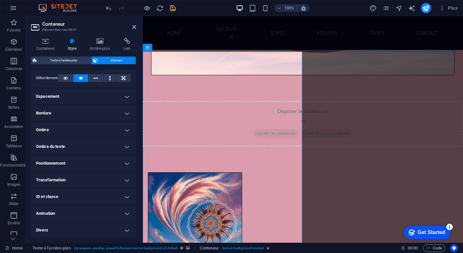
scroll to position [109, 0]
click at [103, 40] on icon at bounding box center [99, 41] width 31 height 6
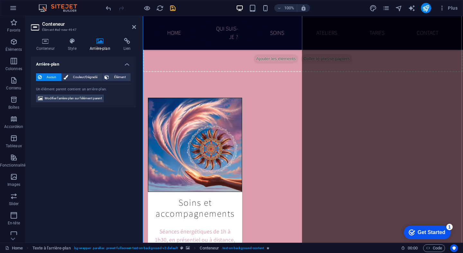
scroll to position [1993, 0]
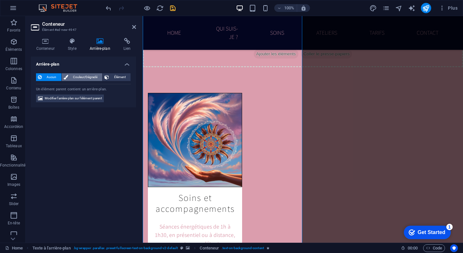
click at [88, 75] on span "Couleur/Dégradé" at bounding box center [85, 77] width 31 height 8
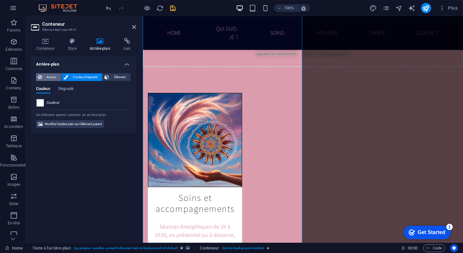
click at [51, 76] on span "Aucun" at bounding box center [52, 77] width 16 height 8
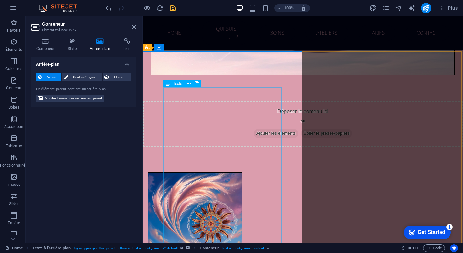
scroll to position [1921, 0]
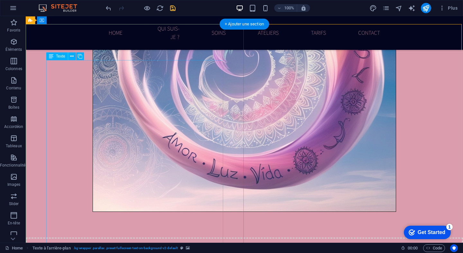
scroll to position [1941, 0]
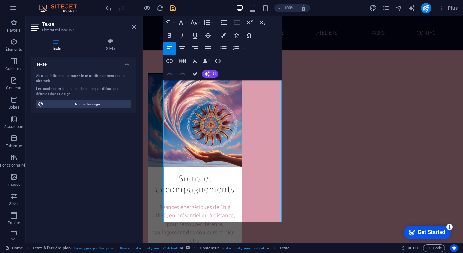
scroll to position [2035, 0]
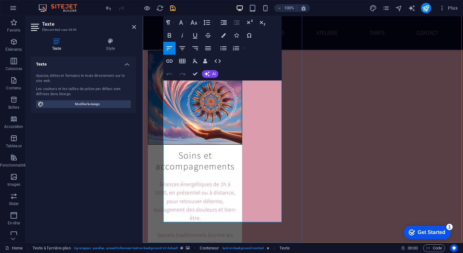
drag, startPoint x: 164, startPoint y: 140, endPoint x: 248, endPoint y: 203, distance: 104.6
copy div "Cérémonie de libération au tambour (forêt) Individuel : 90 CHF (comme un soin, …"
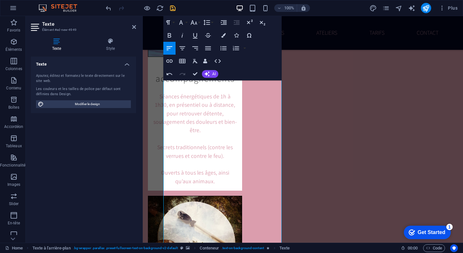
scroll to position [2156, 0]
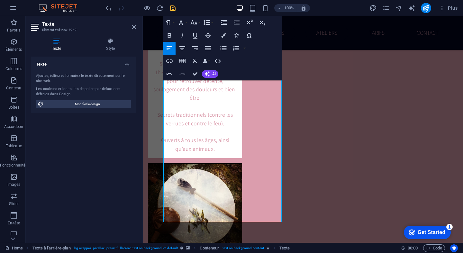
drag, startPoint x: 165, startPoint y: 112, endPoint x: 384, endPoint y: 259, distance: 264.0
click at [187, 20] on button "Font Family" at bounding box center [182, 22] width 12 height 13
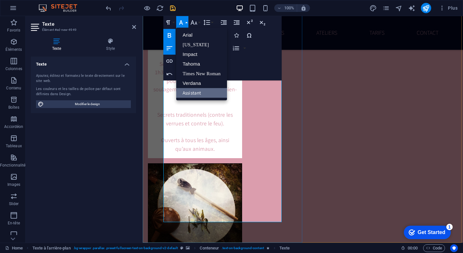
scroll to position [0, 0]
click at [184, 21] on icon "button" at bounding box center [181, 23] width 8 height 8
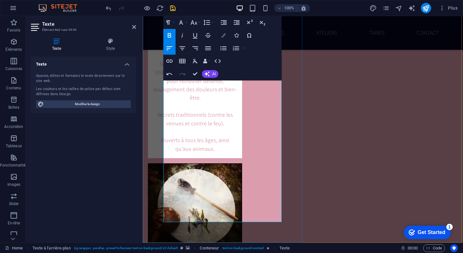
click at [223, 36] on icon "button" at bounding box center [223, 35] width 4 height 4
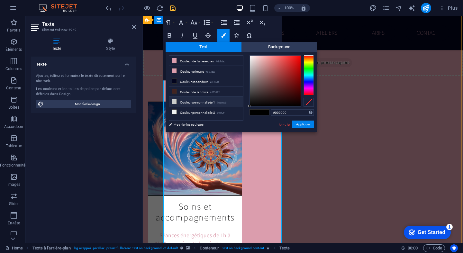
click at [195, 102] on li "Couleur personnalisée 1 #cacccb" at bounding box center [206, 102] width 74 height 10
type input "#cacccb"
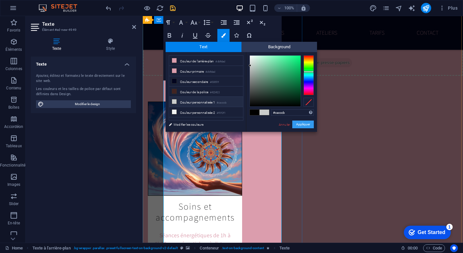
click at [305, 124] on button "Appliquer" at bounding box center [303, 125] width 22 height 8
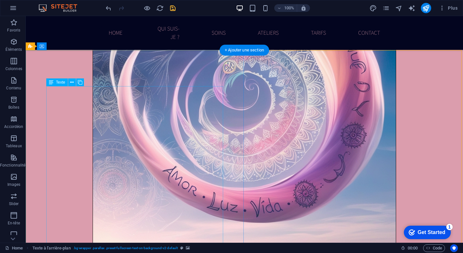
scroll to position [1915, 0]
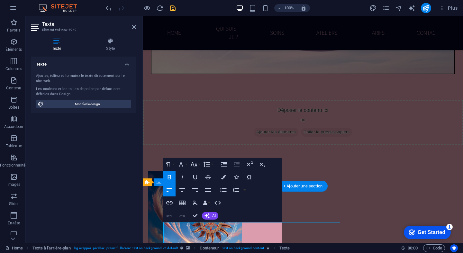
scroll to position [1779, 0]
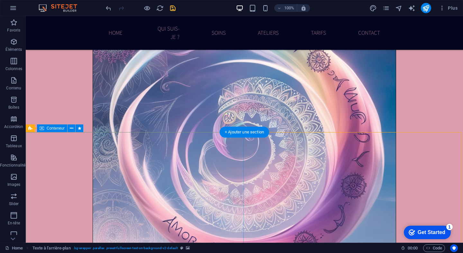
scroll to position [1897, 0]
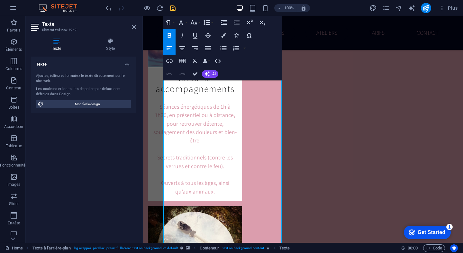
scroll to position [2156, 0]
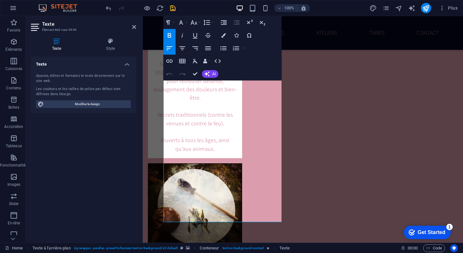
drag, startPoint x: 166, startPoint y: 120, endPoint x: 288, endPoint y: 253, distance: 180.1
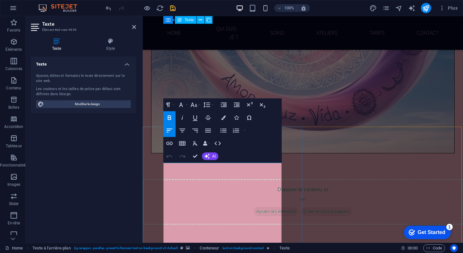
scroll to position [1832, 0]
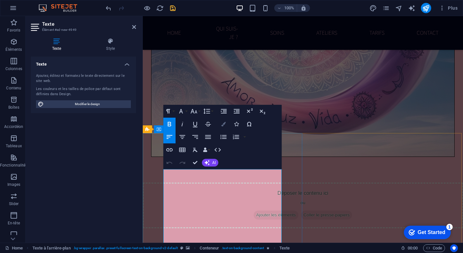
click at [224, 123] on icon "button" at bounding box center [223, 124] width 4 height 4
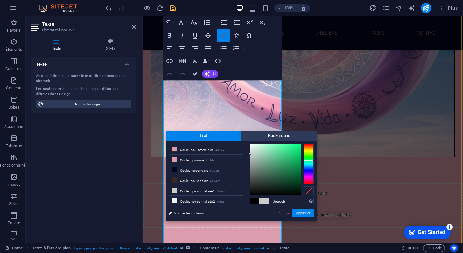
scroll to position [1984, 0]
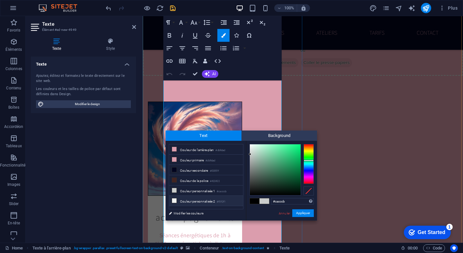
click at [194, 200] on li "Couleur personnalisée 2 #f0f2f1" at bounding box center [206, 201] width 74 height 10
click at [297, 213] on button "Appliquer" at bounding box center [303, 213] width 22 height 8
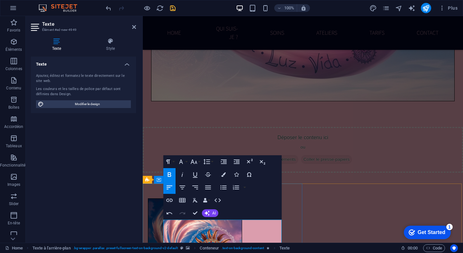
scroll to position [1927, 0]
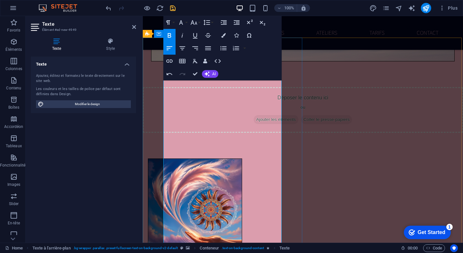
drag, startPoint x: 169, startPoint y: 107, endPoint x: 209, endPoint y: 107, distance: 39.9
click at [223, 36] on icon "button" at bounding box center [223, 35] width 4 height 4
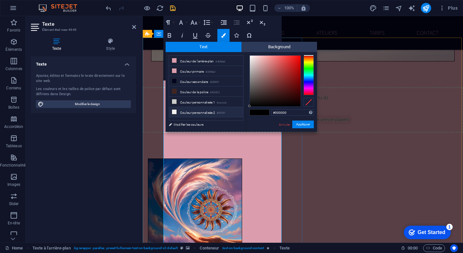
click at [188, 110] on li "Couleur personnalisée 2 #f0f2f1" at bounding box center [206, 112] width 74 height 10
type input "#f0f2f1"
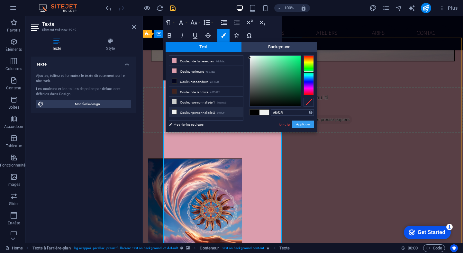
click at [303, 122] on button "Appliquer" at bounding box center [303, 125] width 22 height 8
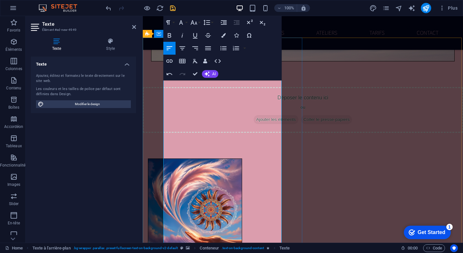
drag, startPoint x: 165, startPoint y: 107, endPoint x: 277, endPoint y: 126, distance: 113.4
click at [223, 37] on icon "button" at bounding box center [223, 35] width 4 height 4
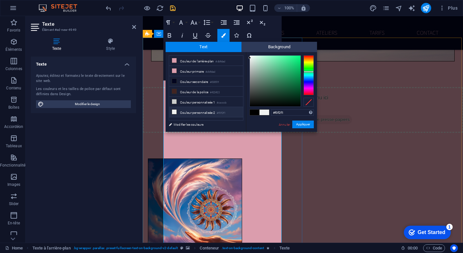
click at [202, 115] on li "Couleur personnalisée 2 #f0f2f1" at bounding box center [206, 112] width 74 height 10
click at [304, 124] on button "Appliquer" at bounding box center [303, 125] width 22 height 8
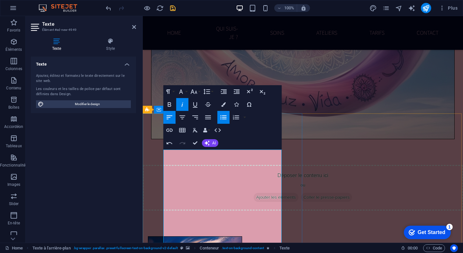
scroll to position [1848, 0]
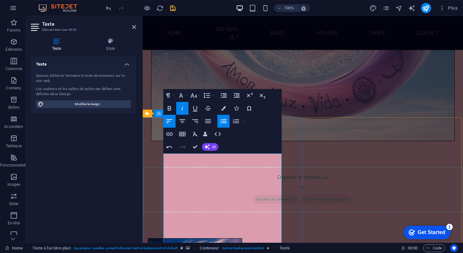
drag, startPoint x: 253, startPoint y: 197, endPoint x: 158, endPoint y: 189, distance: 95.1
drag, startPoint x: 238, startPoint y: 171, endPoint x: 147, endPoint y: 158, distance: 91.2
click at [169, 108] on icon "button" at bounding box center [170, 108] width 4 height 4
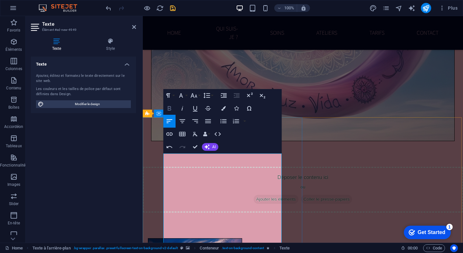
click at [169, 108] on icon "button" at bounding box center [170, 108] width 4 height 4
click at [184, 121] on icon "button" at bounding box center [182, 121] width 8 height 8
click at [169, 107] on icon "button" at bounding box center [170, 108] width 8 height 8
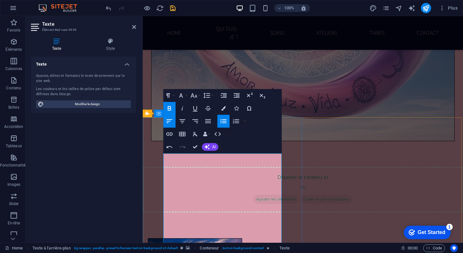
drag, startPoint x: 257, startPoint y: 170, endPoint x: 159, endPoint y: 158, distance: 98.7
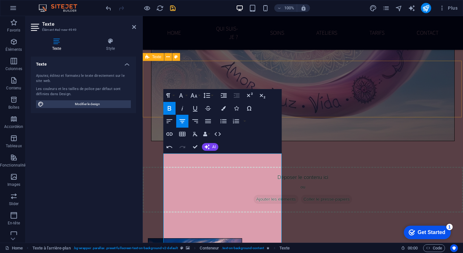
click at [169, 105] on icon "button" at bounding box center [170, 108] width 8 height 8
drag, startPoint x: 175, startPoint y: 158, endPoint x: 191, endPoint y: 158, distance: 16.1
click at [169, 110] on icon "button" at bounding box center [170, 108] width 8 height 8
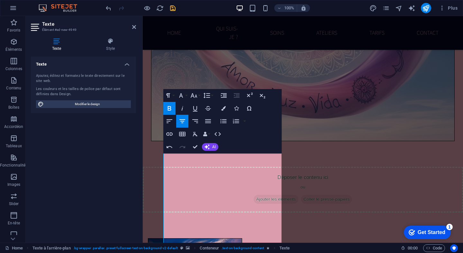
click at [169, 110] on icon "button" at bounding box center [170, 108] width 8 height 8
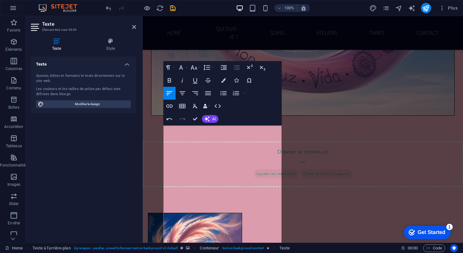
scroll to position [1877, 0]
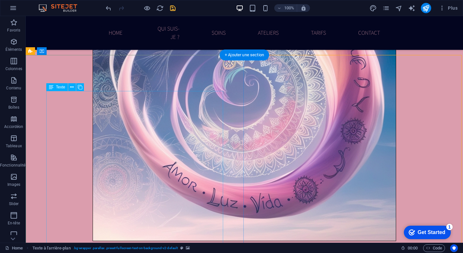
scroll to position [1916, 0]
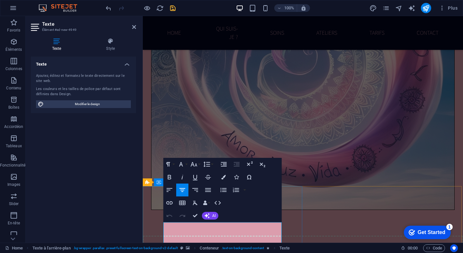
drag, startPoint x: 175, startPoint y: 228, endPoint x: 278, endPoint y: 240, distance: 103.3
click at [171, 177] on icon "button" at bounding box center [170, 177] width 8 height 8
click at [188, 164] on button "Font Family" at bounding box center [182, 164] width 12 height 13
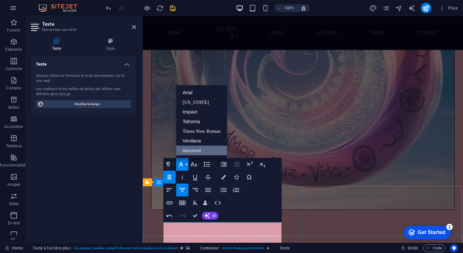
scroll to position [0, 0]
click at [197, 163] on icon "button" at bounding box center [194, 164] width 8 height 8
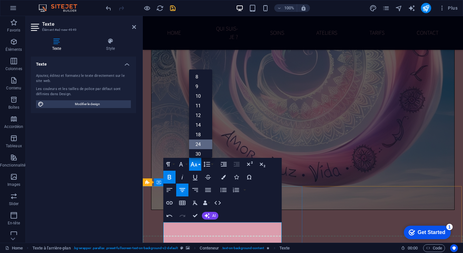
click at [200, 141] on link "24" at bounding box center [200, 144] width 23 height 10
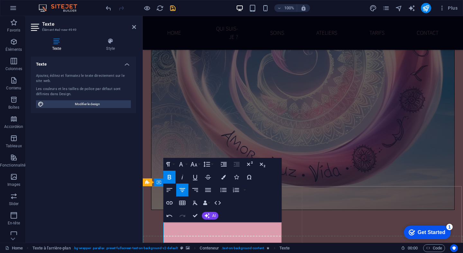
scroll to position [1781, 0]
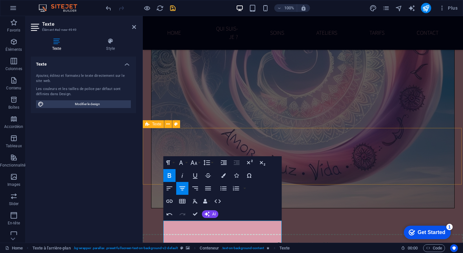
click at [171, 170] on button "Bold" at bounding box center [169, 175] width 12 height 13
click at [171, 173] on icon "button" at bounding box center [170, 176] width 8 height 8
click at [107, 10] on icon "undo" at bounding box center [108, 7] width 7 height 7
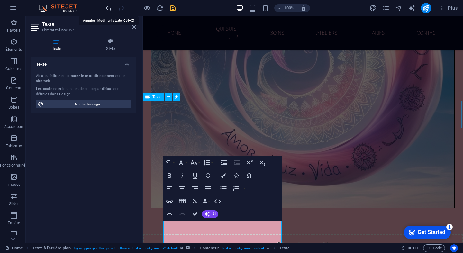
click at [107, 10] on icon "undo" at bounding box center [108, 7] width 7 height 7
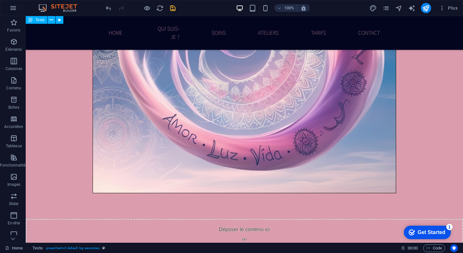
scroll to position [1945, 0]
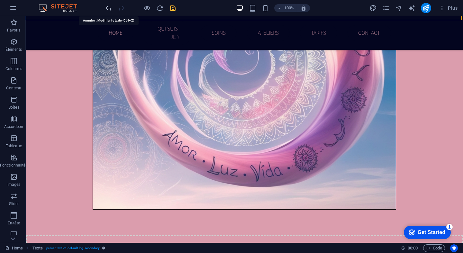
click at [109, 8] on icon "undo" at bounding box center [108, 7] width 7 height 7
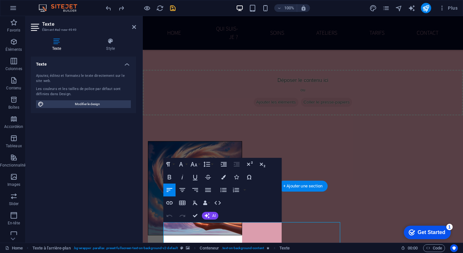
click at [91, 77] on div "Ajoutez, éditez et formatez le texte directement sur le site web." at bounding box center [83, 78] width 95 height 11
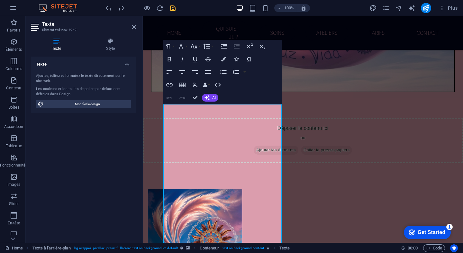
scroll to position [1968, 0]
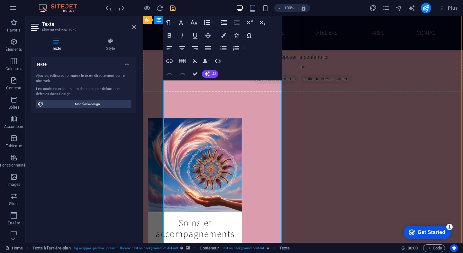
drag, startPoint x: 192, startPoint y: 112, endPoint x: 219, endPoint y: 114, distance: 27.4
click at [185, 22] on button "Font Family" at bounding box center [182, 22] width 12 height 13
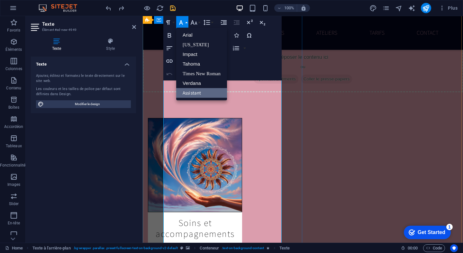
scroll to position [0, 0]
click at [204, 93] on link "Assistant" at bounding box center [201, 93] width 51 height 10
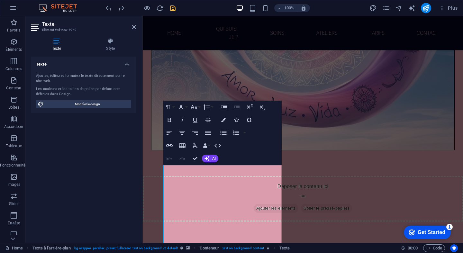
scroll to position [1835, 0]
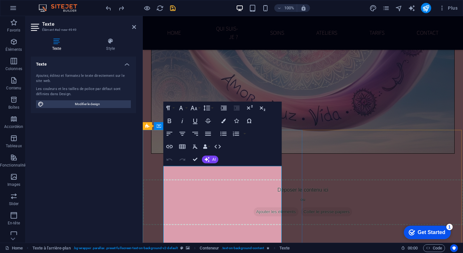
drag, startPoint x: 266, startPoint y: 172, endPoint x: 158, endPoint y: 168, distance: 108.0
click at [171, 119] on icon "button" at bounding box center [170, 121] width 8 height 8
click at [186, 108] on button "Font Family" at bounding box center [182, 108] width 12 height 13
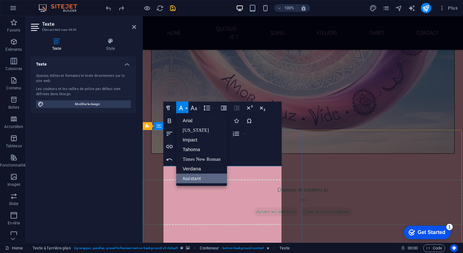
scroll to position [0, 0]
click at [186, 108] on button "Font Family" at bounding box center [182, 108] width 12 height 13
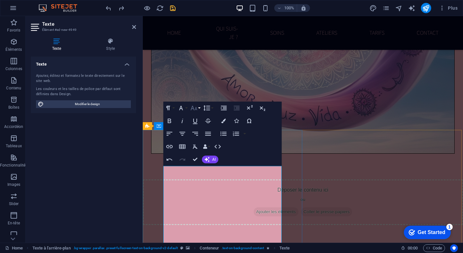
click at [199, 107] on button "Font Size" at bounding box center [195, 108] width 12 height 13
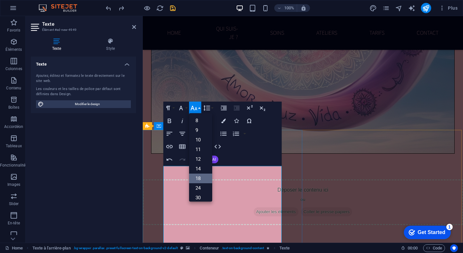
click at [205, 180] on link "18" at bounding box center [200, 179] width 23 height 10
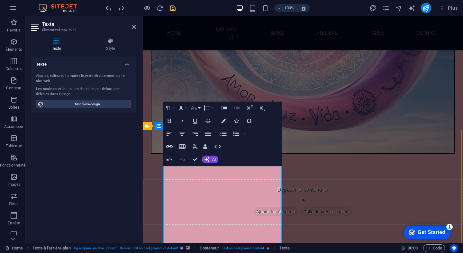
click at [198, 107] on button "Font Size" at bounding box center [195, 108] width 12 height 13
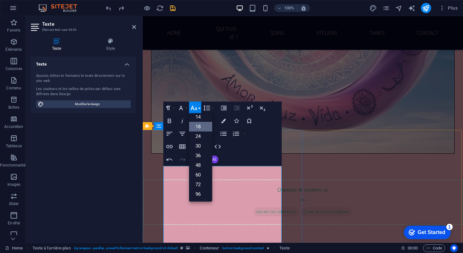
scroll to position [52, 0]
click at [204, 157] on link "36" at bounding box center [200, 156] width 23 height 10
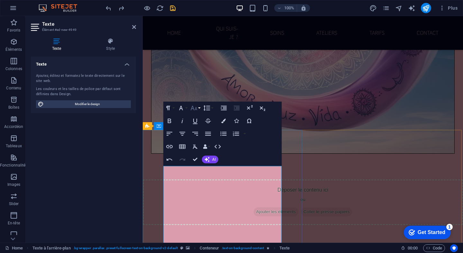
click at [199, 108] on button "Font Size" at bounding box center [195, 108] width 12 height 13
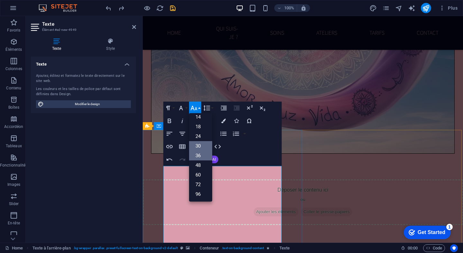
click at [202, 145] on link "30" at bounding box center [200, 146] width 23 height 10
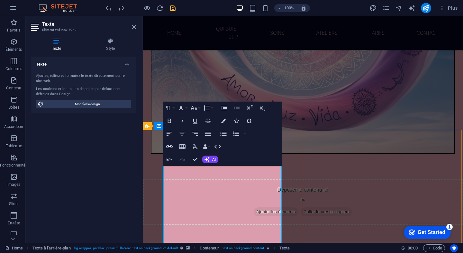
click at [184, 132] on icon "button" at bounding box center [182, 134] width 6 height 4
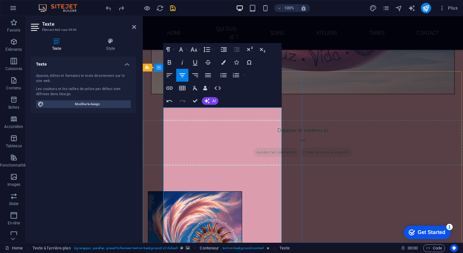
scroll to position [1895, 0]
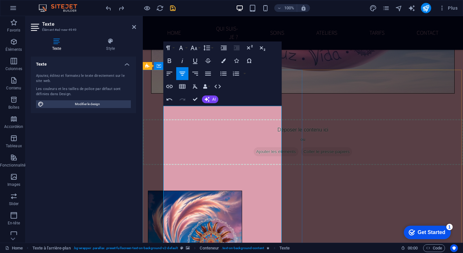
drag, startPoint x: 187, startPoint y: 147, endPoint x: 163, endPoint y: 147, distance: 24.4
click at [170, 59] on icon "button" at bounding box center [170, 60] width 4 height 4
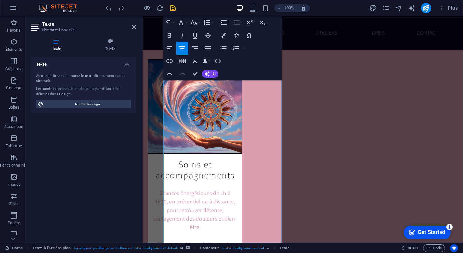
scroll to position [2056, 0]
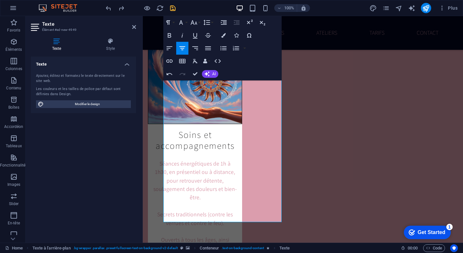
drag, startPoint x: 169, startPoint y: 113, endPoint x: 228, endPoint y: 253, distance: 151.1
click at [228, 253] on html "Skip to main content AmLuDa Home Qui suis-je ? Soins Ateliers Tarifs Contact Bi…" at bounding box center [303, 15] width 320 height 4110
click at [169, 36] on icon "button" at bounding box center [170, 35] width 8 height 8
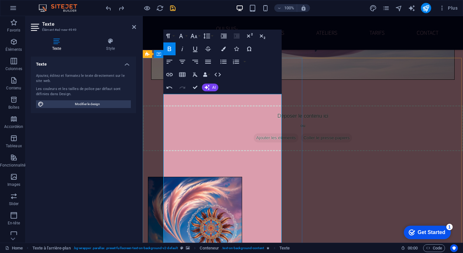
scroll to position [1906, 0]
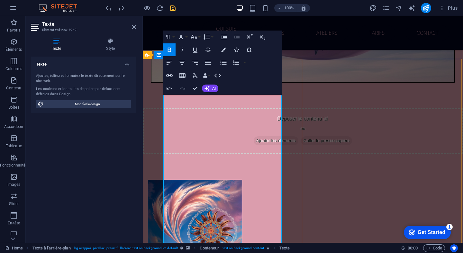
drag, startPoint x: 169, startPoint y: 101, endPoint x: 258, endPoint y: 115, distance: 90.1
click at [171, 48] on icon "button" at bounding box center [170, 50] width 8 height 8
drag, startPoint x: 166, startPoint y: 138, endPoint x: 188, endPoint y: 138, distance: 22.2
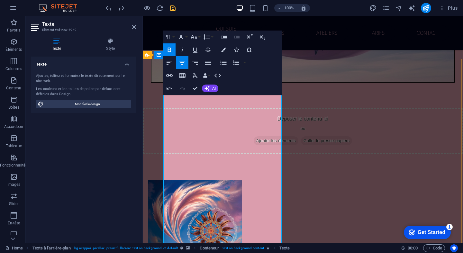
click at [170, 49] on icon "button" at bounding box center [170, 50] width 8 height 8
drag, startPoint x: 190, startPoint y: 138, endPoint x: 156, endPoint y: 137, distance: 34.7
click at [167, 52] on icon "button" at bounding box center [170, 50] width 8 height 8
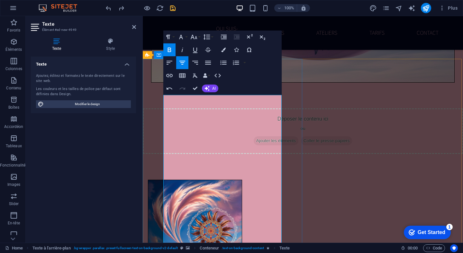
click at [167, 52] on icon "button" at bounding box center [170, 50] width 8 height 8
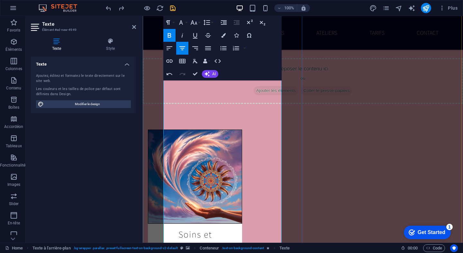
scroll to position [1957, 0]
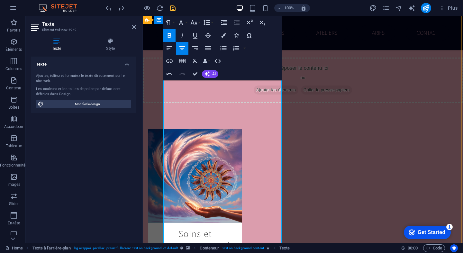
drag, startPoint x: 204, startPoint y: 129, endPoint x: 253, endPoint y: 129, distance: 48.2
click at [175, 36] on button "Bold" at bounding box center [169, 35] width 12 height 13
click at [171, 35] on icon "button" at bounding box center [170, 35] width 8 height 8
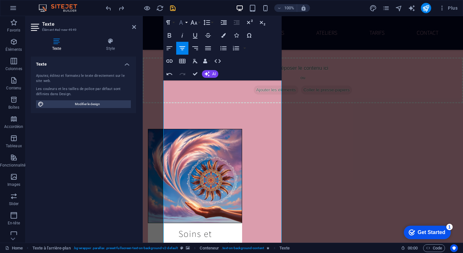
click at [187, 22] on button "Font Family" at bounding box center [182, 22] width 12 height 13
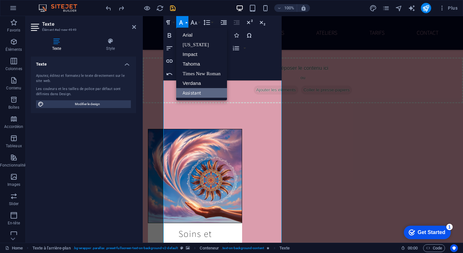
scroll to position [0, 0]
click at [197, 22] on icon "button" at bounding box center [194, 23] width 8 height 8
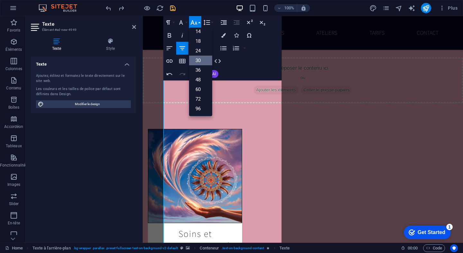
click at [204, 61] on link "30" at bounding box center [200, 61] width 23 height 10
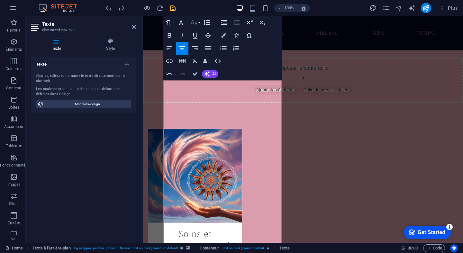
click at [198, 23] on button "Font Size" at bounding box center [195, 22] width 12 height 13
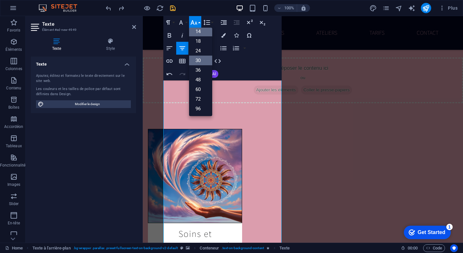
scroll to position [52, 0]
click at [202, 52] on link "24" at bounding box center [200, 51] width 23 height 10
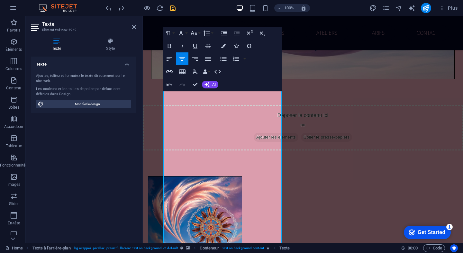
scroll to position [1910, 0]
drag, startPoint x: 235, startPoint y: 108, endPoint x: 204, endPoint y: 108, distance: 31.2
drag, startPoint x: 167, startPoint y: 97, endPoint x: 265, endPoint y: 112, distance: 98.7
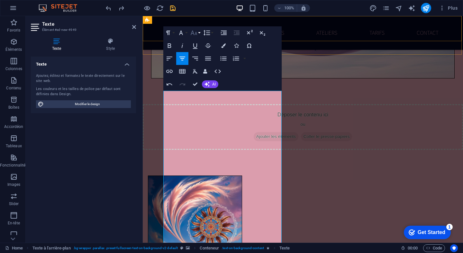
click at [200, 35] on button "Font Size" at bounding box center [195, 32] width 12 height 13
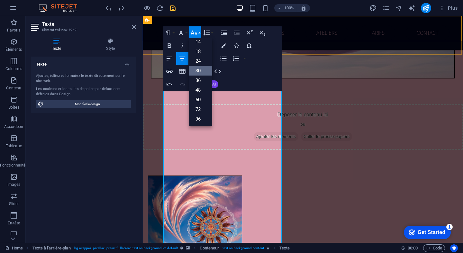
scroll to position [52, 0]
click at [201, 62] on link "24" at bounding box center [200, 61] width 23 height 10
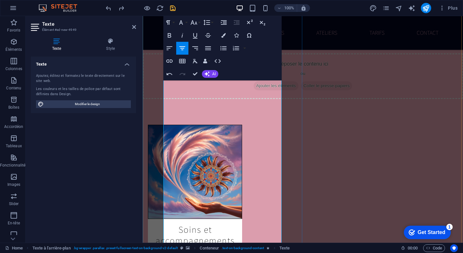
scroll to position [1995, 0]
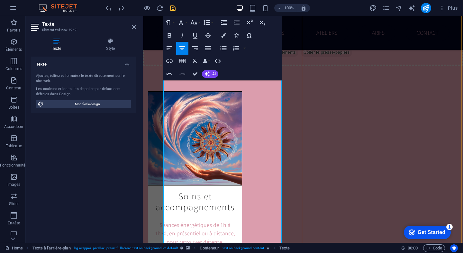
drag, startPoint x: 172, startPoint y: 146, endPoint x: 190, endPoint y: 146, distance: 18.0
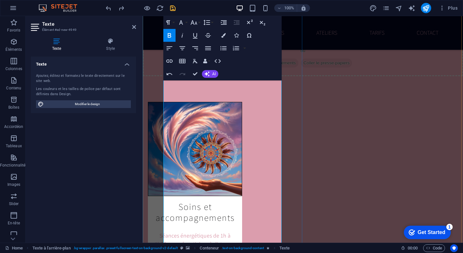
scroll to position [1982, 0]
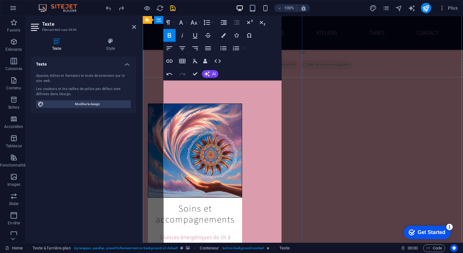
drag, startPoint x: 165, startPoint y: 116, endPoint x: 181, endPoint y: 122, distance: 16.4
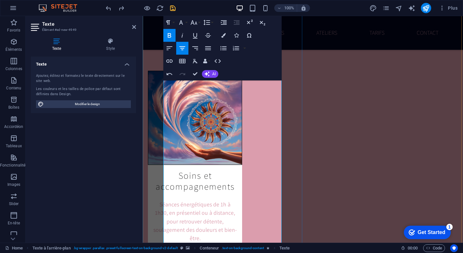
scroll to position [2028, 0]
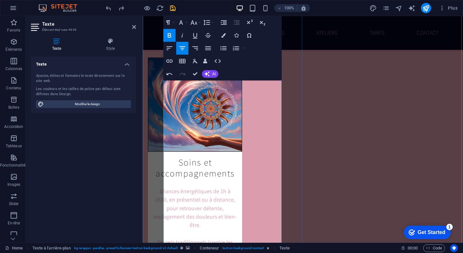
drag, startPoint x: 172, startPoint y: 171, endPoint x: 218, endPoint y: 171, distance: 45.3
click at [186, 22] on button "Font Family" at bounding box center [182, 22] width 12 height 13
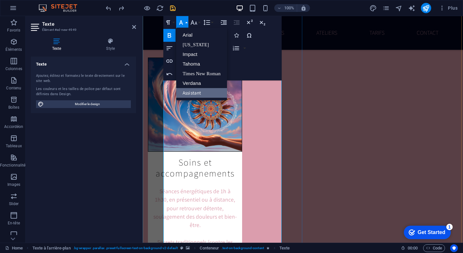
scroll to position [0, 0]
click at [186, 22] on button "Font Family" at bounding box center [182, 22] width 12 height 13
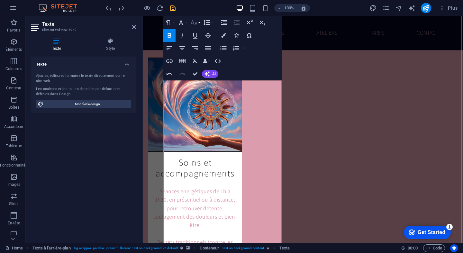
click at [198, 22] on button "Font Size" at bounding box center [195, 22] width 12 height 13
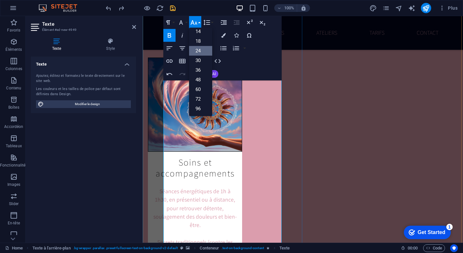
click at [201, 50] on link "24" at bounding box center [200, 51] width 23 height 10
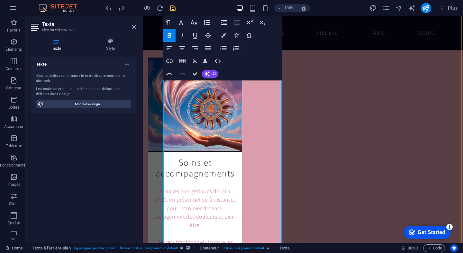
click at [171, 37] on icon "button" at bounding box center [170, 35] width 4 height 4
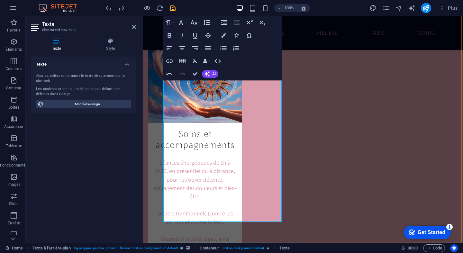
scroll to position [2057, 0]
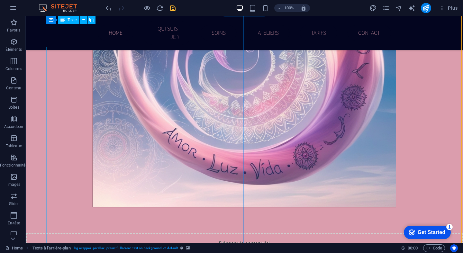
scroll to position [1940, 0]
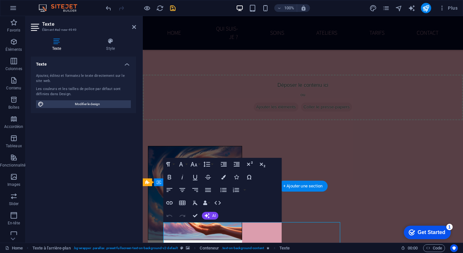
scroll to position [1779, 0]
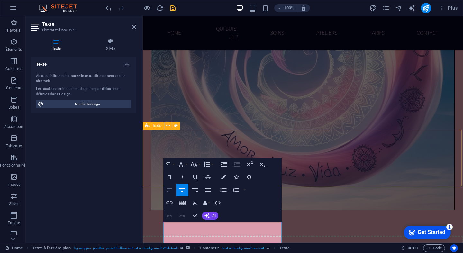
click at [172, 189] on icon "button" at bounding box center [169, 190] width 6 height 4
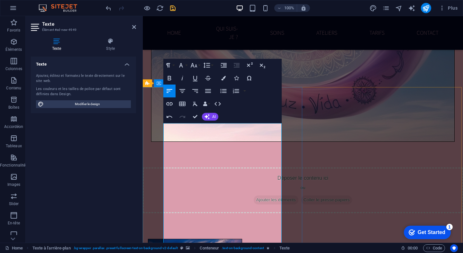
scroll to position [1891, 0]
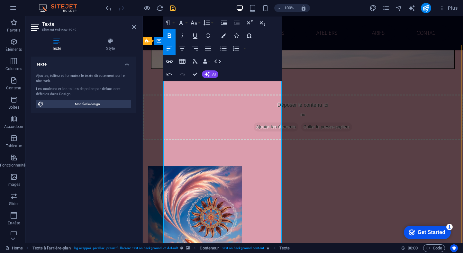
scroll to position [1930, 0]
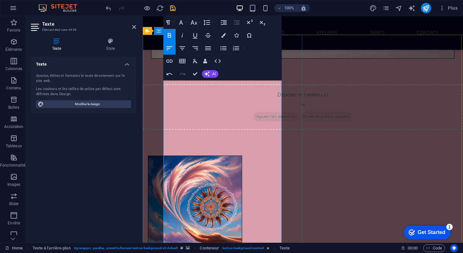
drag, startPoint x: 165, startPoint y: 132, endPoint x: 186, endPoint y: 132, distance: 21.5
click at [170, 33] on icon "button" at bounding box center [170, 35] width 8 height 8
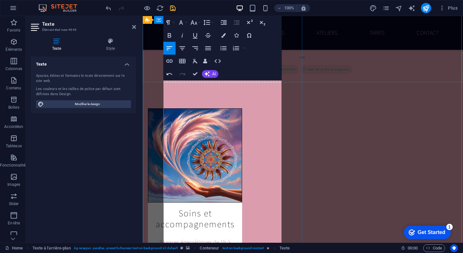
scroll to position [1979, 0]
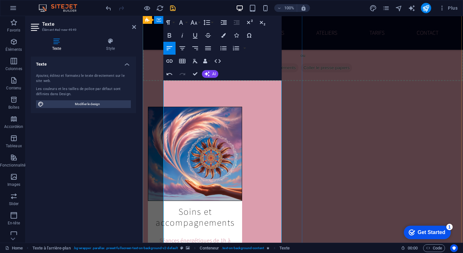
drag, startPoint x: 172, startPoint y: 160, endPoint x: 214, endPoint y: 160, distance: 41.8
click at [168, 34] on icon "button" at bounding box center [170, 35] width 8 height 8
click at [199, 22] on button "Font Size" at bounding box center [195, 22] width 12 height 13
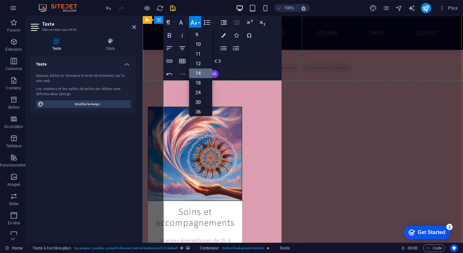
scroll to position [12, 0]
click at [202, 87] on link "24" at bounding box center [200, 90] width 23 height 10
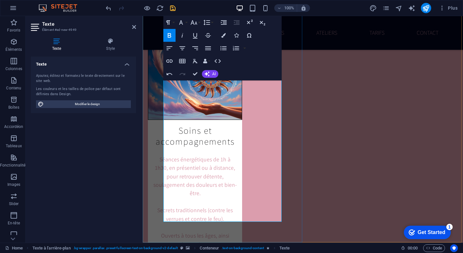
scroll to position [2060, 0]
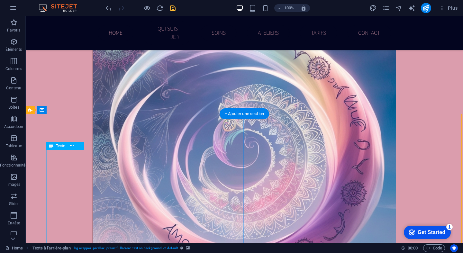
scroll to position [1854, 0]
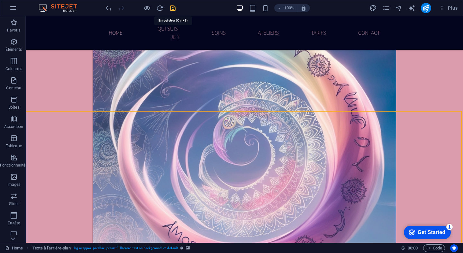
click at [172, 7] on icon "save" at bounding box center [172, 7] width 7 height 7
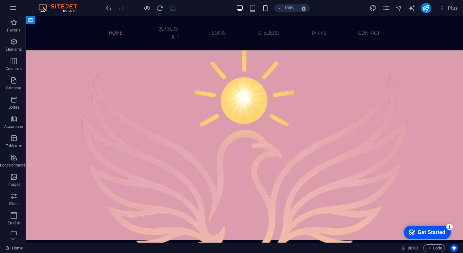
scroll to position [0, 0]
click at [302, 27] on nav "Home Qui suis-je ? Soins Ateliers Tarifs Contact" at bounding box center [244, 33] width 303 height 34
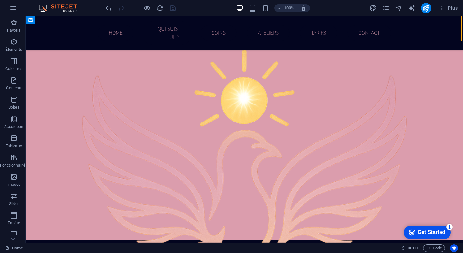
click at [302, 27] on nav "Home Qui suis-je ? Soins Ateliers Tarifs Contact" at bounding box center [244, 33] width 303 height 34
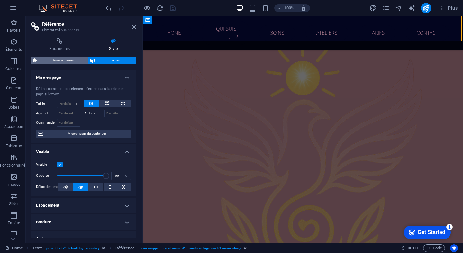
click at [73, 60] on span "Barre de menus" at bounding box center [62, 61] width 47 height 8
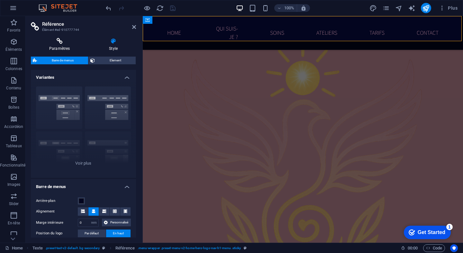
click at [61, 46] on h4 "Paramètres" at bounding box center [61, 44] width 60 height 13
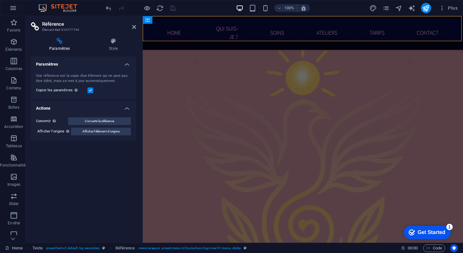
click at [335, 28] on nav "Home Qui suis-je ? Soins Ateliers Tarifs Contact" at bounding box center [302, 33] width 303 height 34
click at [261, 35] on nav "Home Qui suis-je ? Soins Ateliers Tarifs Contact" at bounding box center [302, 33] width 303 height 34
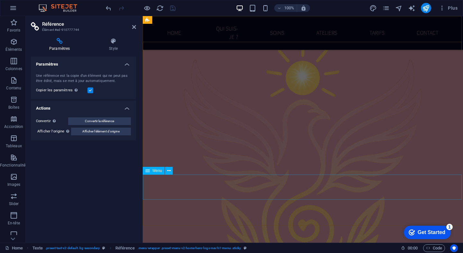
select select "primary"
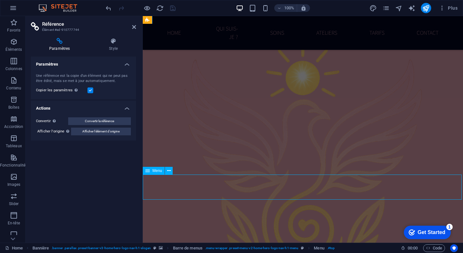
select select "primary"
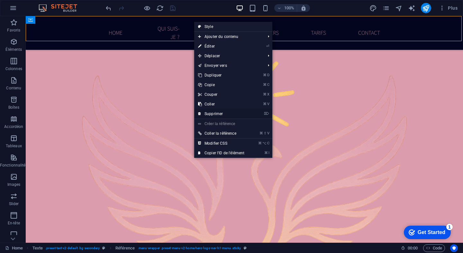
click at [216, 115] on link "⌦ Supprimer" at bounding box center [221, 114] width 54 height 10
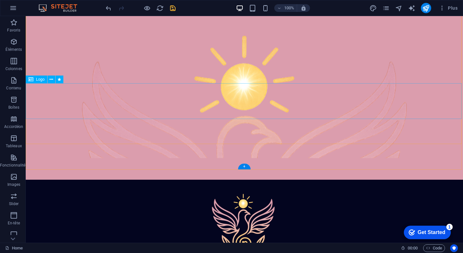
scroll to position [91, 0]
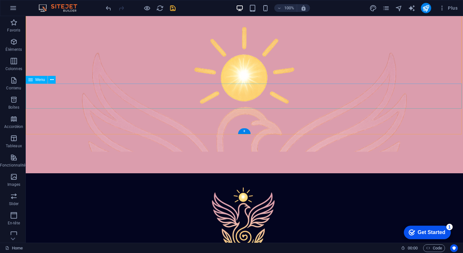
select select "primary"
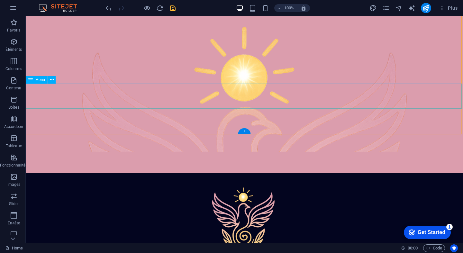
select select "primary"
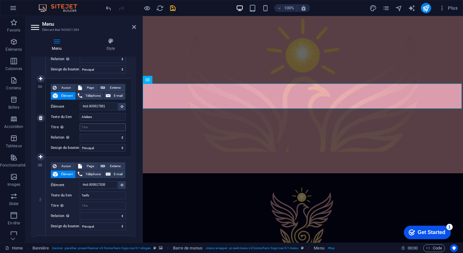
scroll to position [278, 0]
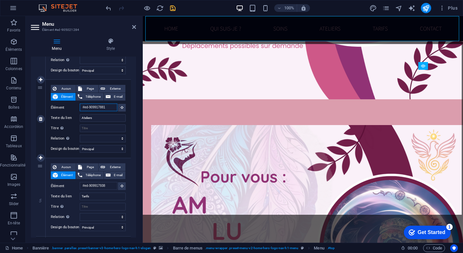
drag, startPoint x: 109, startPoint y: 105, endPoint x: 71, endPoint y: 105, distance: 37.9
click at [71, 105] on div "Élément #ed-909917881" at bounding box center [88, 107] width 75 height 8
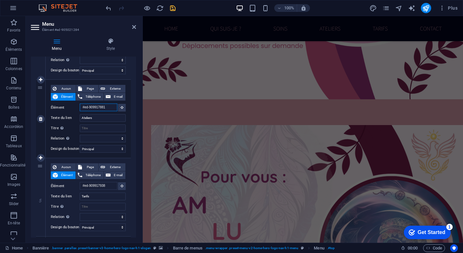
scroll to position [91, 0]
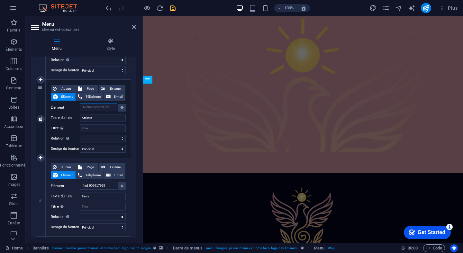
select select
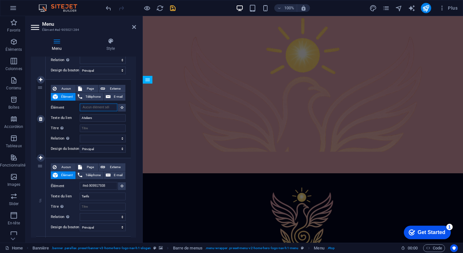
select select
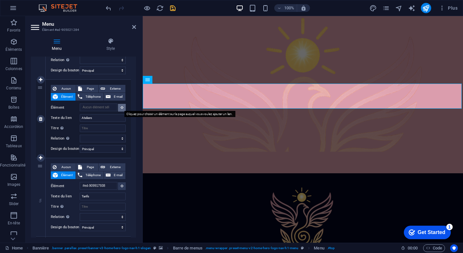
click at [121, 109] on button at bounding box center [122, 108] width 8 height 8
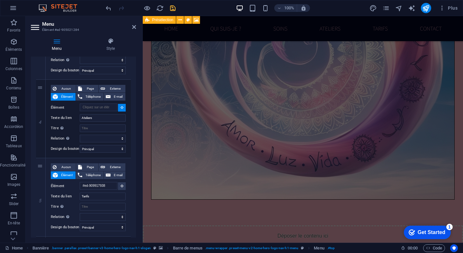
scroll to position [1814, 0]
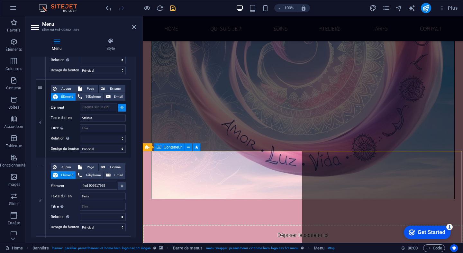
select select
type input "#ed-910812792"
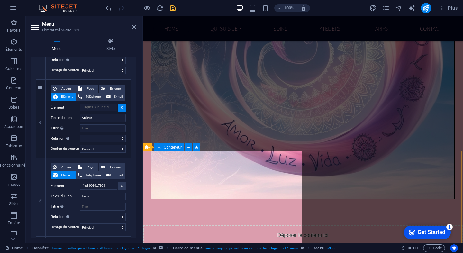
select select
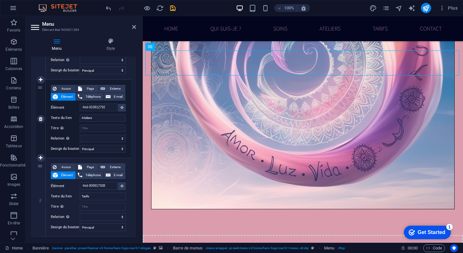
scroll to position [1789, 0]
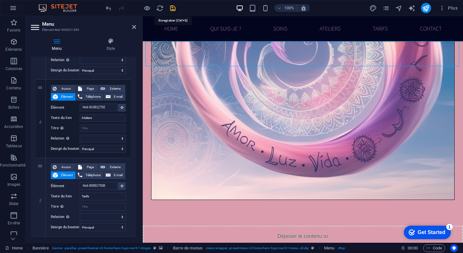
click at [173, 7] on icon "save" at bounding box center [172, 7] width 7 height 7
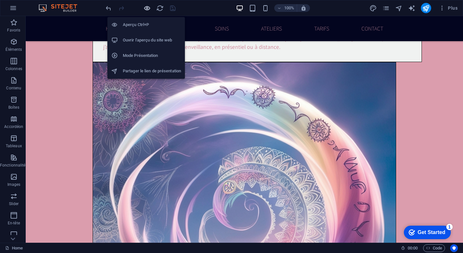
click at [147, 7] on icon "button" at bounding box center [146, 7] width 7 height 7
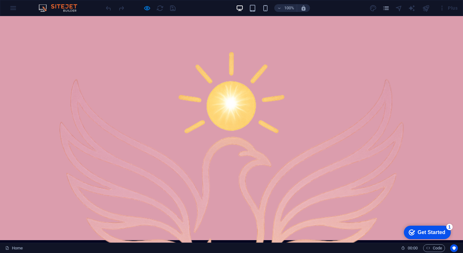
scroll to position [0, 0]
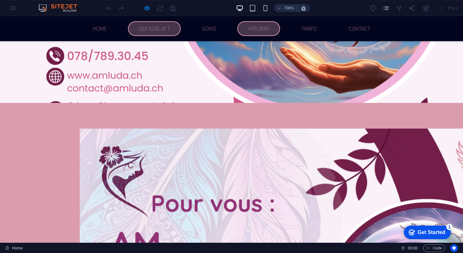
scroll to position [729, 0]
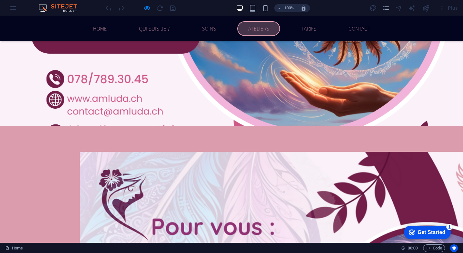
click at [249, 26] on link "Ateliers" at bounding box center [258, 28] width 43 height 15
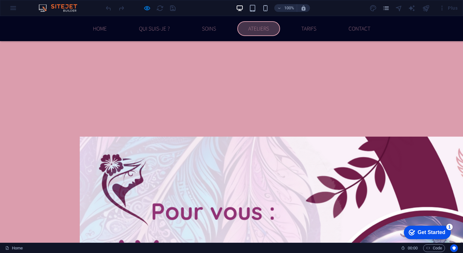
click at [260, 29] on link "Ateliers" at bounding box center [258, 28] width 43 height 15
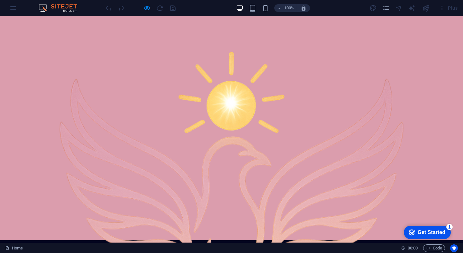
scroll to position [0, 0]
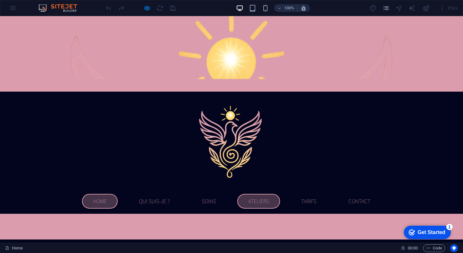
scroll to position [174, 0]
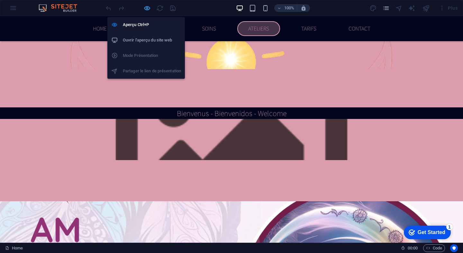
click at [145, 7] on icon "button" at bounding box center [146, 7] width 7 height 7
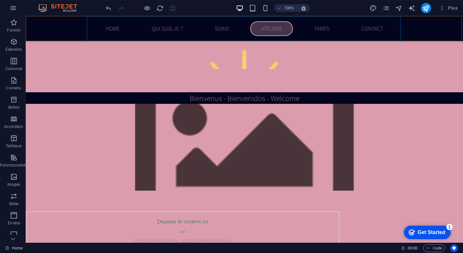
click at [286, 30] on nav "Home Qui suis-je ? Soins Ateliers Tarifs Contact" at bounding box center [244, 28] width 314 height 25
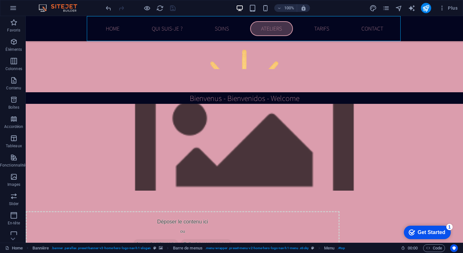
click at [286, 30] on nav "Home Qui suis-je ? Soins Ateliers Tarifs Contact" at bounding box center [244, 28] width 314 height 25
select select "primary"
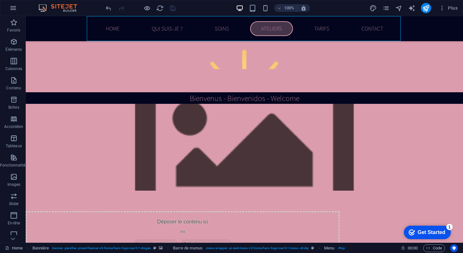
select select "primary"
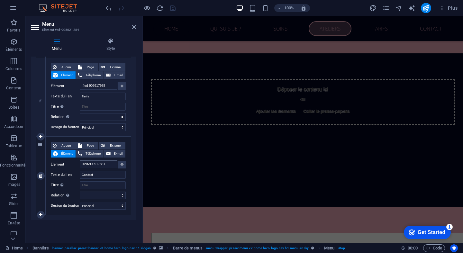
scroll to position [1667, 0]
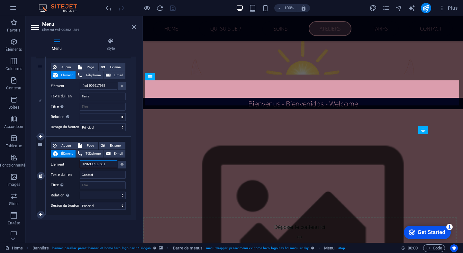
drag, startPoint x: 111, startPoint y: 165, endPoint x: 69, endPoint y: 166, distance: 41.8
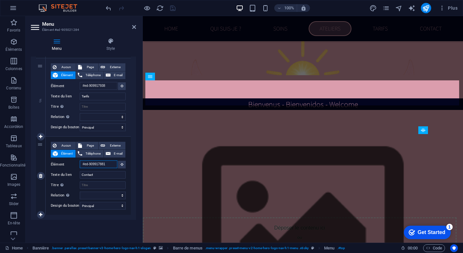
click at [69, 166] on div "Élément #ed-909917881" at bounding box center [88, 164] width 75 height 8
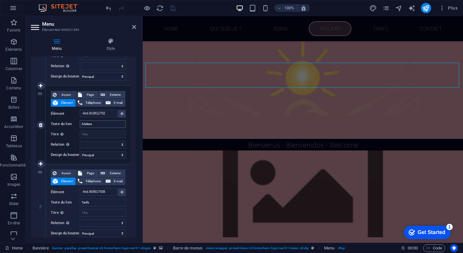
scroll to position [269, 0]
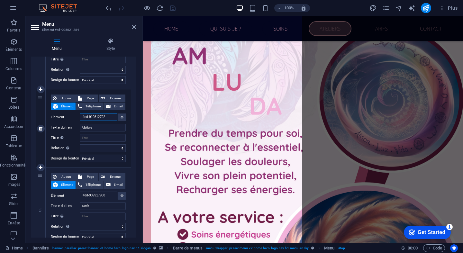
drag, startPoint x: 113, startPoint y: 115, endPoint x: 63, endPoint y: 116, distance: 49.8
click at [63, 116] on div "Élément #ed-910812792" at bounding box center [88, 117] width 75 height 8
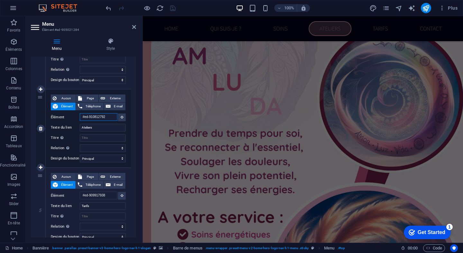
scroll to position [127, 0]
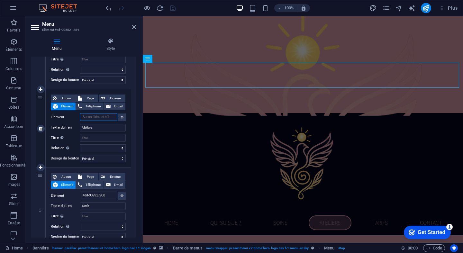
select select
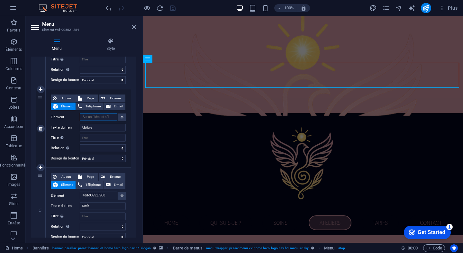
select select
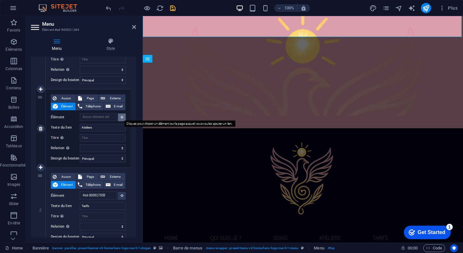
click at [121, 117] on icon at bounding box center [122, 116] width 3 height 3
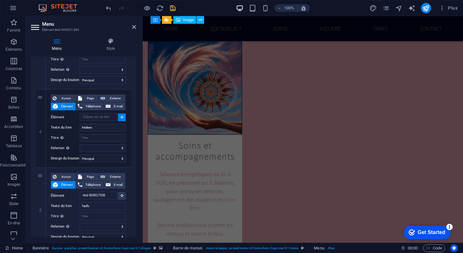
scroll to position [2060, 0]
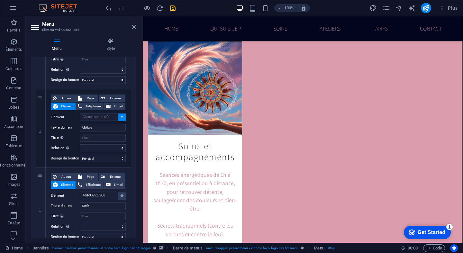
select select
type input "#ed-910812786"
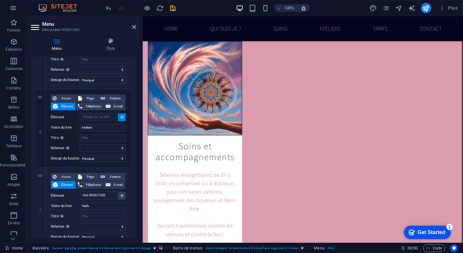
select select
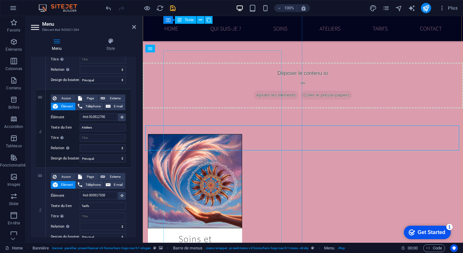
scroll to position [1949, 0]
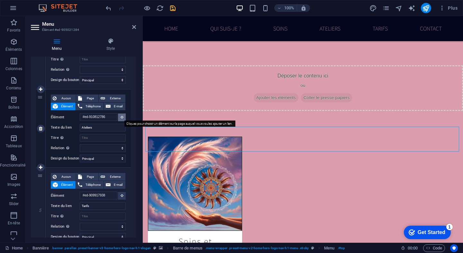
click at [121, 118] on icon at bounding box center [122, 116] width 3 height 3
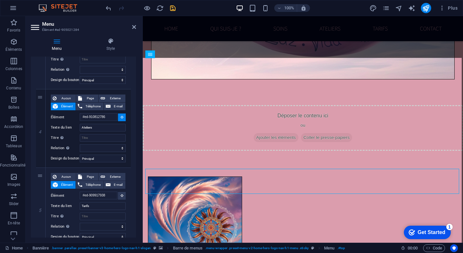
scroll to position [1907, 0]
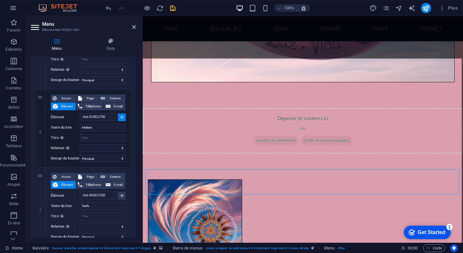
select select
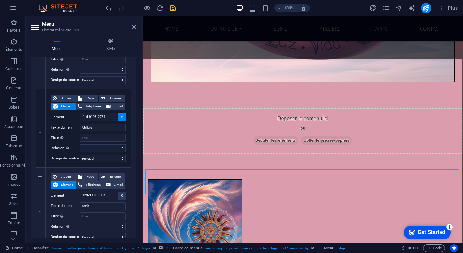
select select
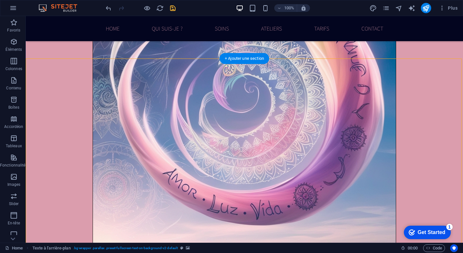
click at [126, 32] on nav "Home Qui suis-je ? Soins Ateliers Tarifs Contact" at bounding box center [244, 28] width 314 height 25
select select "primary"
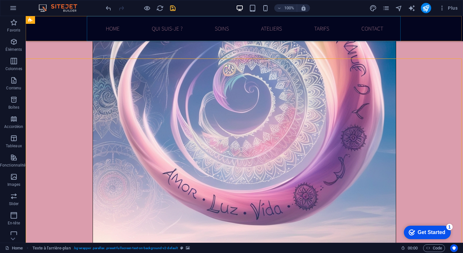
select select "primary"
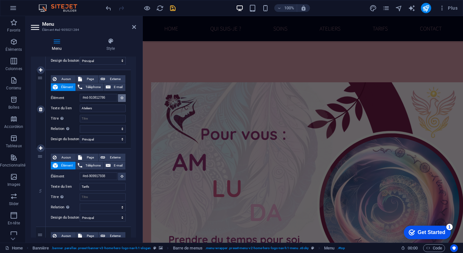
scroll to position [862, 0]
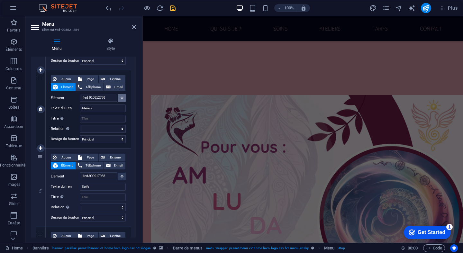
click at [121, 96] on icon at bounding box center [122, 97] width 3 height 3
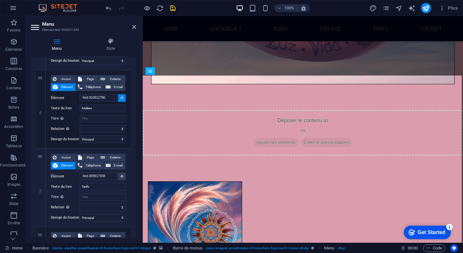
scroll to position [1889, 0]
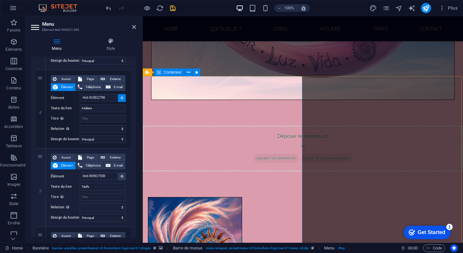
select select
type input "#ed-910812792"
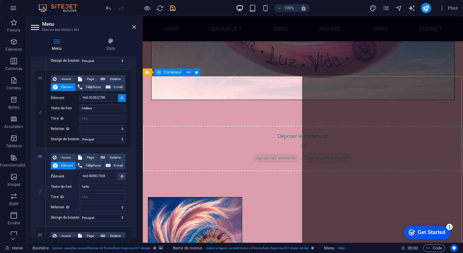
select select
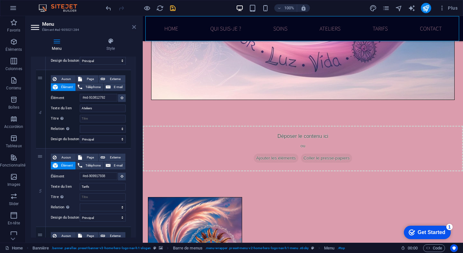
click at [133, 28] on icon at bounding box center [134, 26] width 4 height 5
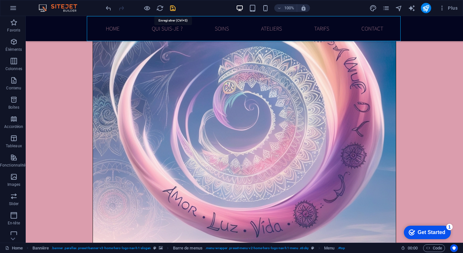
click at [172, 8] on icon "save" at bounding box center [172, 7] width 7 height 7
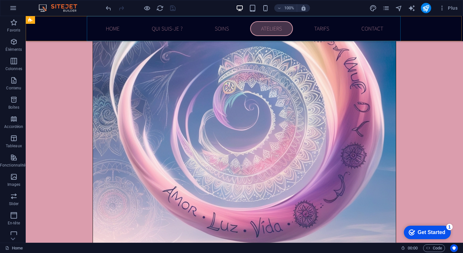
click at [238, 31] on nav "Home Qui suis-je ? Soins Ateliers Tarifs Contact" at bounding box center [244, 28] width 314 height 25
select select "primary"
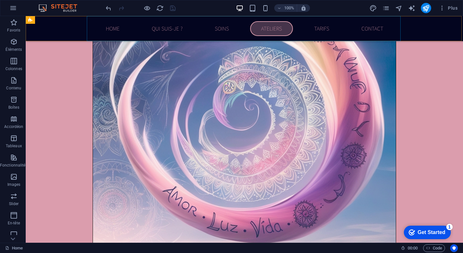
select select "primary"
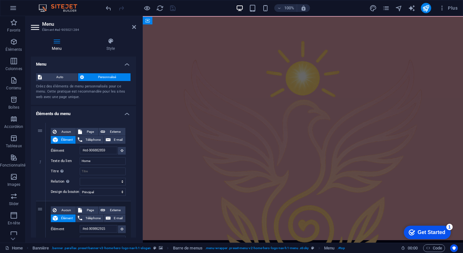
scroll to position [0, 0]
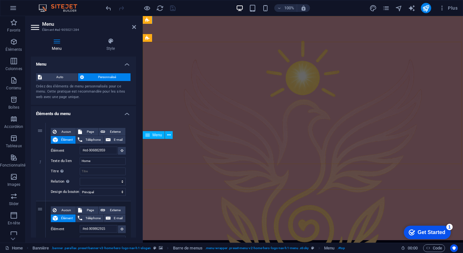
click at [133, 28] on icon at bounding box center [134, 26] width 4 height 5
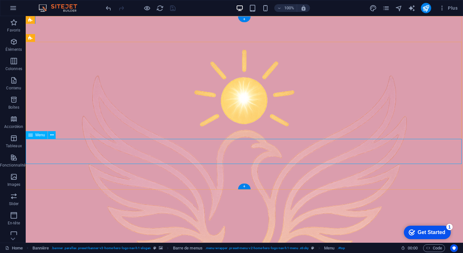
select select "primary"
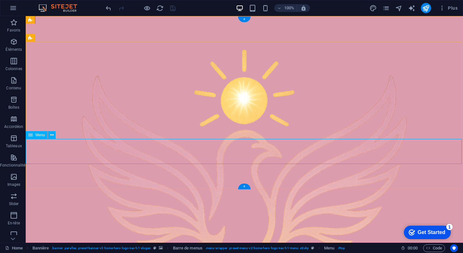
select select "primary"
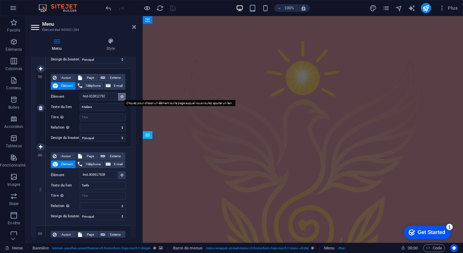
click at [121, 95] on icon at bounding box center [122, 96] width 3 height 3
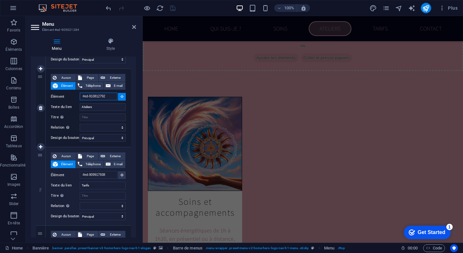
click at [106, 96] on input "#ed-910812792" at bounding box center [99, 97] width 38 height 8
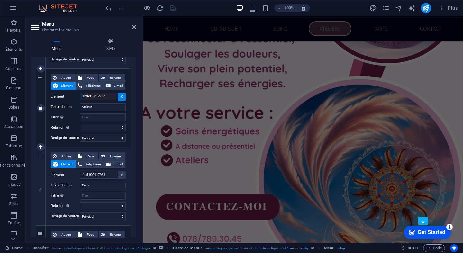
drag, startPoint x: 112, startPoint y: 96, endPoint x: 64, endPoint y: 97, distance: 48.5
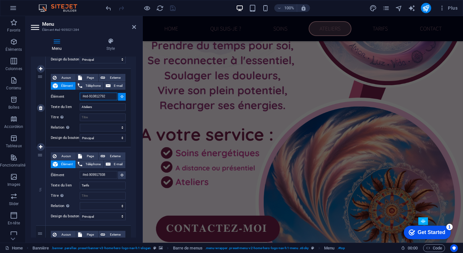
click at [64, 97] on div "Élément #ed-910812792" at bounding box center [88, 97] width 75 height 8
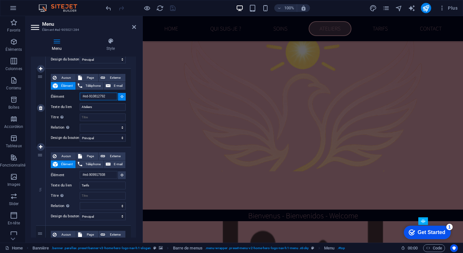
scroll to position [0, 0]
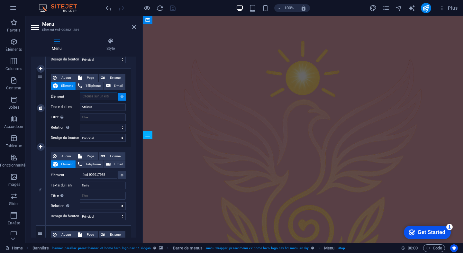
select select
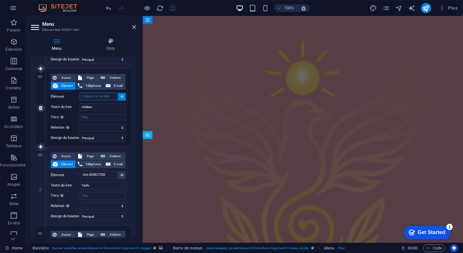
select select
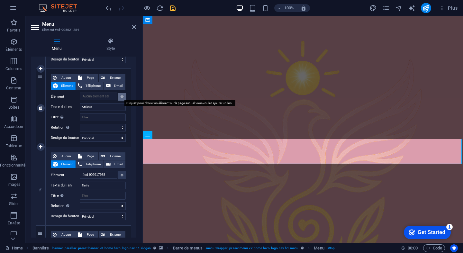
click at [121, 95] on icon at bounding box center [122, 96] width 3 height 3
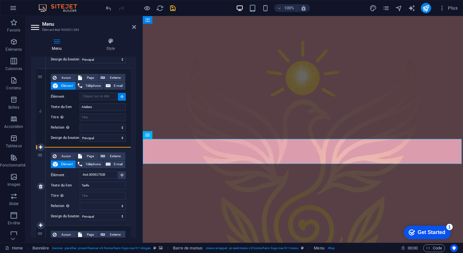
drag, startPoint x: 39, startPoint y: 77, endPoint x: 43, endPoint y: 161, distance: 83.7
click at [43, 161] on div "1 Aucun Page Externe Élément Téléphone E-mail Page Home Subpage Legal Notice Pr…" at bounding box center [83, 69] width 95 height 471
select select
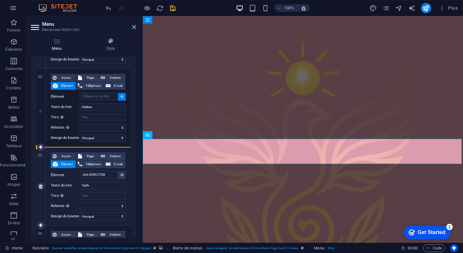
select select
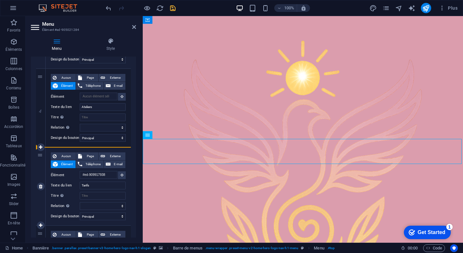
drag, startPoint x: 39, startPoint y: 77, endPoint x: 41, endPoint y: 170, distance: 92.9
click at [41, 170] on div "1 Aucun Page Externe Élément Téléphone E-mail Page Home Subpage Legal Notice Pr…" at bounding box center [83, 69] width 95 height 471
select select
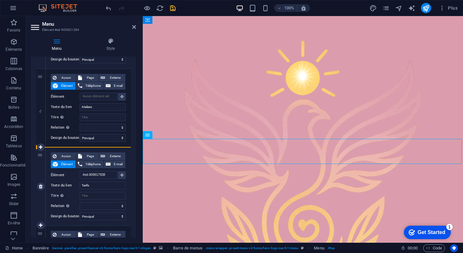
select select
drag, startPoint x: 40, startPoint y: 76, endPoint x: 41, endPoint y: 158, distance: 82.3
click at [41, 158] on div "1 Aucun Page Externe Élément Téléphone E-mail Page Home Subpage Legal Notice Pr…" at bounding box center [83, 69] width 95 height 471
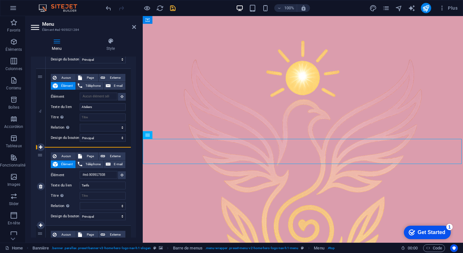
select select
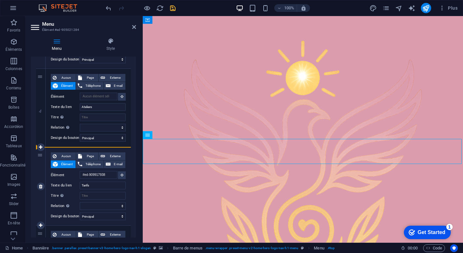
select select
drag, startPoint x: 40, startPoint y: 155, endPoint x: 43, endPoint y: 131, distance: 24.0
click at [43, 131] on div "1 Aucun Page Externe Élément Téléphone E-mail Page Home Subpage Legal Notice Pr…" at bounding box center [83, 69] width 95 height 471
select select
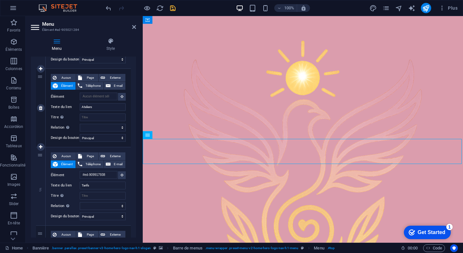
select select
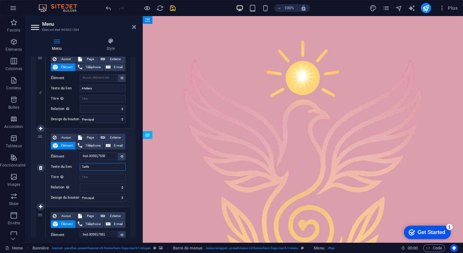
drag, startPoint x: 94, startPoint y: 167, endPoint x: 73, endPoint y: 167, distance: 21.5
click at [73, 167] on div "Texte du lien Tarifs" at bounding box center [88, 167] width 75 height 8
type input "Ateliers"
select select
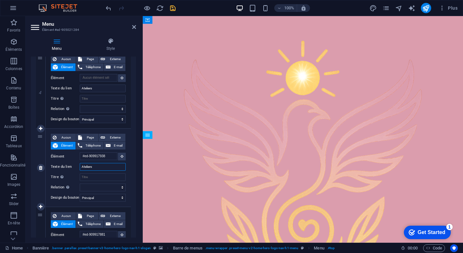
select select
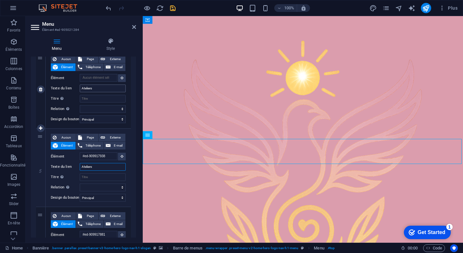
type input "Ateliers"
drag, startPoint x: 104, startPoint y: 89, endPoint x: 72, endPoint y: 89, distance: 32.5
click at [72, 89] on div "Texte du lien Ateliers" at bounding box center [88, 89] width 75 height 8
type input "T"
select select
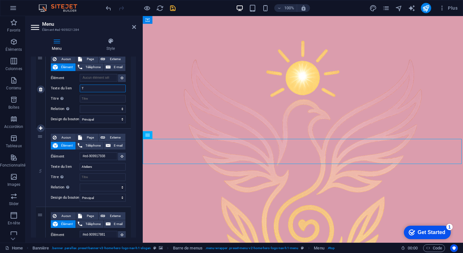
select select
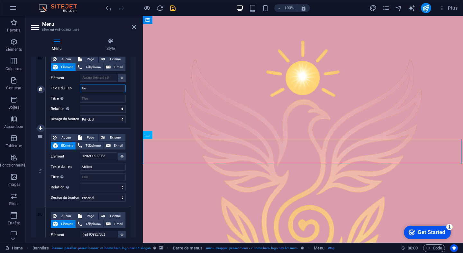
type input "Tari"
select select
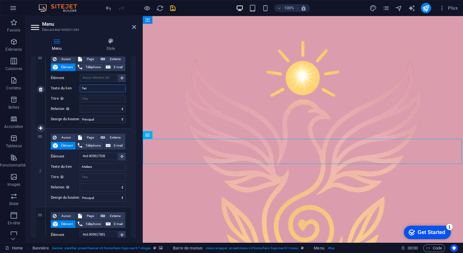
select select
type input "Tarifs"
select select
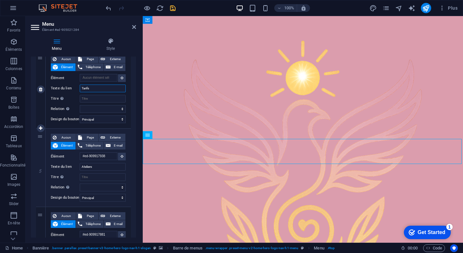
select select
drag, startPoint x: 102, startPoint y: 168, endPoint x: 74, endPoint y: 166, distance: 28.1
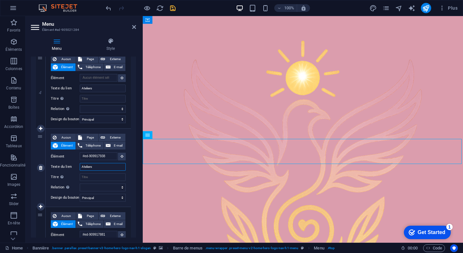
click at [74, 166] on div "Texte du lien Ateliers" at bounding box center [88, 167] width 75 height 8
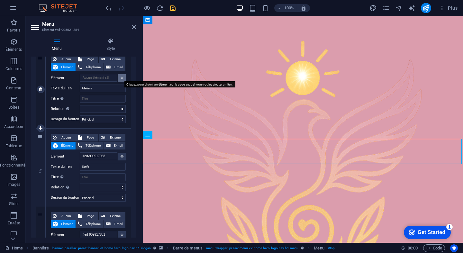
click at [119, 80] on button at bounding box center [122, 78] width 8 height 8
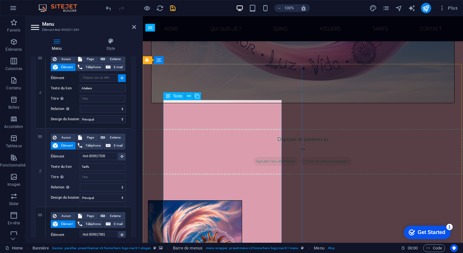
scroll to position [1900, 0]
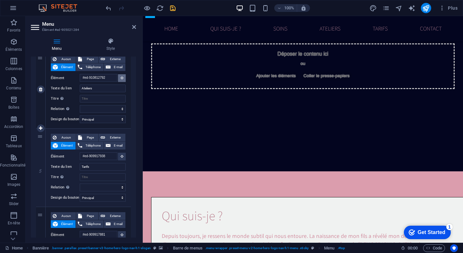
scroll to position [1412, 0]
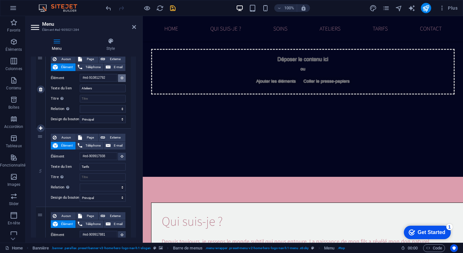
click at [121, 78] on icon at bounding box center [122, 77] width 3 height 3
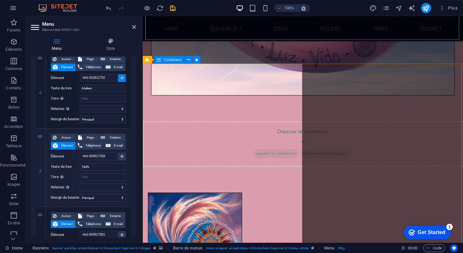
scroll to position [1913, 0]
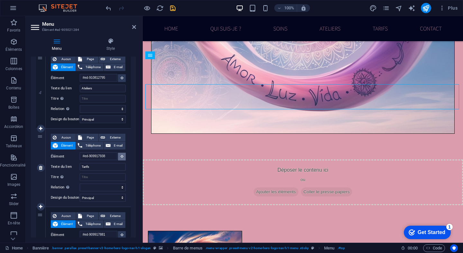
scroll to position [1863, 0]
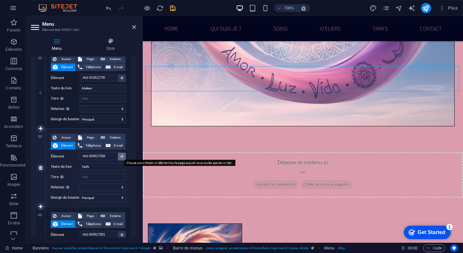
click at [121, 156] on icon at bounding box center [122, 156] width 3 height 3
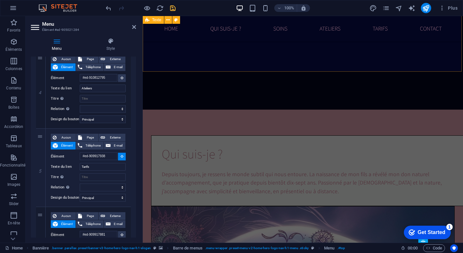
scroll to position [1515, 0]
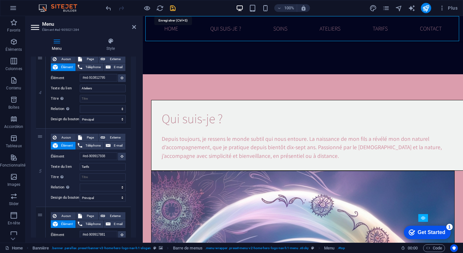
click at [173, 9] on icon "save" at bounding box center [172, 7] width 7 height 7
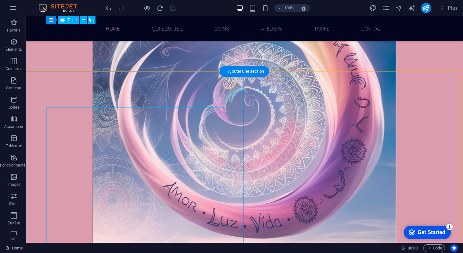
scroll to position [1883, 0]
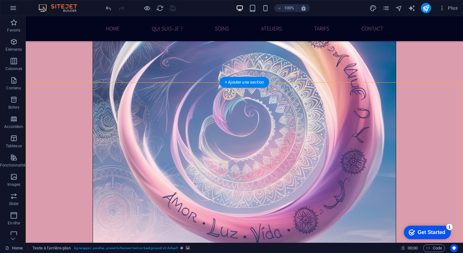
drag, startPoint x: 87, startPoint y: 96, endPoint x: 60, endPoint y: 84, distance: 29.3
click at [281, 7] on icon "button" at bounding box center [279, 8] width 4 height 4
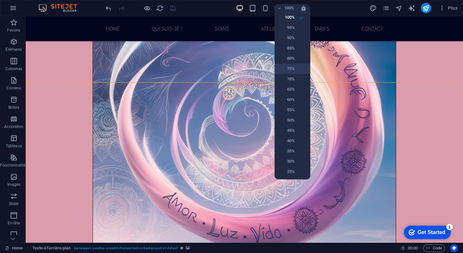
click at [293, 67] on h6 "75%" at bounding box center [286, 69] width 16 height 8
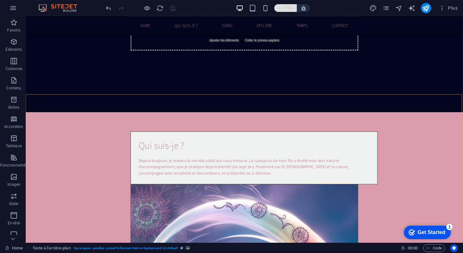
click at [293, 7] on h6 "75%" at bounding box center [289, 8] width 10 height 8
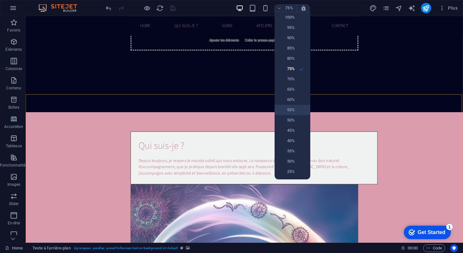
click at [294, 113] on h6 "55%" at bounding box center [286, 110] width 16 height 8
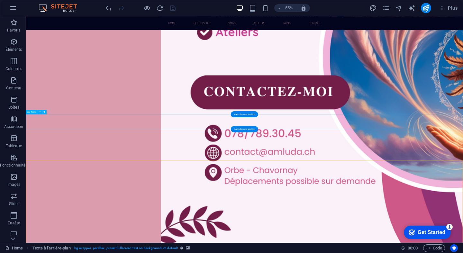
scroll to position [1780, 0]
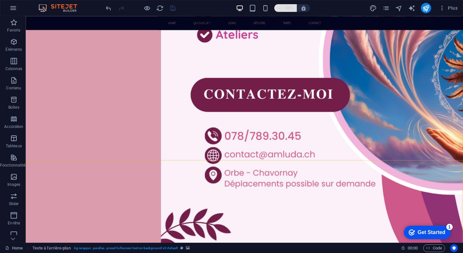
click at [288, 10] on h6 "55%" at bounding box center [289, 8] width 10 height 8
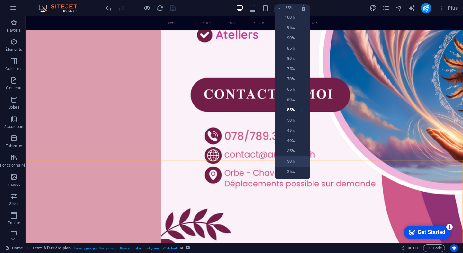
click at [292, 161] on h6 "30%" at bounding box center [286, 161] width 16 height 8
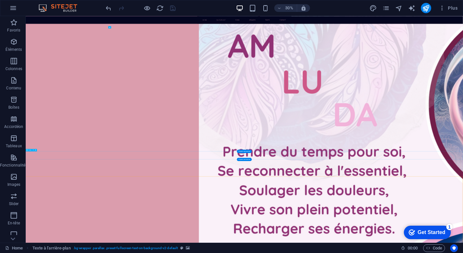
scroll to position [1742, 0]
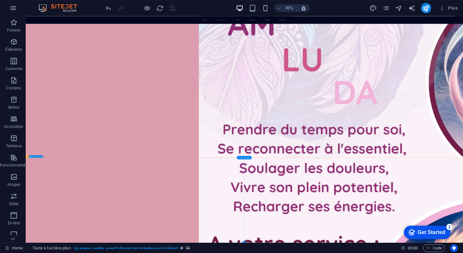
click at [286, 7] on h6 "30%" at bounding box center [289, 8] width 10 height 8
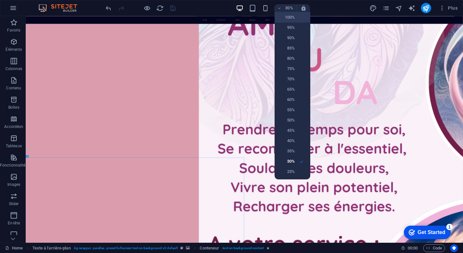
click at [287, 19] on h6 "100%" at bounding box center [286, 17] width 16 height 8
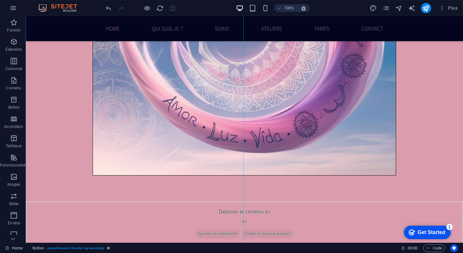
scroll to position [2015, 0]
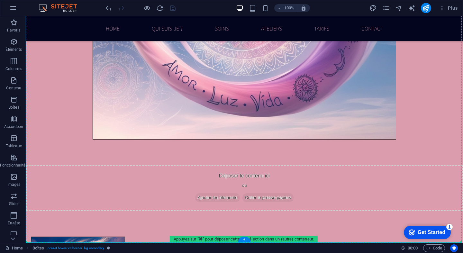
drag, startPoint x: 66, startPoint y: 105, endPoint x: 92, endPoint y: 241, distance: 137.7
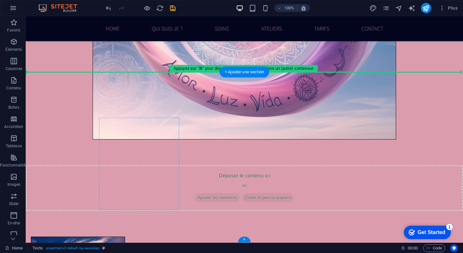
drag, startPoint x: 67, startPoint y: 81, endPoint x: 99, endPoint y: 124, distance: 53.5
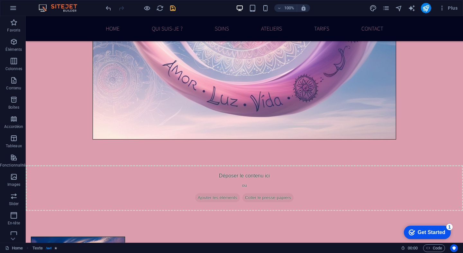
drag, startPoint x: 35, startPoint y: 117, endPoint x: 97, endPoint y: 253, distance: 149.2
click at [97, 243] on section "Favoris Éléments Colonnes Contenu Boîtes Accordéon Tableaux Fonctionnalités Ima…" at bounding box center [231, 129] width 463 height 227
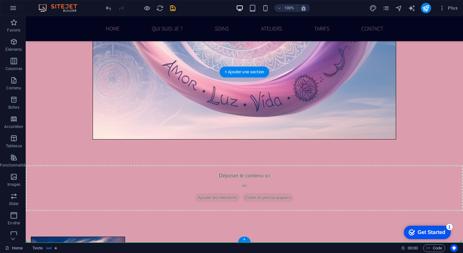
drag, startPoint x: 58, startPoint y: 156, endPoint x: 83, endPoint y: 217, distance: 65.6
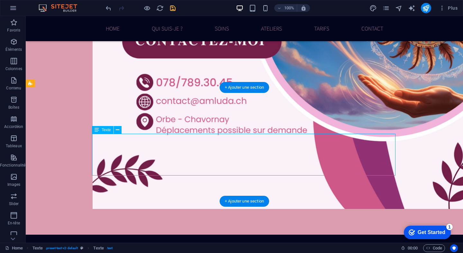
scroll to position [1358, 0]
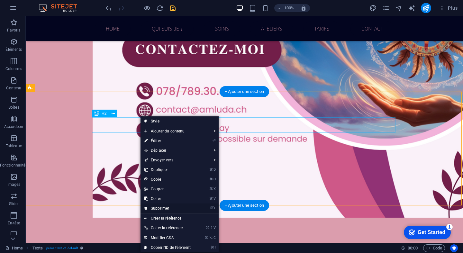
click at [167, 207] on link "⌦ Supprimer" at bounding box center [167, 208] width 54 height 10
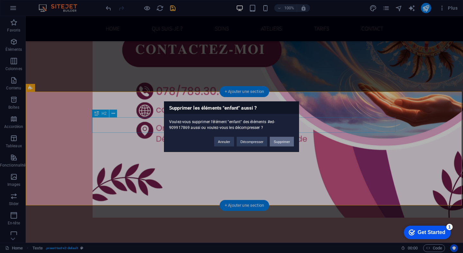
click at [275, 140] on button "Supprimer" at bounding box center [282, 142] width 24 height 10
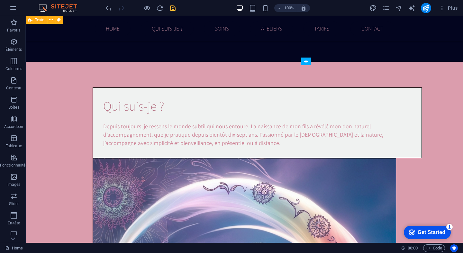
scroll to position [1665, 0]
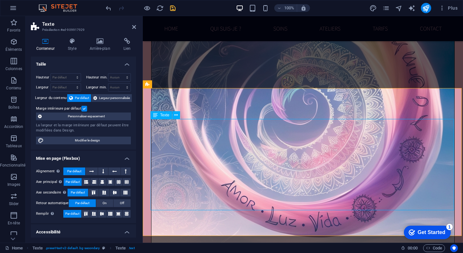
scroll to position [1764, 0]
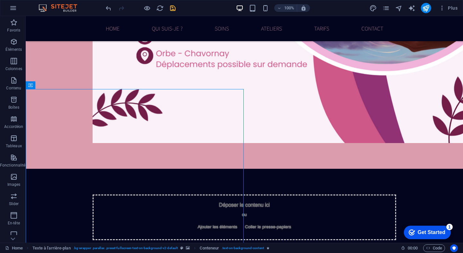
scroll to position [1417, 0]
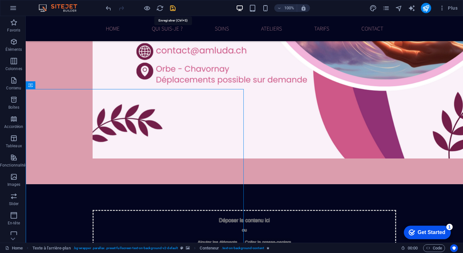
click at [172, 8] on icon "save" at bounding box center [172, 7] width 7 height 7
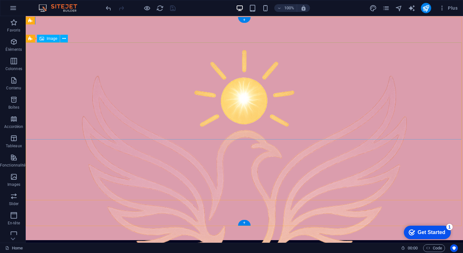
scroll to position [0, 0]
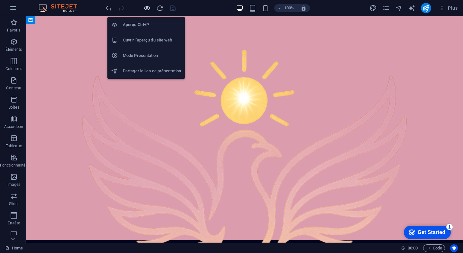
click at [146, 7] on icon "button" at bounding box center [146, 7] width 7 height 7
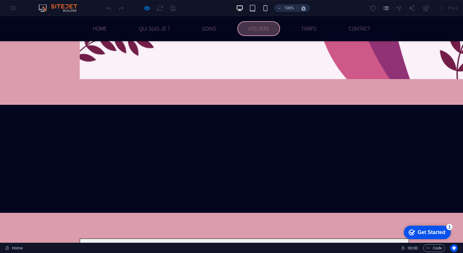
scroll to position [1348, 0]
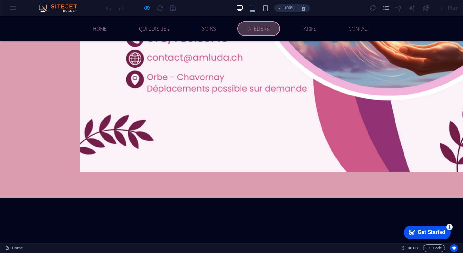
click at [267, 25] on link "Ateliers" at bounding box center [258, 28] width 43 height 15
click at [309, 30] on link "Tarifs" at bounding box center [308, 28] width 37 height 15
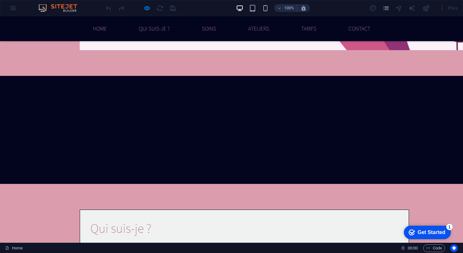
scroll to position [1424, 0]
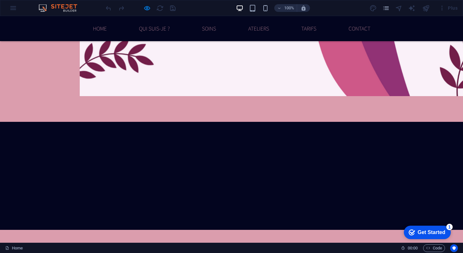
click at [174, 9] on div at bounding box center [140, 8] width 72 height 10
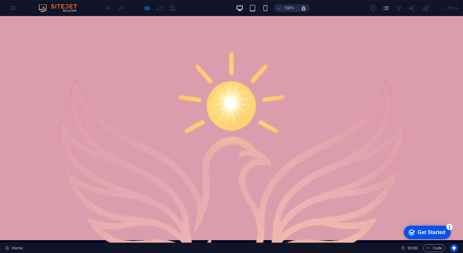
scroll to position [0, 0]
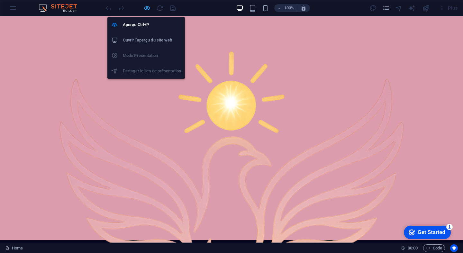
click at [146, 8] on icon "button" at bounding box center [146, 7] width 7 height 7
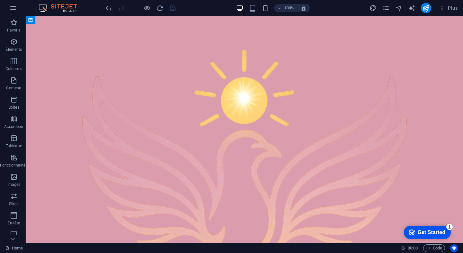
click at [172, 9] on div at bounding box center [140, 8] width 72 height 10
click at [444, 8] on icon "button" at bounding box center [442, 8] width 6 height 6
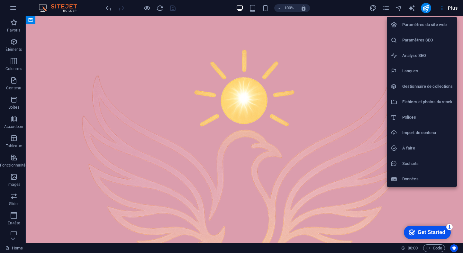
click at [427, 8] on div at bounding box center [231, 126] width 463 height 253
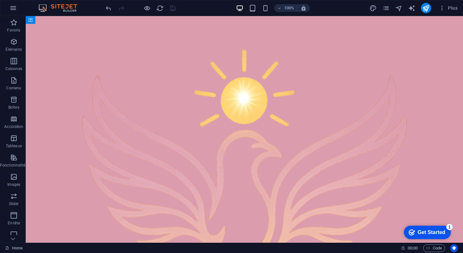
click at [427, 8] on icon "publish" at bounding box center [425, 7] width 7 height 7
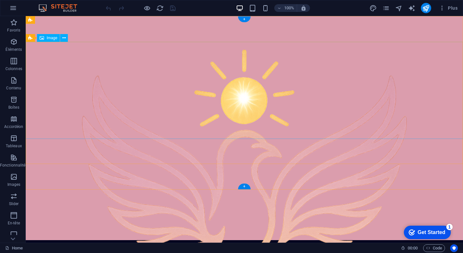
scroll to position [1, 0]
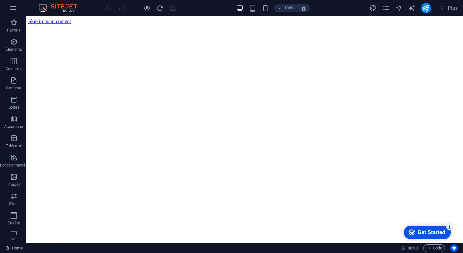
scroll to position [0, 0]
